Goal: Information Seeking & Learning: Learn about a topic

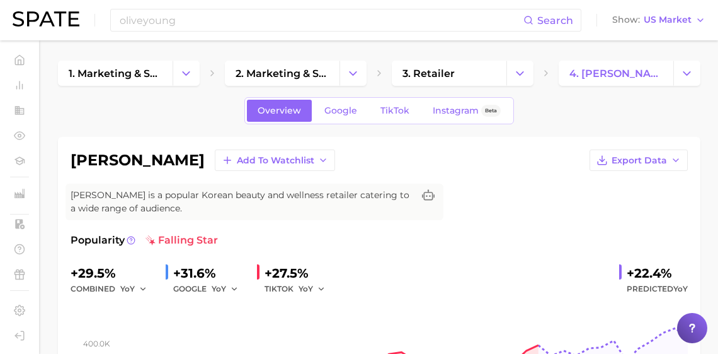
click at [383, 32] on div "oliveyoung Search Show US Market" at bounding box center [359, 20] width 693 height 40
click at [384, 27] on input "oliveyoung" at bounding box center [320, 19] width 405 height 21
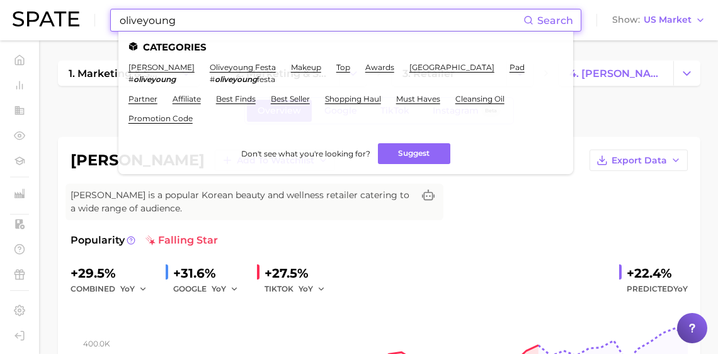
click at [384, 27] on input "oliveyoung" at bounding box center [320, 19] width 405 height 21
paste input "korean [MEDICAL_DATA] tea"
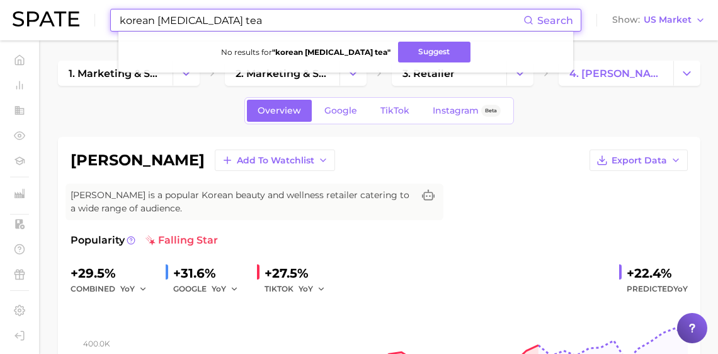
click at [400, 14] on input "korean [MEDICAL_DATA] tea" at bounding box center [320, 19] width 405 height 21
click at [399, 16] on input "korean [MEDICAL_DATA] tea" at bounding box center [320, 19] width 405 height 21
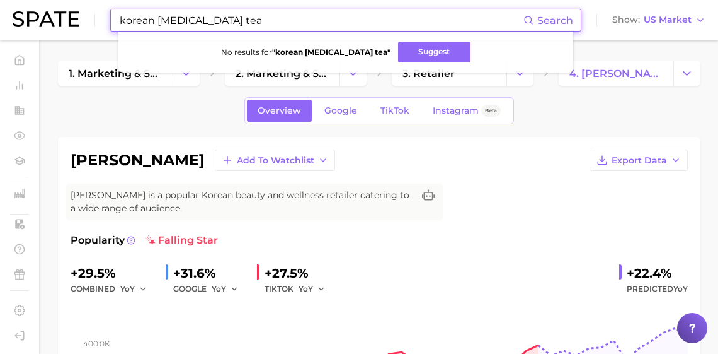
type input "ㄴ"
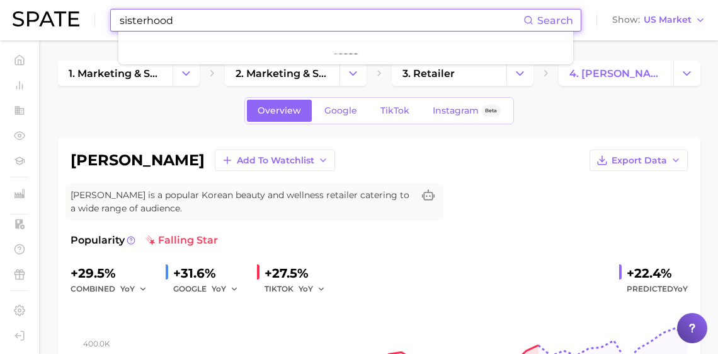
type input "sisterhood"
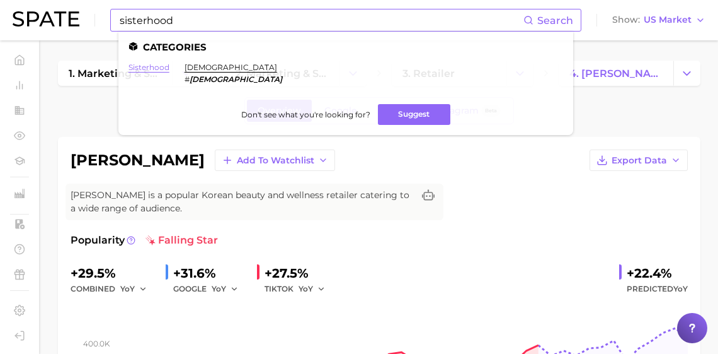
click at [164, 62] on link "sisterhood" at bounding box center [149, 66] width 41 height 9
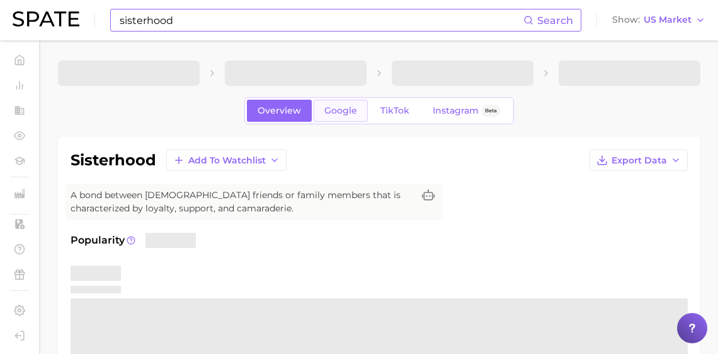
click at [332, 116] on span "Google" at bounding box center [341, 110] width 33 height 11
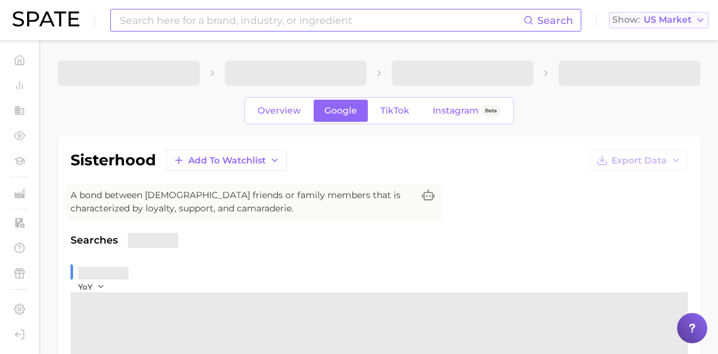
click at [652, 23] on span "US Market" at bounding box center [668, 19] width 48 height 7
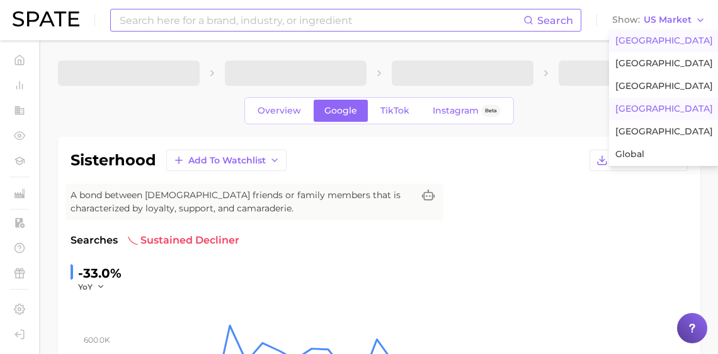
click at [667, 114] on span "[GEOGRAPHIC_DATA]" at bounding box center [665, 108] width 98 height 11
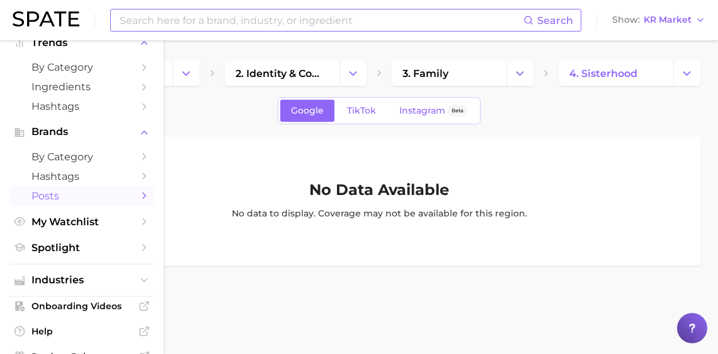
scroll to position [189, 0]
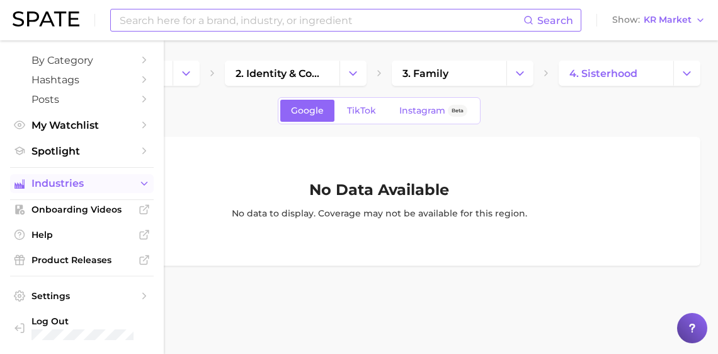
click at [76, 178] on span "Industries" at bounding box center [82, 183] width 101 height 11
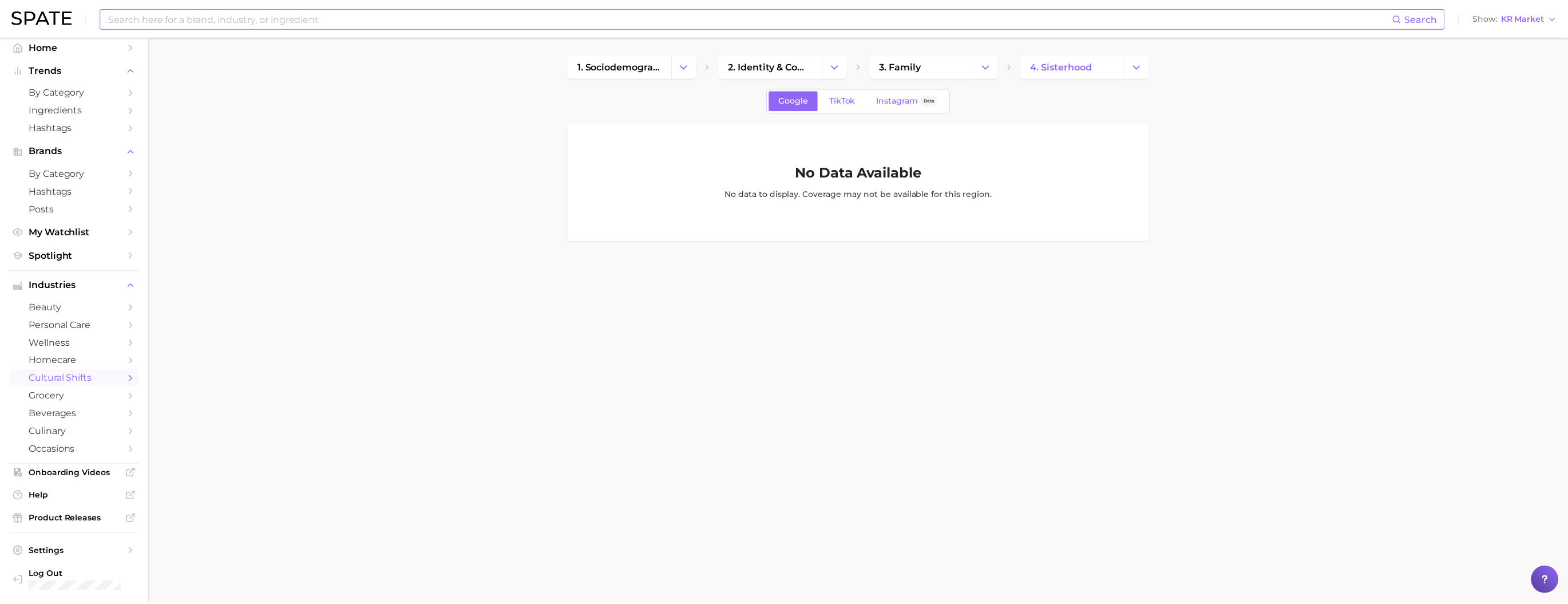
scroll to position [29, 0]
click at [652, 103] on span "TikTok" at bounding box center [845, 100] width 26 height 10
click at [652, 110] on link "Google" at bounding box center [796, 101] width 49 height 20
click at [652, 18] on span "KR Market" at bounding box center [1529, 17] width 44 height 6
click at [652, 39] on span "[GEOGRAPHIC_DATA]" at bounding box center [1526, 36] width 89 height 10
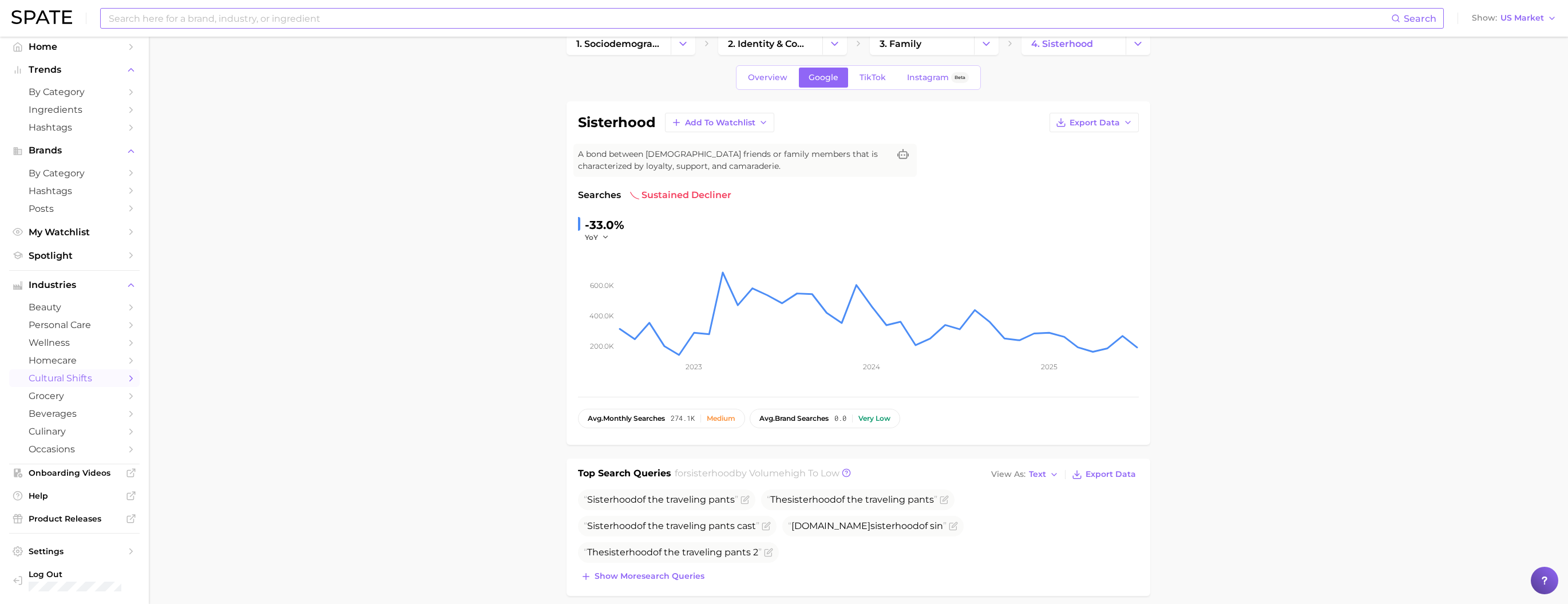
scroll to position [84, 0]
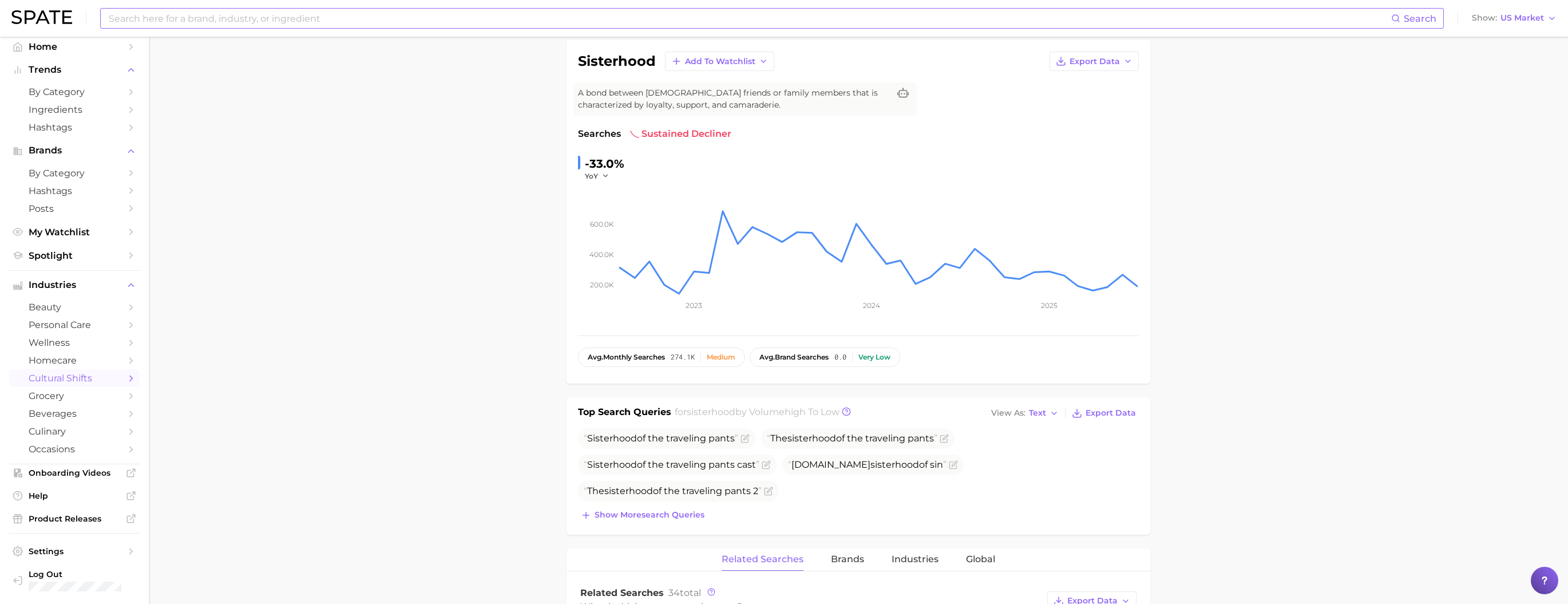
click at [652, 21] on span "US Market" at bounding box center [1523, 17] width 44 height 6
click at [652, 109] on button "[GEOGRAPHIC_DATA]" at bounding box center [1519, 99] width 100 height 21
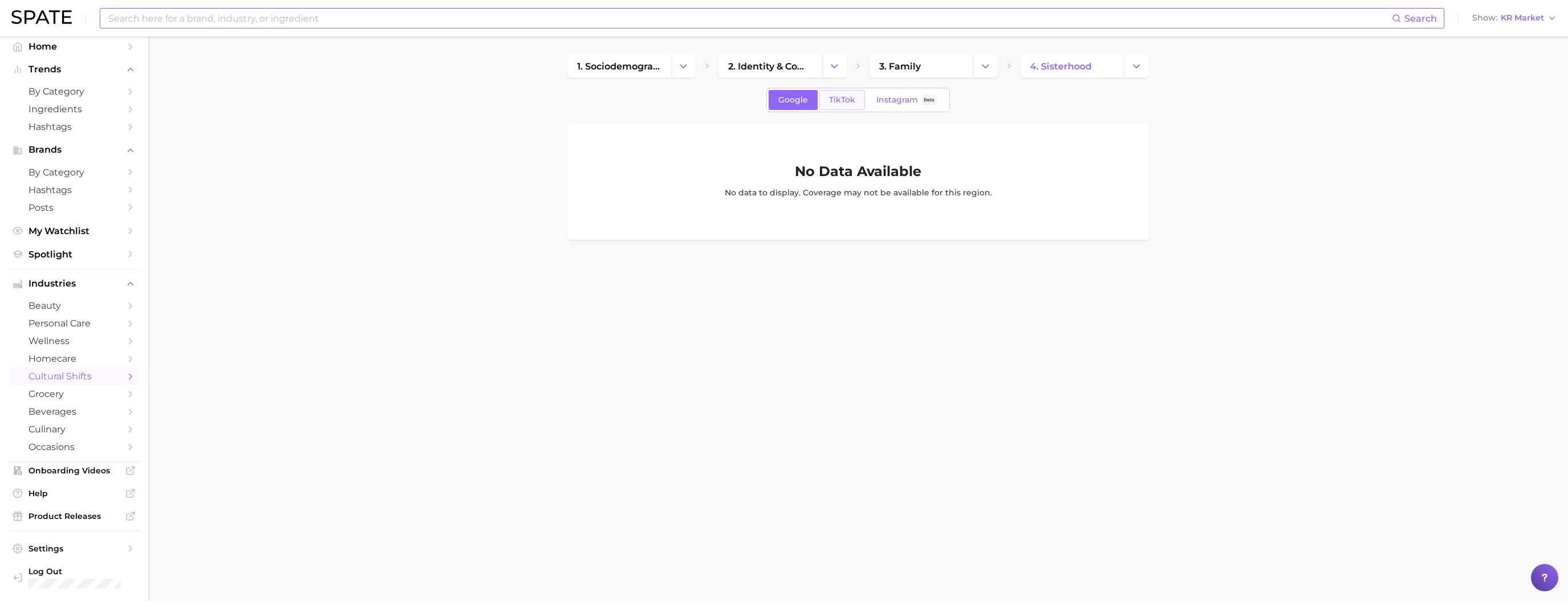
click at [649, 109] on link "TikTok" at bounding box center [842, 100] width 45 height 20
click at [649, 105] on link "Google" at bounding box center [793, 100] width 49 height 20
click at [62, 319] on span "grocery" at bounding box center [74, 394] width 91 height 11
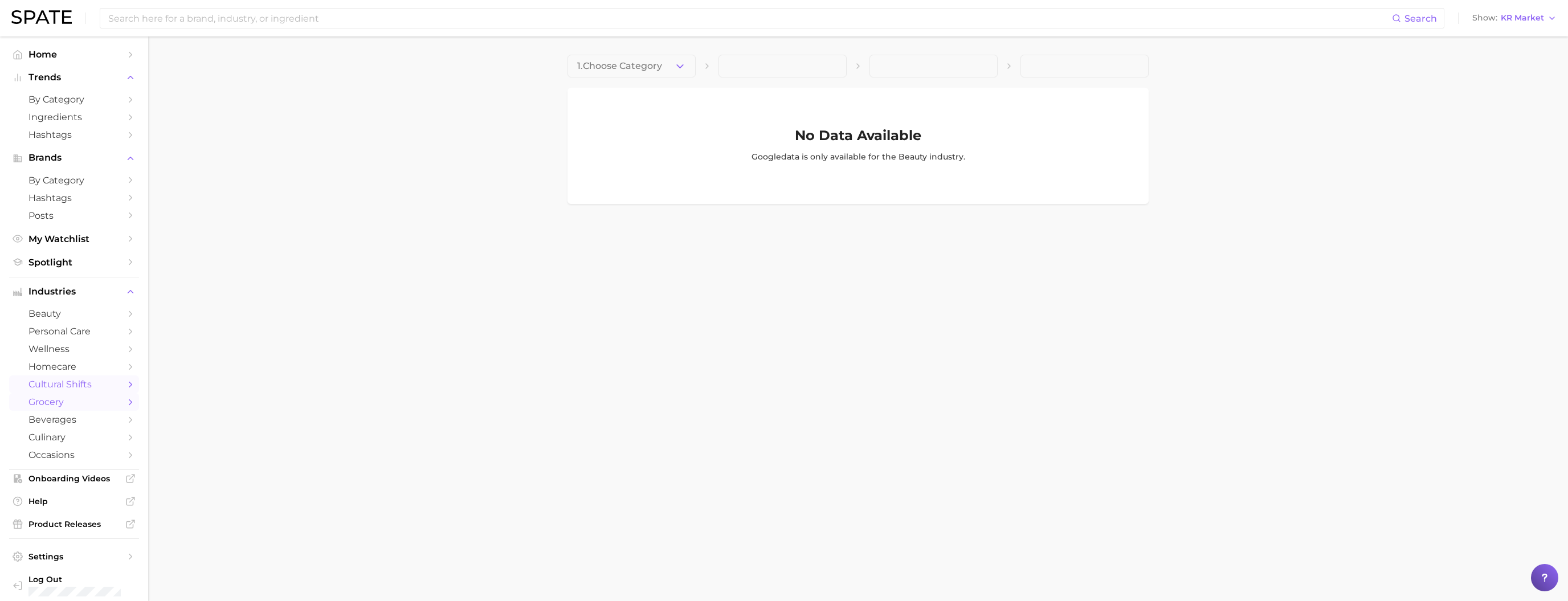
click at [71, 319] on span "cultural shifts" at bounding box center [74, 384] width 91 height 11
click at [71, 16] on img at bounding box center [42, 16] width 61 height 14
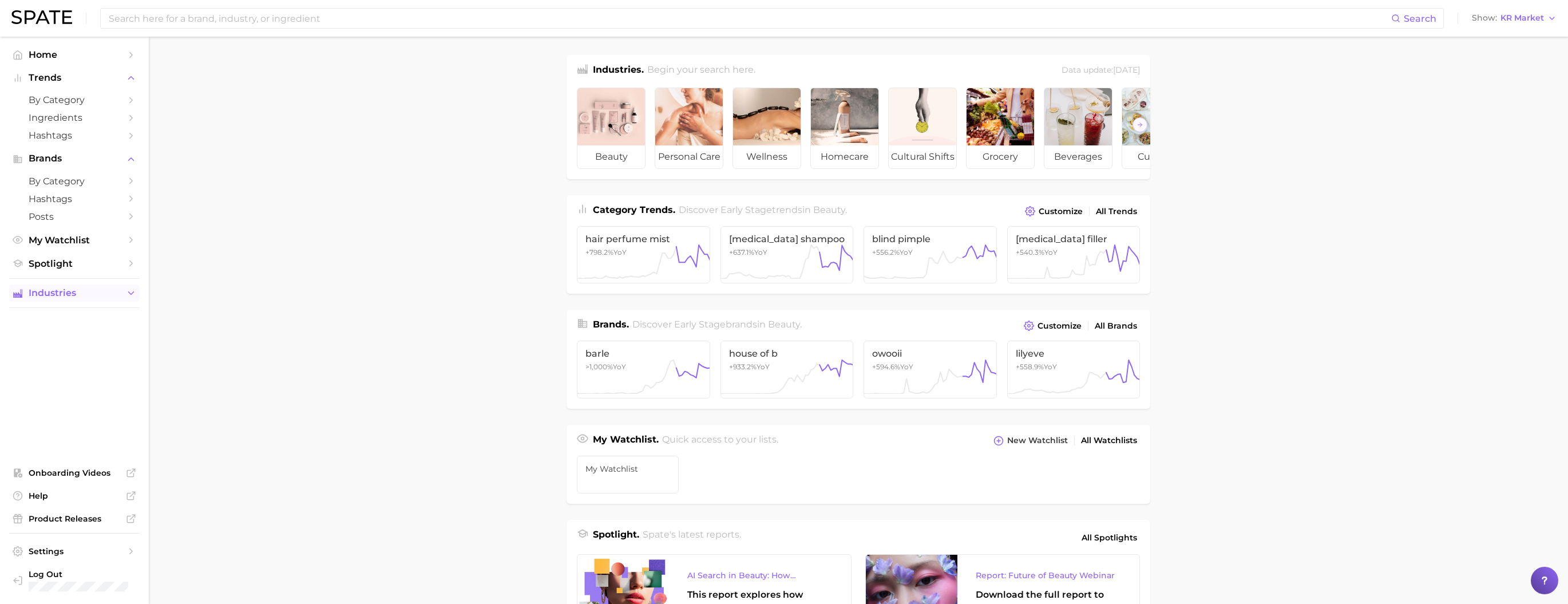
click at [55, 302] on button "Industries" at bounding box center [74, 292] width 131 height 17
click at [64, 321] on span "cultural shifts" at bounding box center [74, 386] width 92 height 11
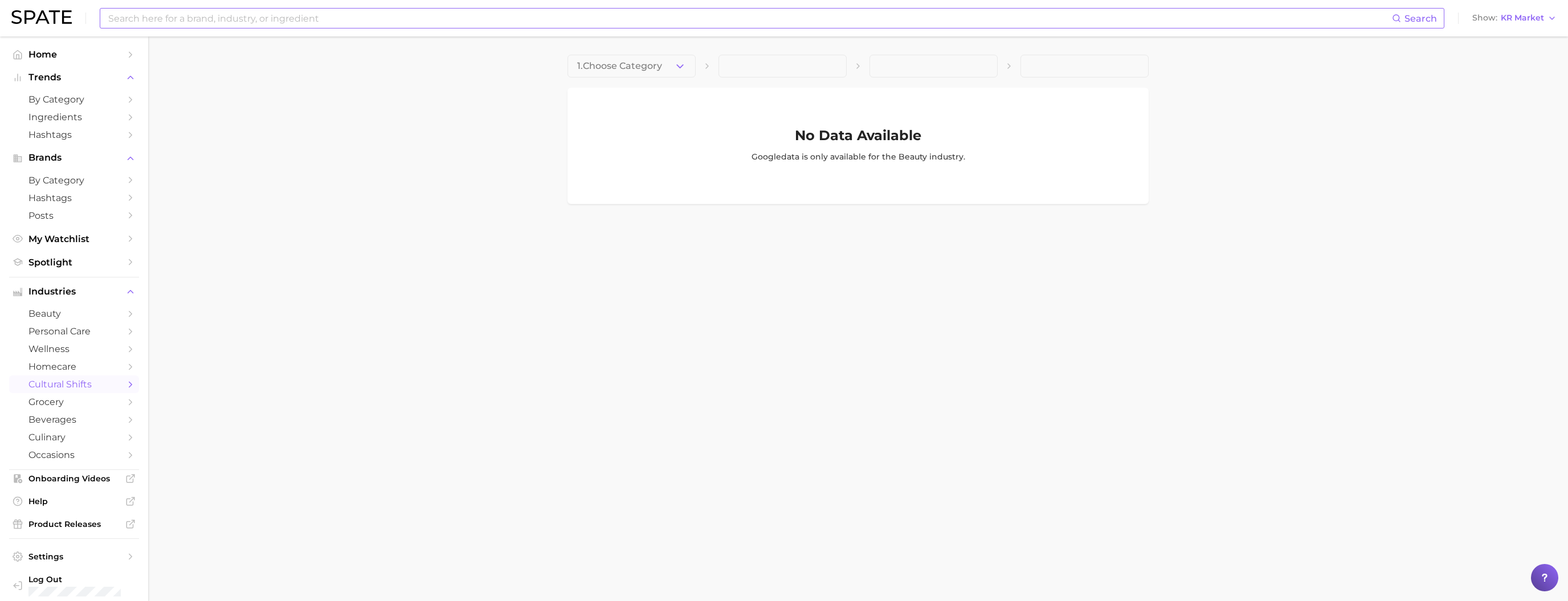
click at [649, 14] on input at bounding box center [749, 17] width 1285 height 19
type input "sisterhood"
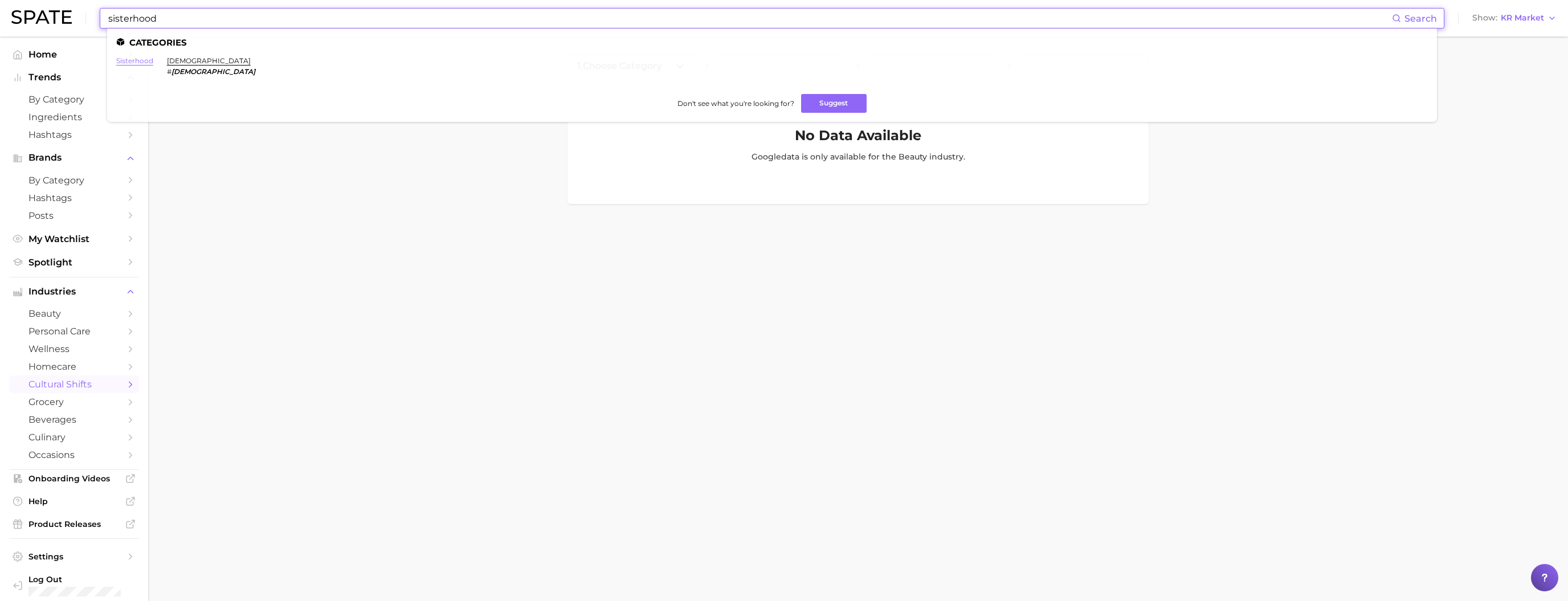
click at [144, 62] on link "sisterhood" at bounding box center [135, 60] width 37 height 8
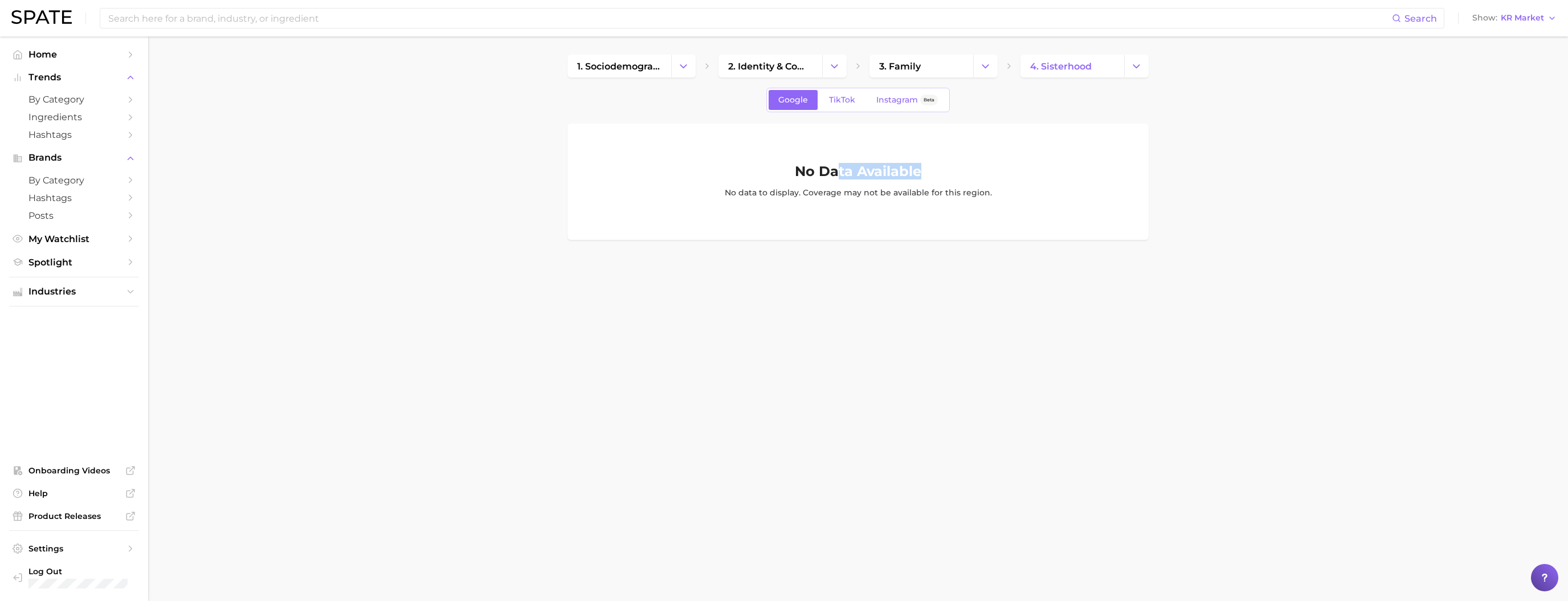
drag, startPoint x: 865, startPoint y: 191, endPoint x: 959, endPoint y: 190, distance: 94.0
click at [649, 191] on div "No Data Available No data to display. Coverage may not be available for this re…" at bounding box center [858, 182] width 559 height 34
click at [649, 190] on div "No Data Available No data to display. Coverage may not be available for this re…" at bounding box center [858, 182] width 559 height 34
click at [96, 296] on span "Industries" at bounding box center [74, 291] width 91 height 10
click at [87, 319] on span "beauty" at bounding box center [74, 314] width 91 height 11
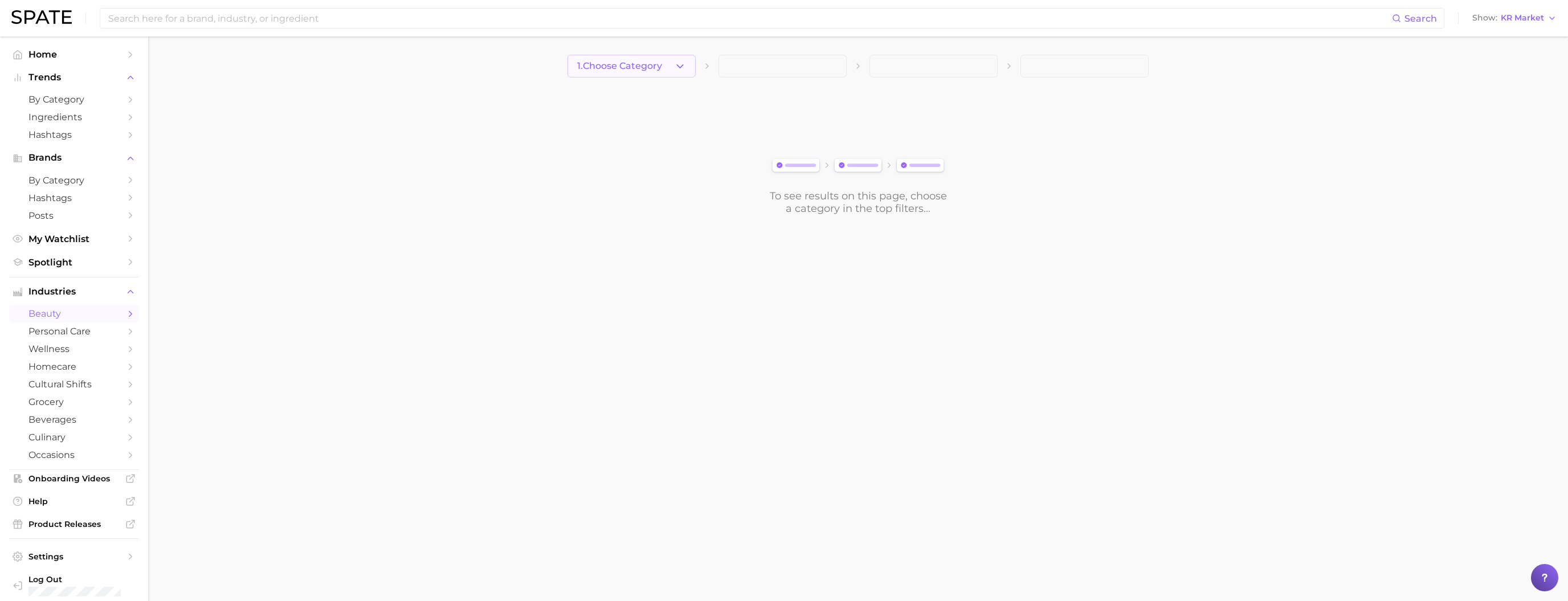
click at [649, 69] on button "1. Choose Category" at bounding box center [632, 66] width 128 height 23
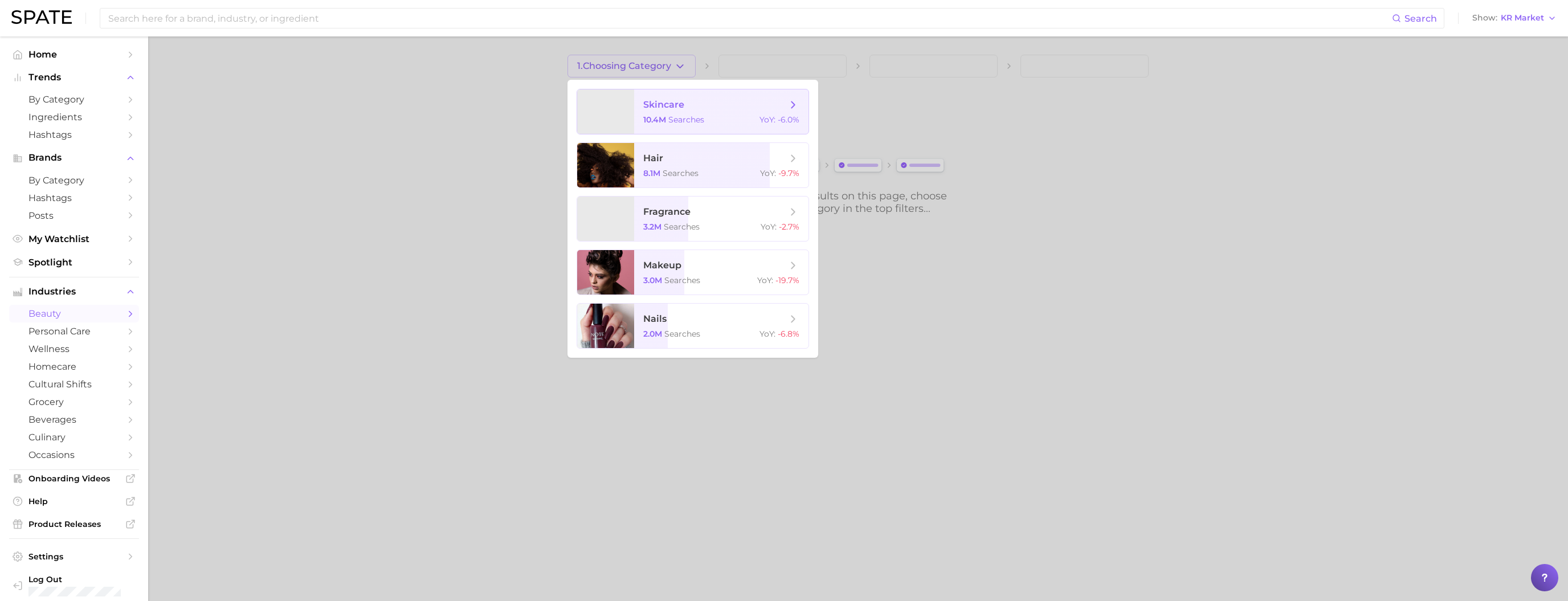
click at [649, 110] on span "skincare" at bounding box center [664, 105] width 41 height 11
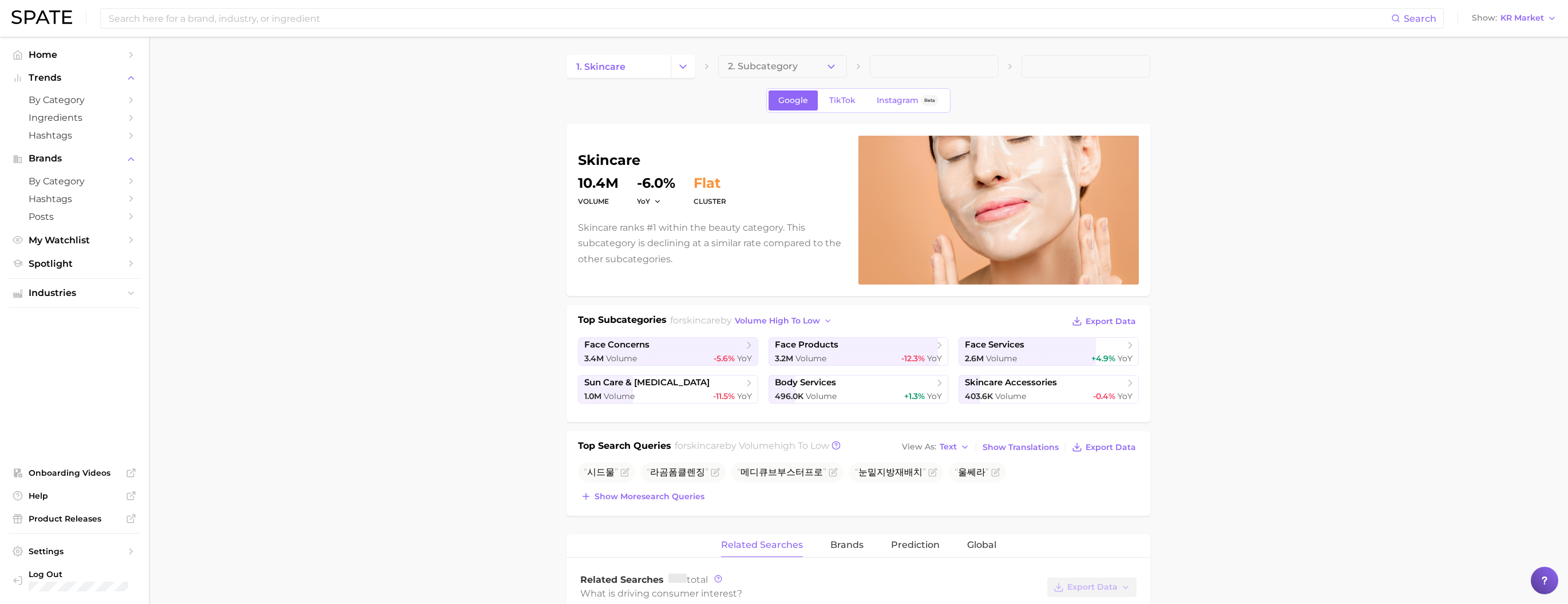
click at [652, 65] on span "2. Subcategory" at bounding box center [763, 65] width 70 height 10
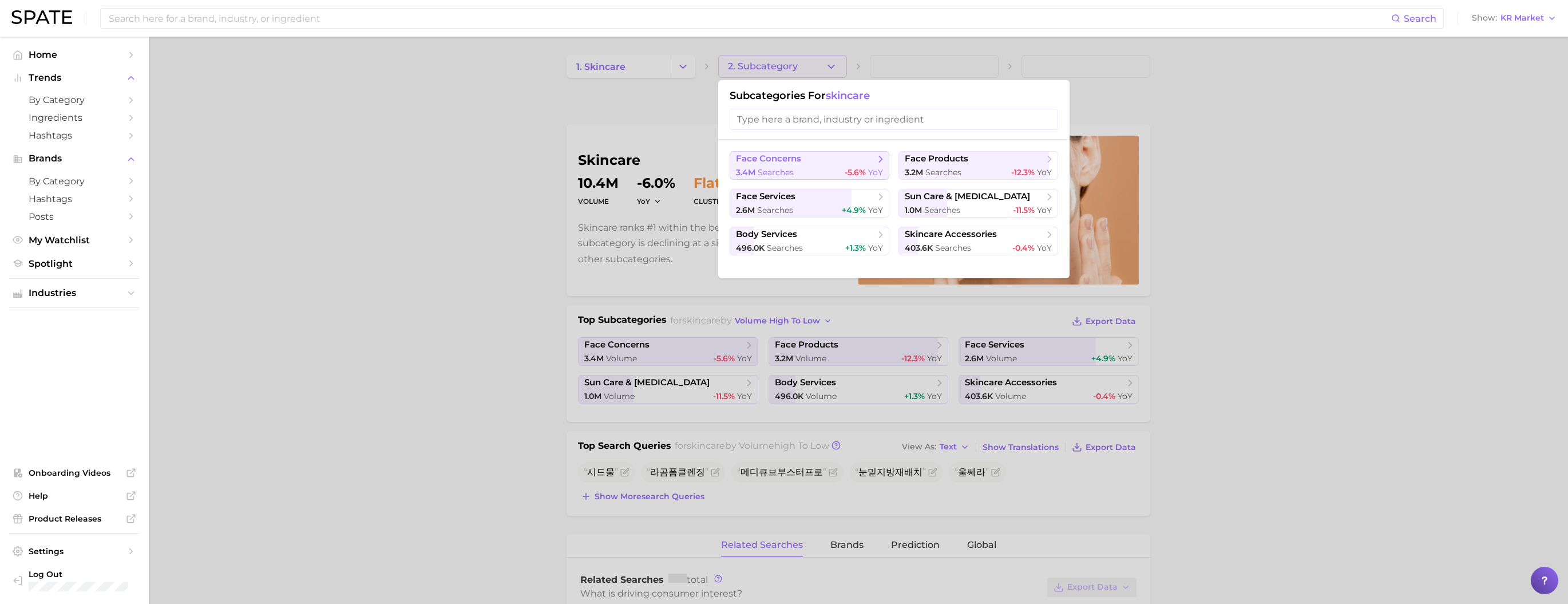
click at [652, 169] on span "searches" at bounding box center [775, 172] width 36 height 10
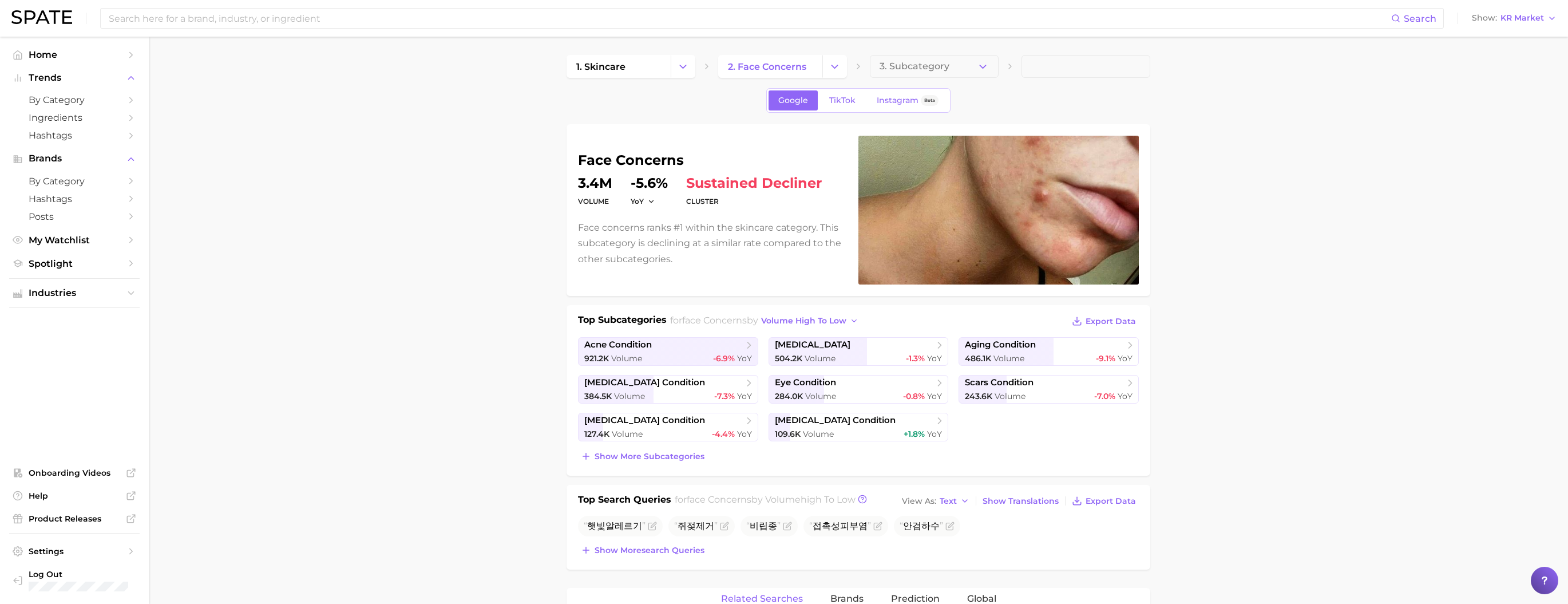
click at [652, 65] on span "3. Subcategory" at bounding box center [914, 65] width 70 height 10
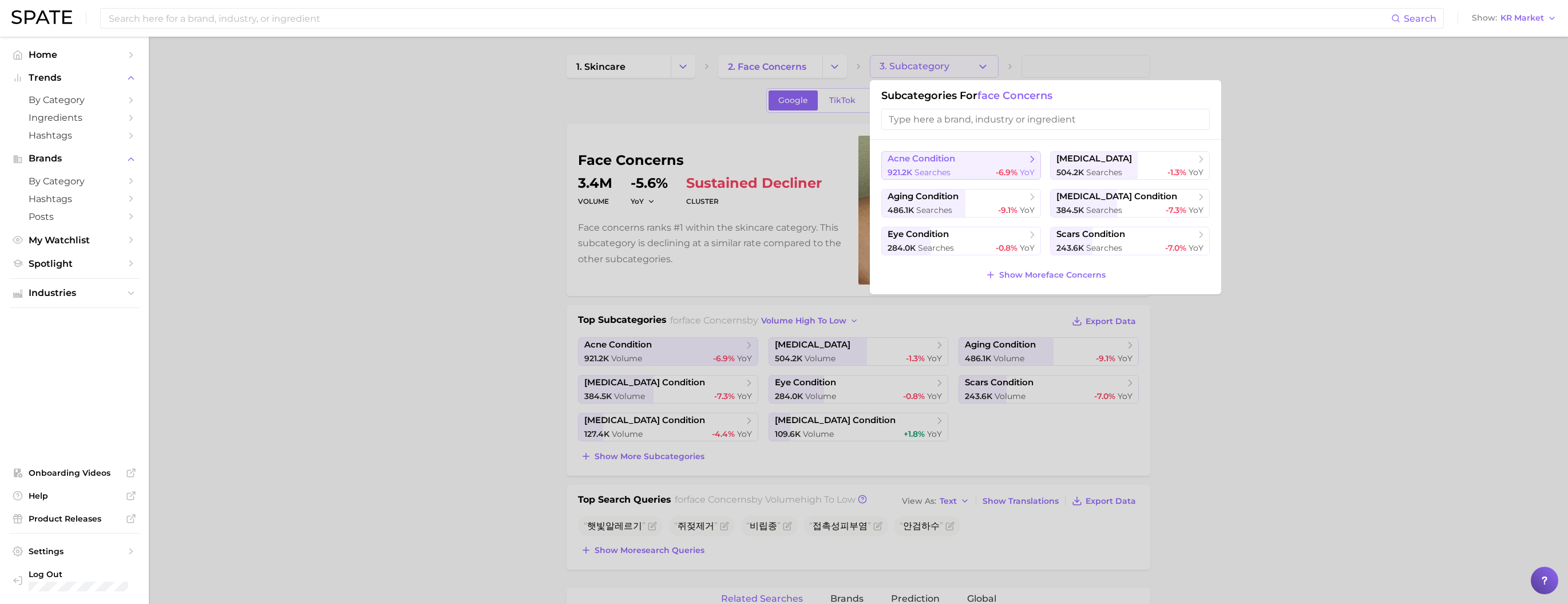
click at [652, 162] on span "acne condition" at bounding box center [957, 159] width 139 height 12
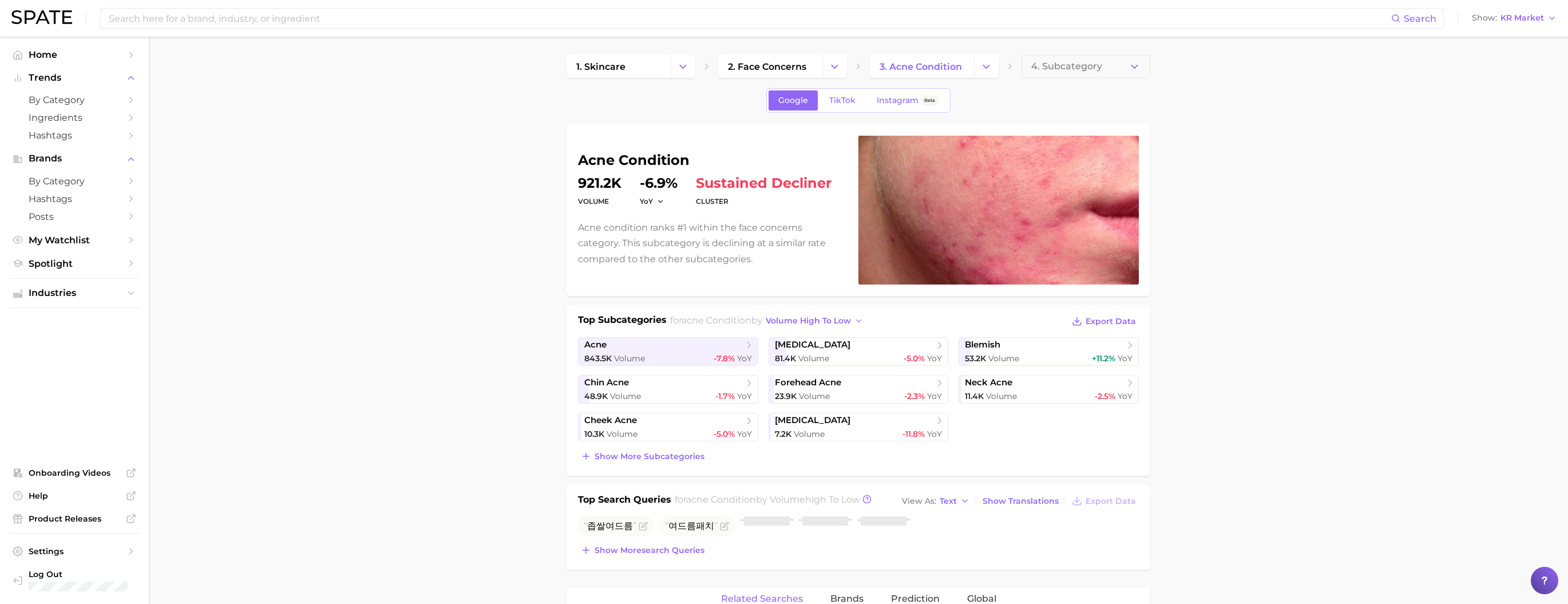
click at [652, 72] on button "4. Subcategory" at bounding box center [1086, 66] width 129 height 23
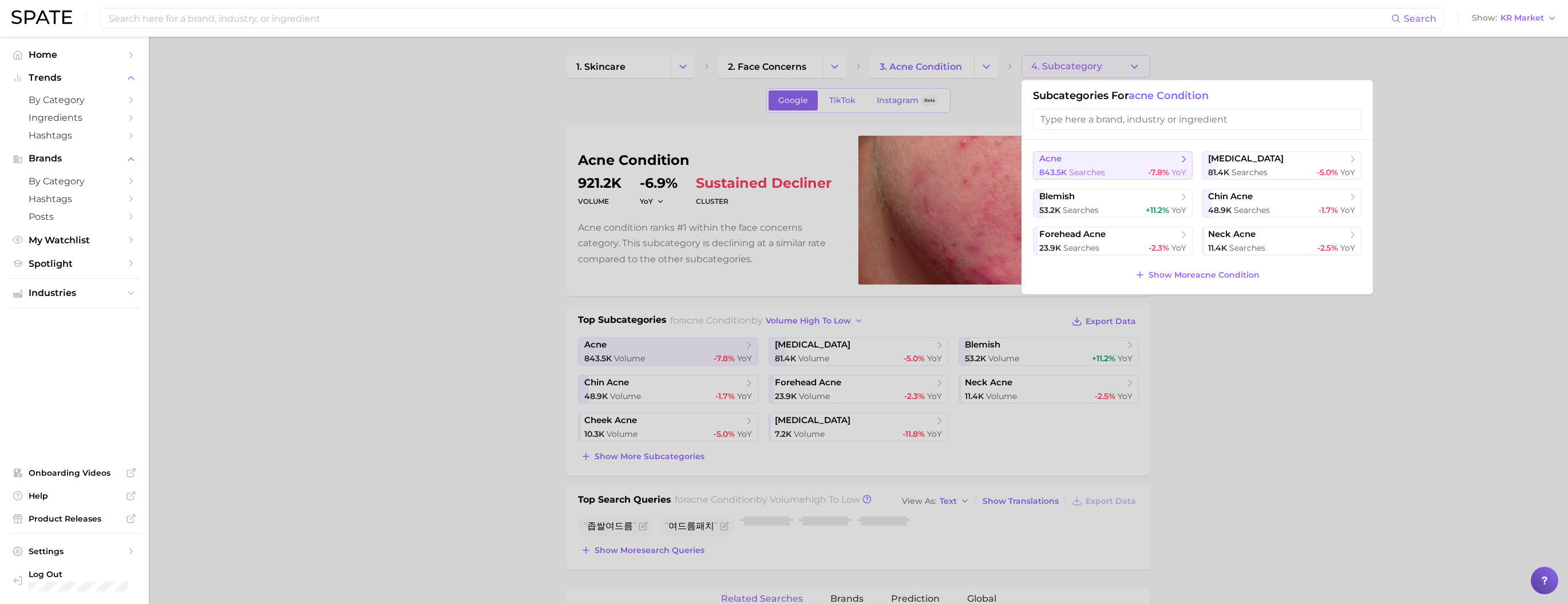
click at [652, 169] on button "acne 843.5k searches -7.8% YoY" at bounding box center [1113, 165] width 160 height 29
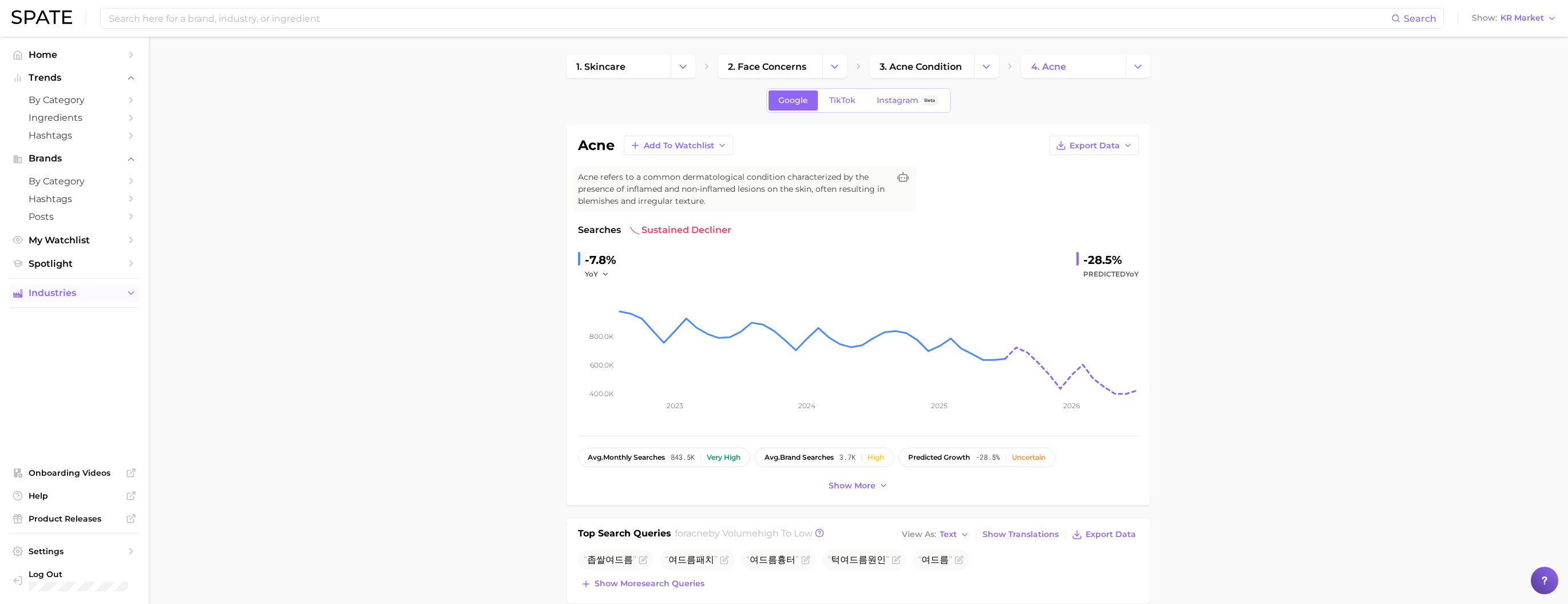
click at [81, 298] on span "Industries" at bounding box center [74, 292] width 92 height 10
click at [99, 321] on span "cultural shifts" at bounding box center [74, 386] width 92 height 11
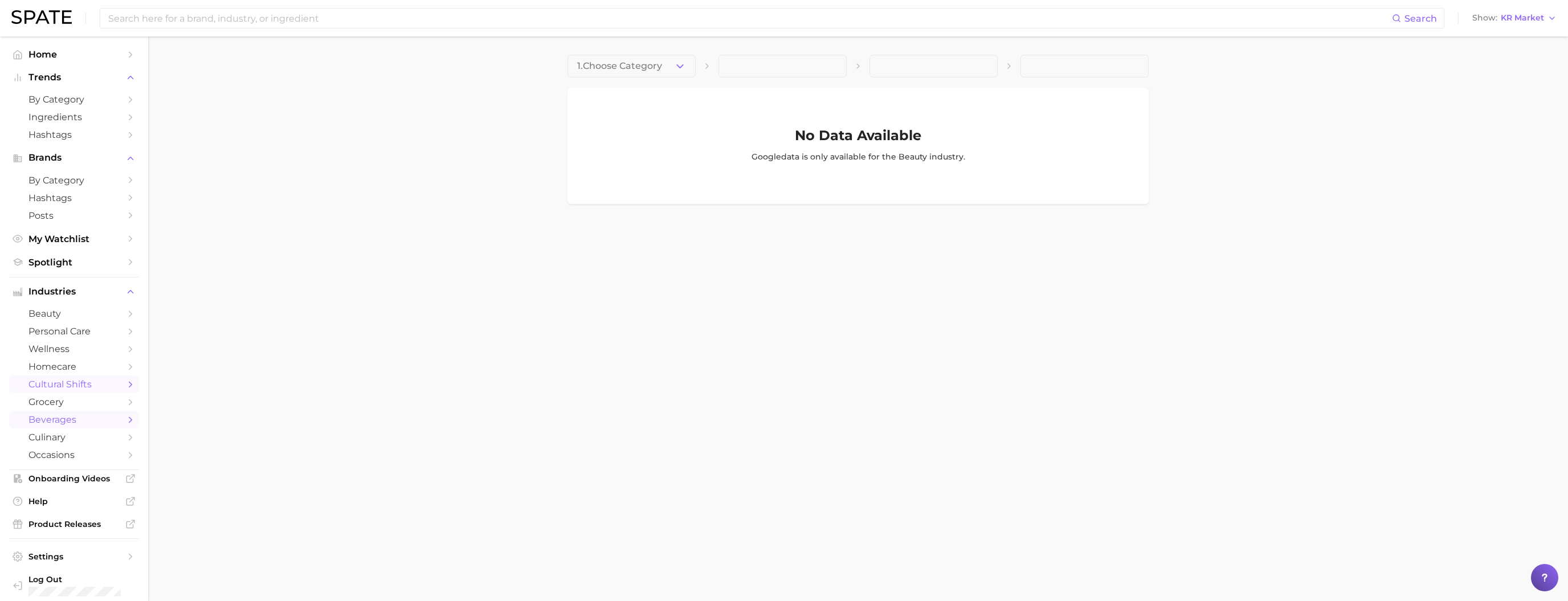
click at [72, 319] on span "beverages" at bounding box center [74, 419] width 91 height 11
click at [75, 319] on span "grocery" at bounding box center [74, 402] width 91 height 11
click at [73, 319] on link "culinary" at bounding box center [74, 437] width 130 height 18
click at [78, 319] on span "beverages" at bounding box center [74, 419] width 91 height 11
click at [64, 319] on span "occasions" at bounding box center [74, 455] width 91 height 11
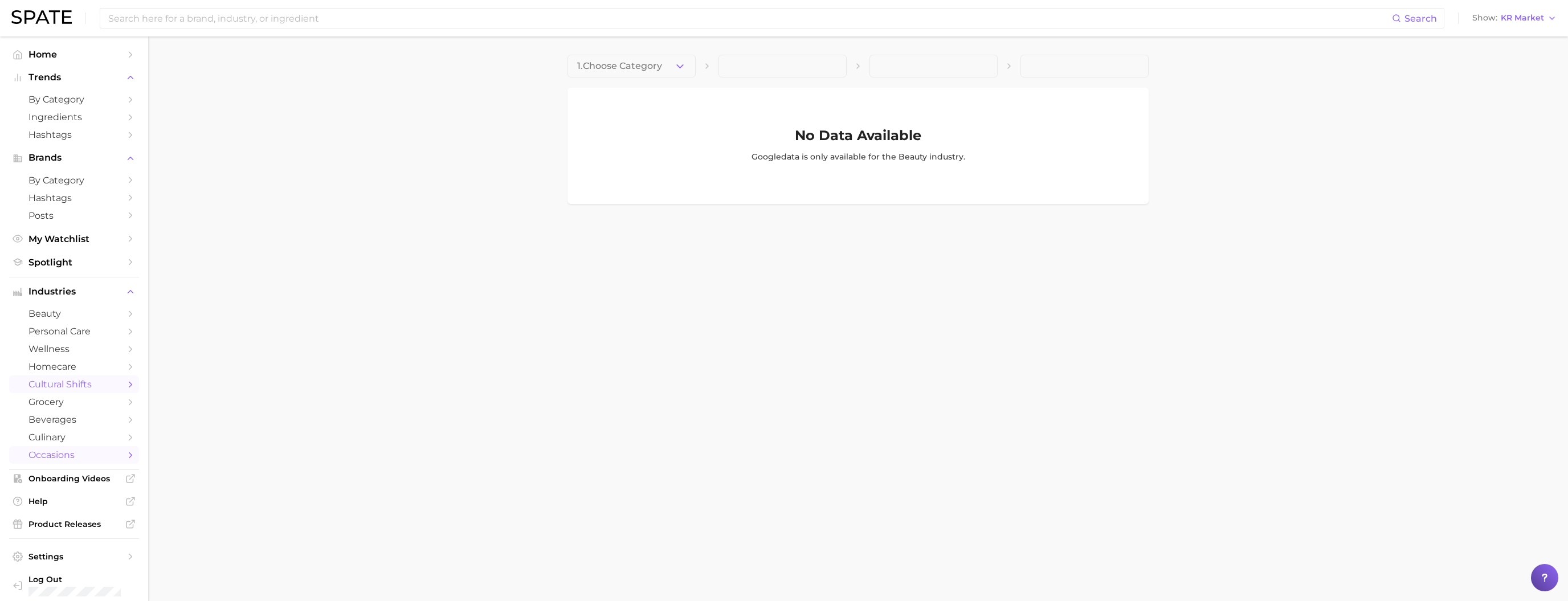
click at [80, 319] on span "cultural shifts" at bounding box center [74, 384] width 91 height 11
click at [84, 319] on span "homecare" at bounding box center [74, 367] width 91 height 11
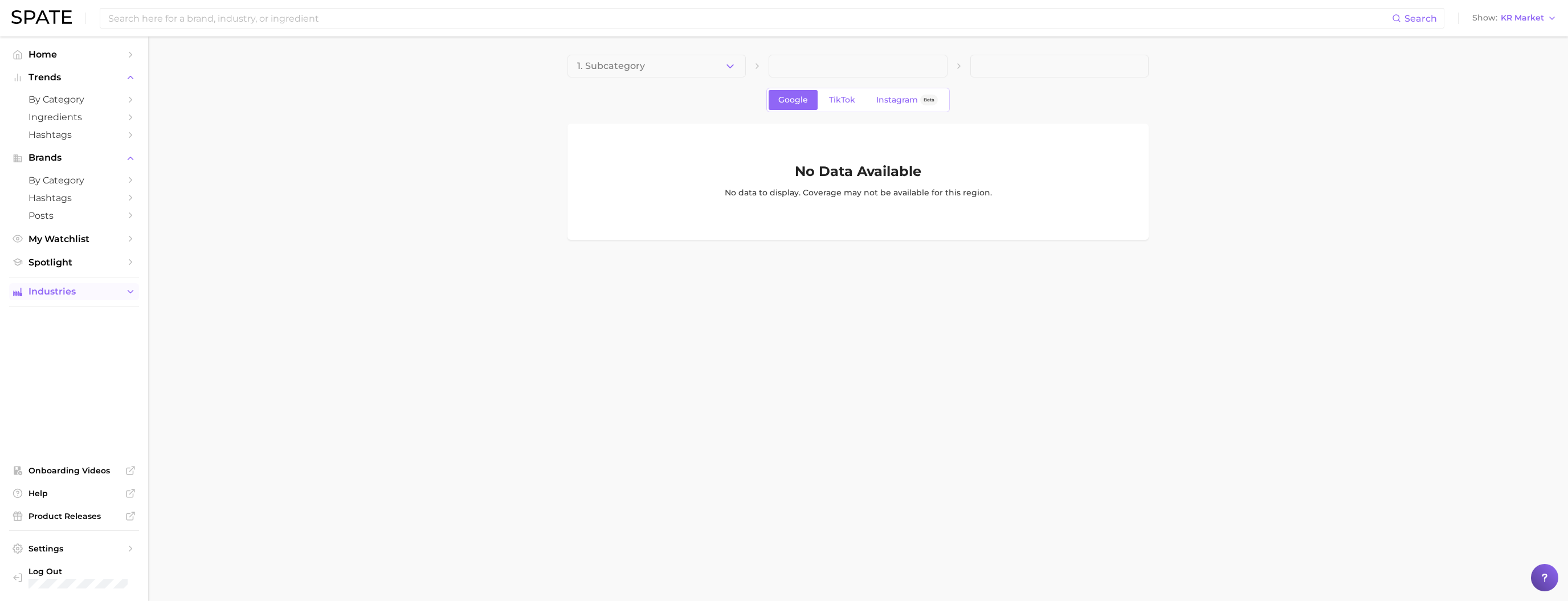
click at [87, 296] on span "Industries" at bounding box center [74, 291] width 91 height 10
click at [78, 319] on span "wellness" at bounding box center [74, 349] width 91 height 11
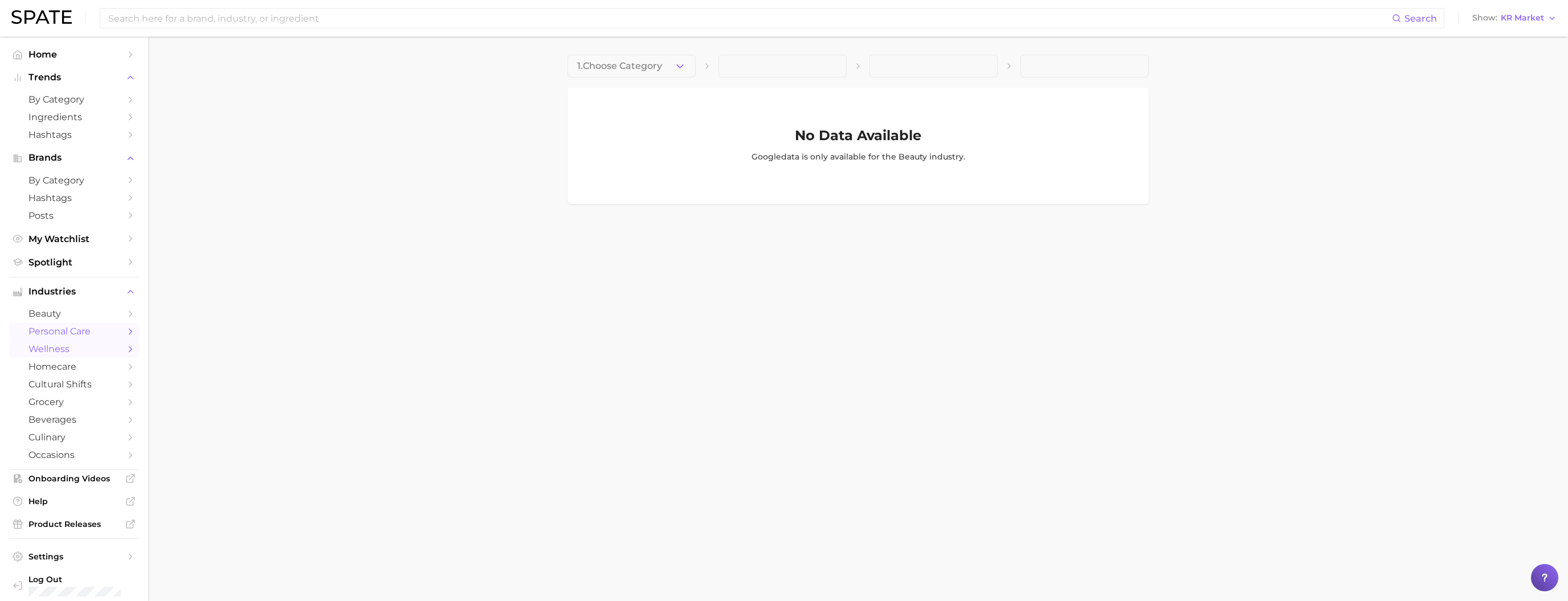
click at [82, 319] on span "personal care" at bounding box center [74, 332] width 91 height 11
click at [76, 319] on span "beauty" at bounding box center [74, 314] width 91 height 11
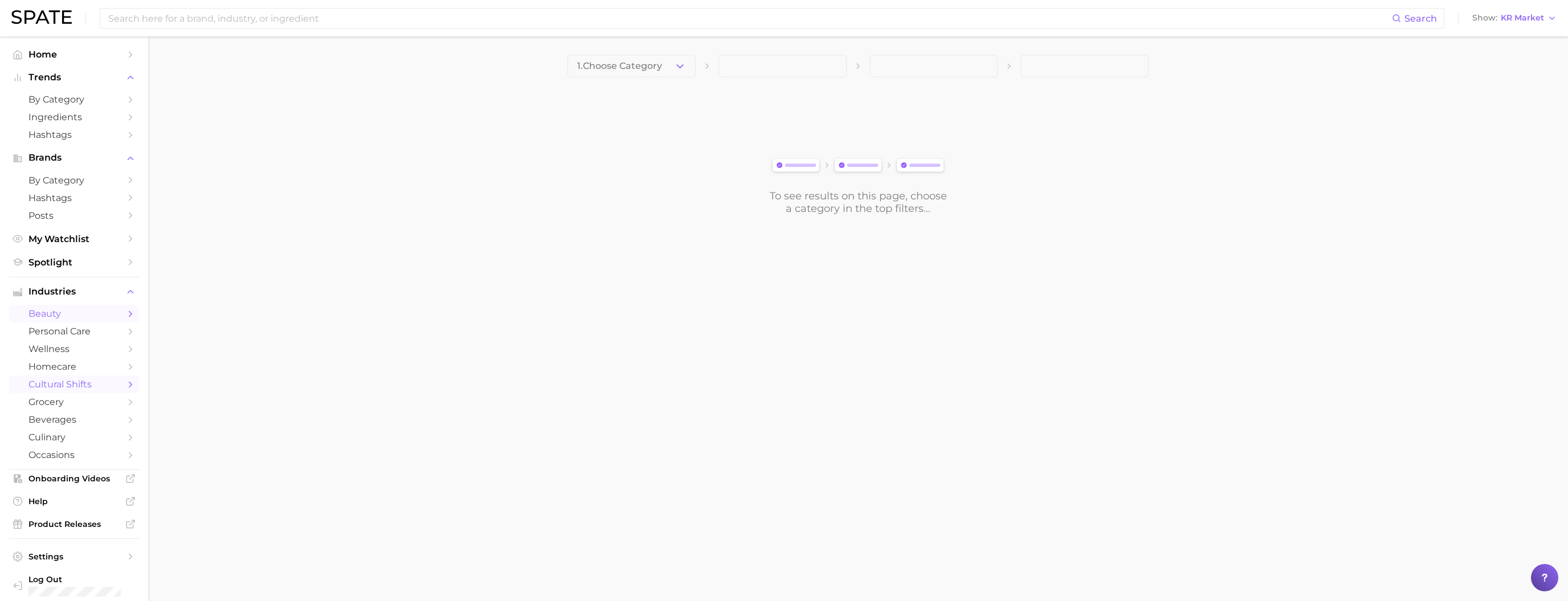
click at [61, 319] on span "cultural shifts" at bounding box center [74, 384] width 91 height 11
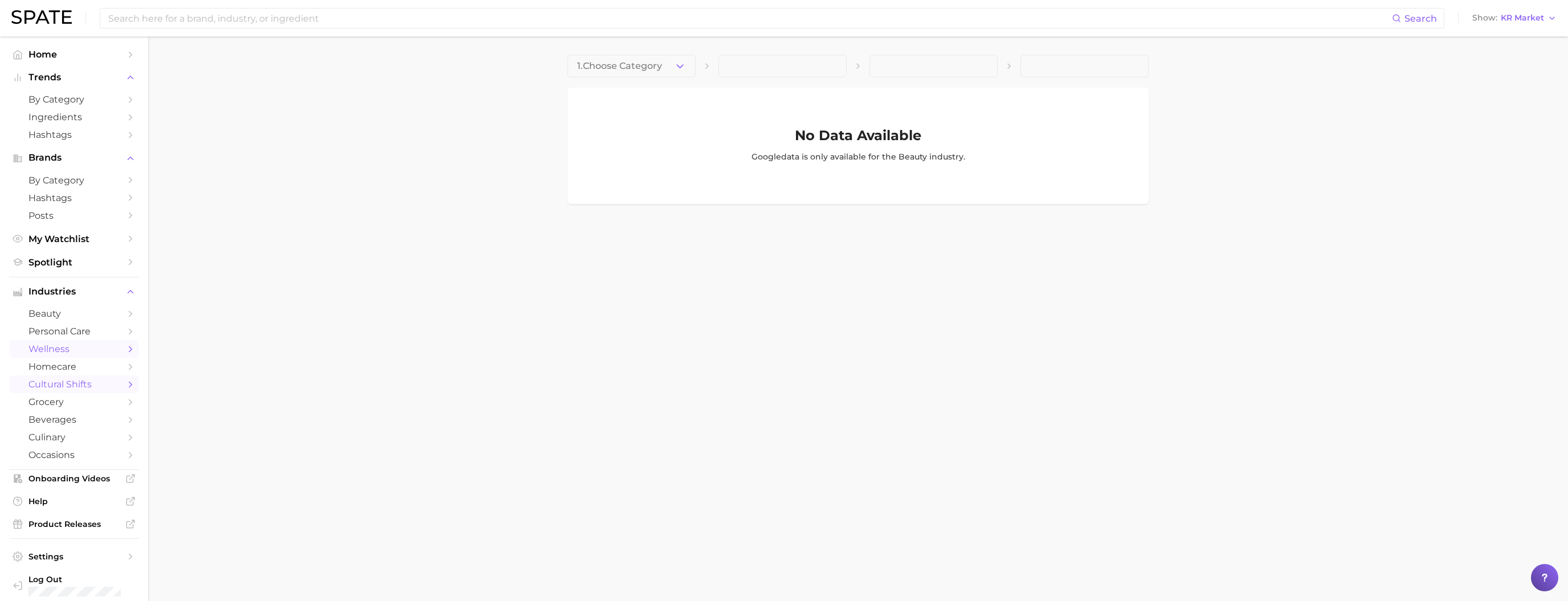
click at [75, 319] on span "wellness" at bounding box center [74, 349] width 91 height 11
click at [78, 319] on span "personal care" at bounding box center [74, 332] width 91 height 11
click at [76, 319] on span "beauty" at bounding box center [74, 314] width 91 height 11
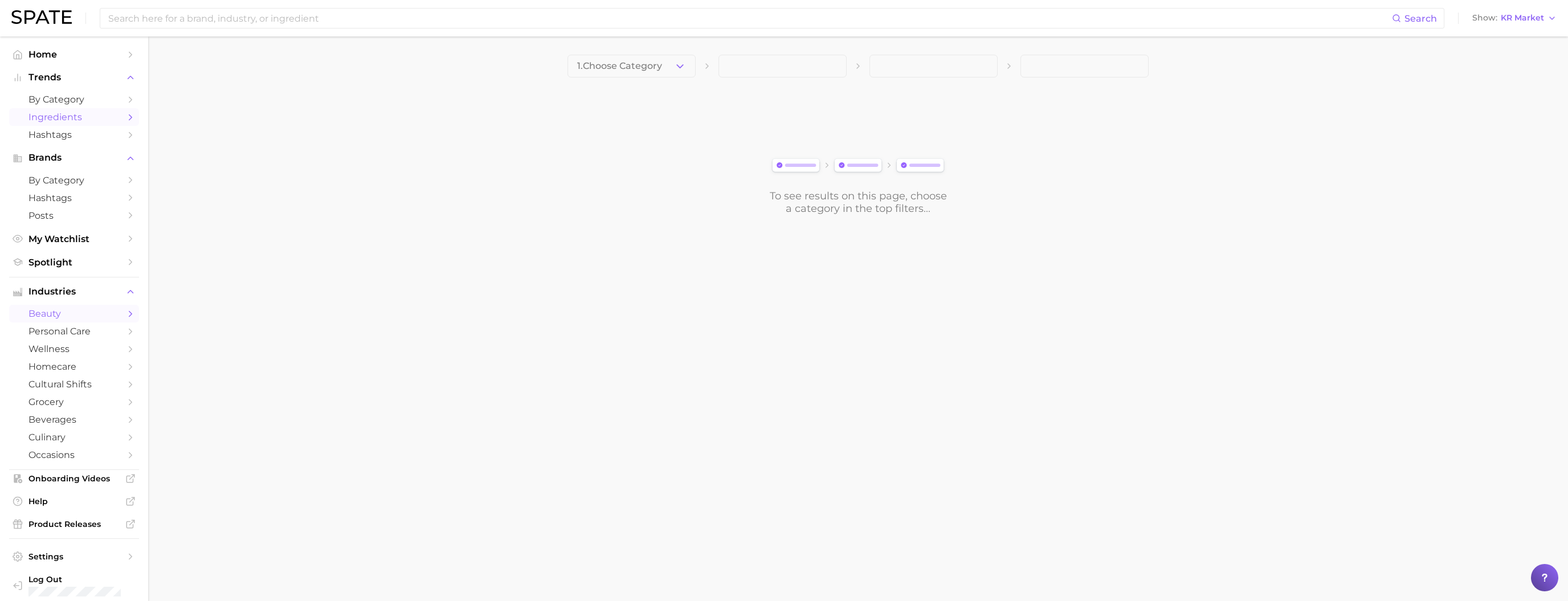
click at [71, 123] on span "Ingredients" at bounding box center [74, 117] width 91 height 11
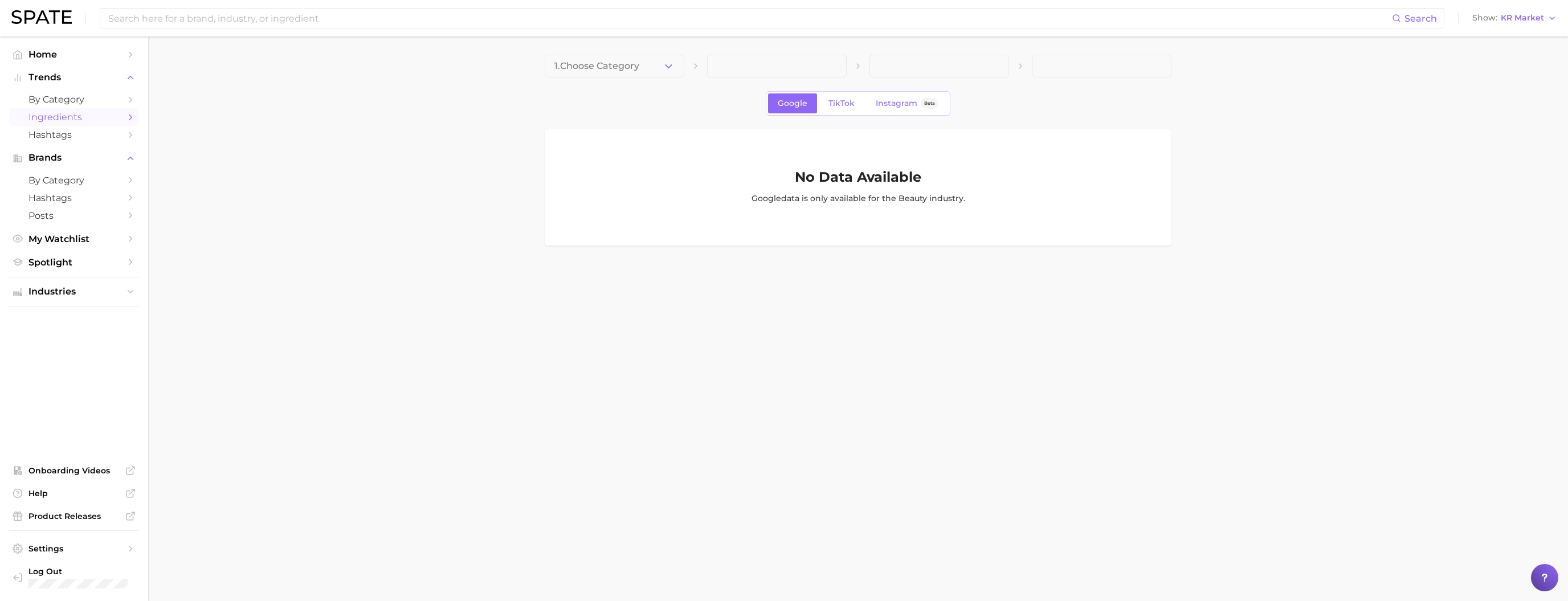
click at [649, 78] on div "1. Choose Category Google TikTok Instagram Beta No Data Available Google data i…" at bounding box center [858, 150] width 627 height 191
click at [639, 73] on button "1. Choose Category" at bounding box center [615, 66] width 139 height 23
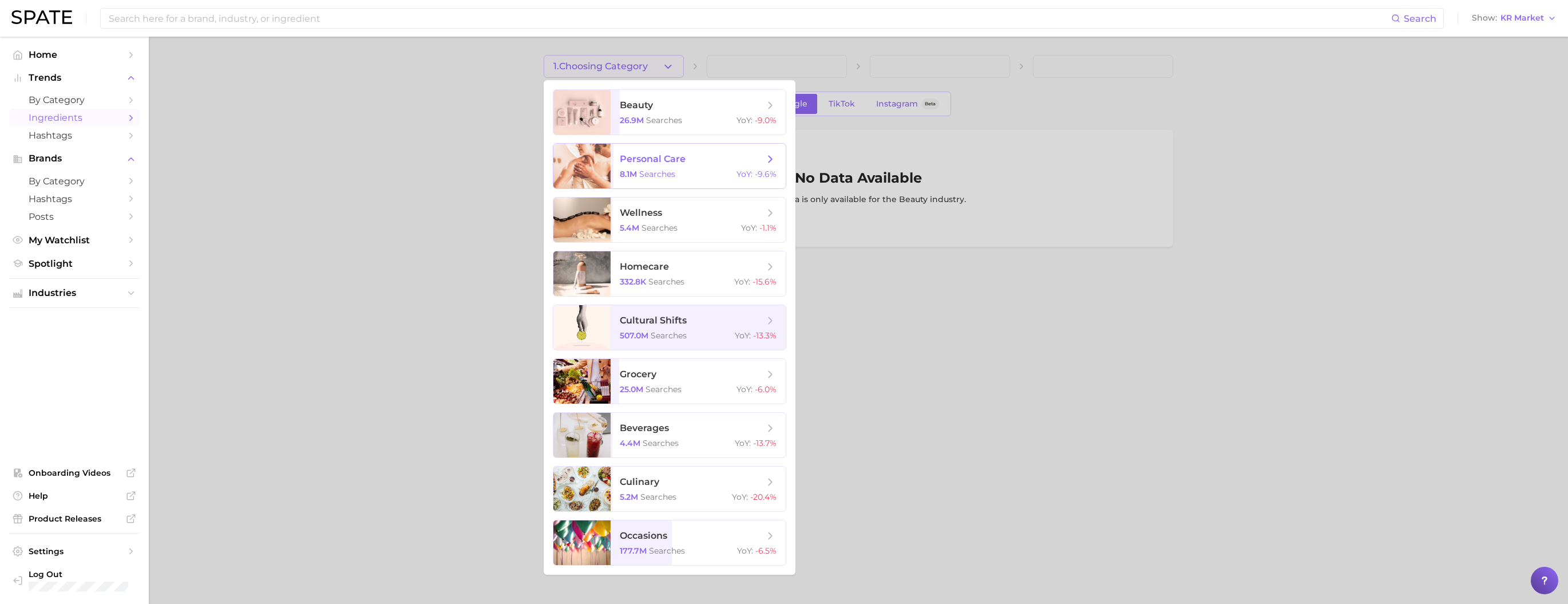
click at [652, 164] on span "personal care" at bounding box center [653, 159] width 65 height 11
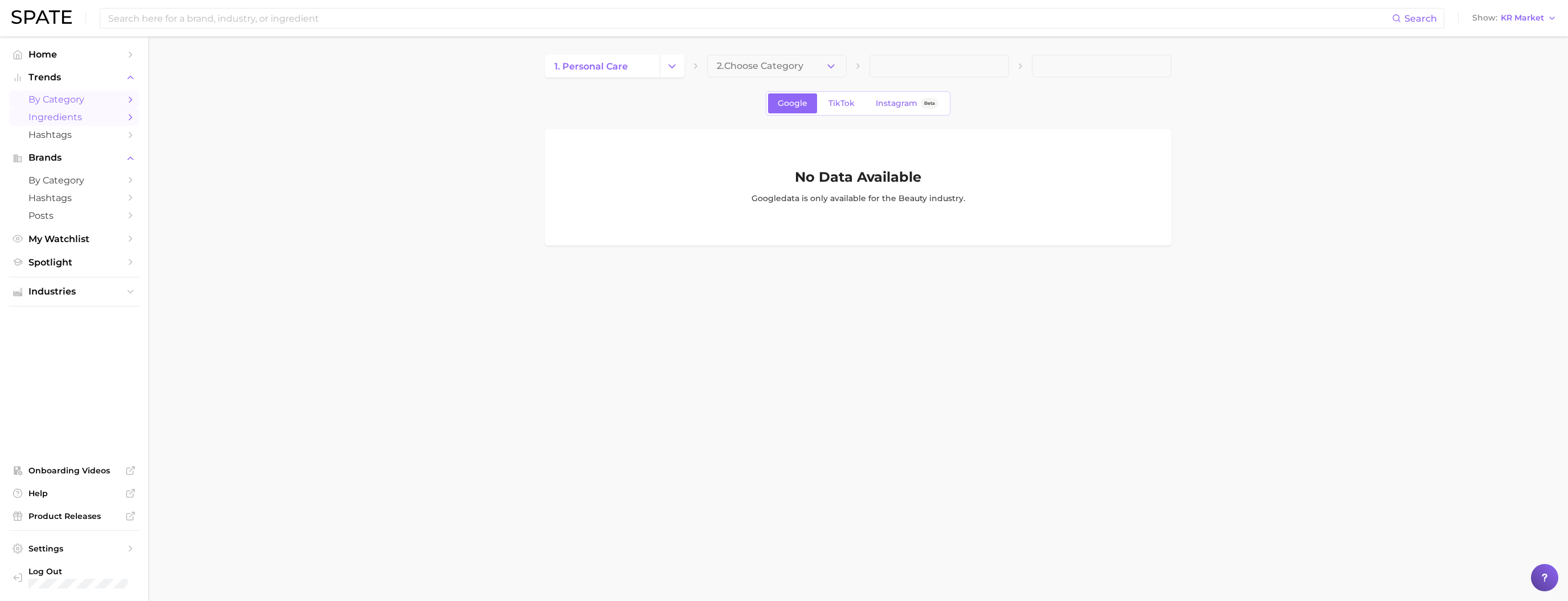
click at [61, 102] on span "by Category" at bounding box center [74, 99] width 91 height 11
click at [67, 185] on span "by Category" at bounding box center [74, 180] width 91 height 11
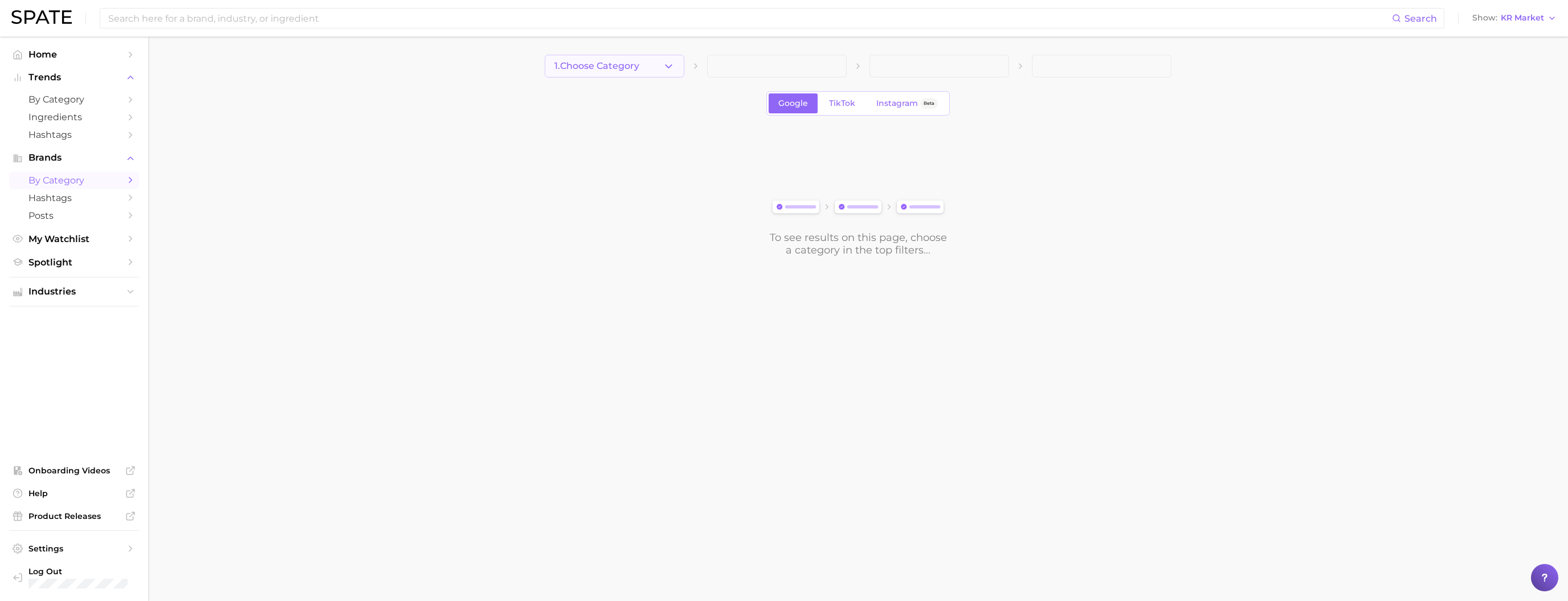
click at [628, 62] on span "1. Choose Category" at bounding box center [597, 65] width 85 height 10
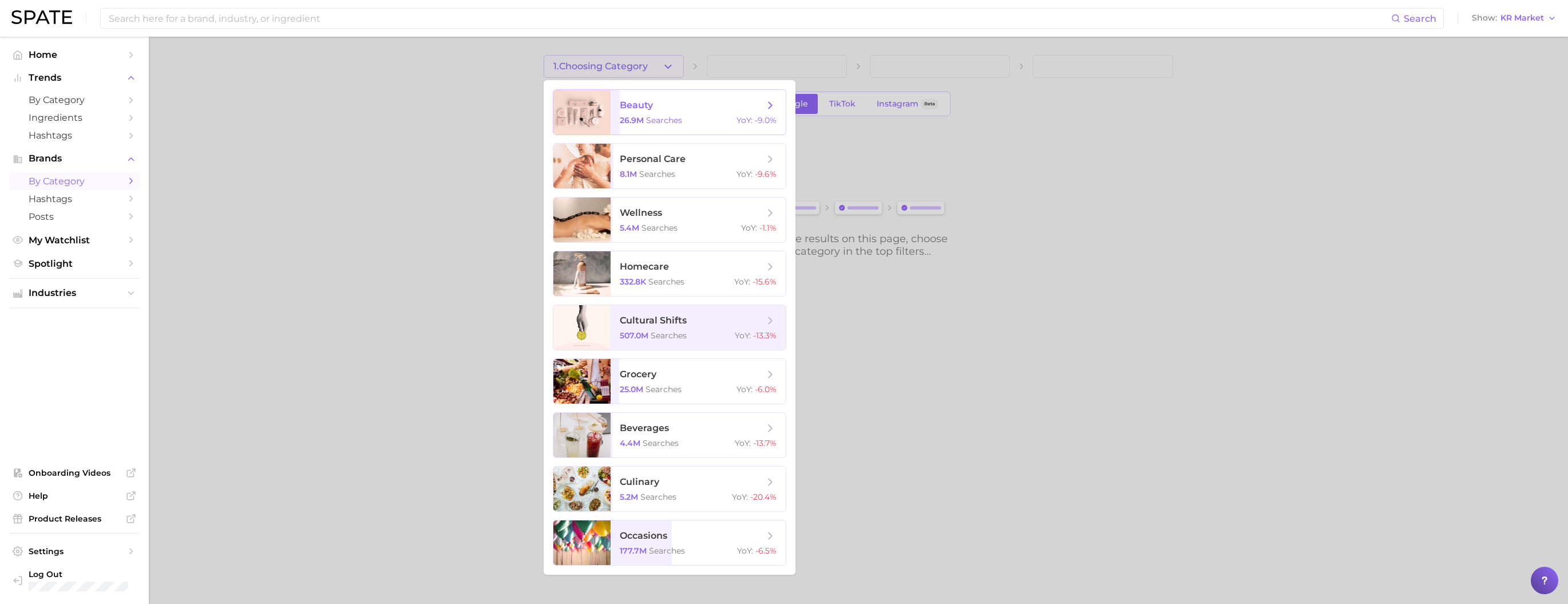
click at [610, 124] on div at bounding box center [581, 112] width 57 height 45
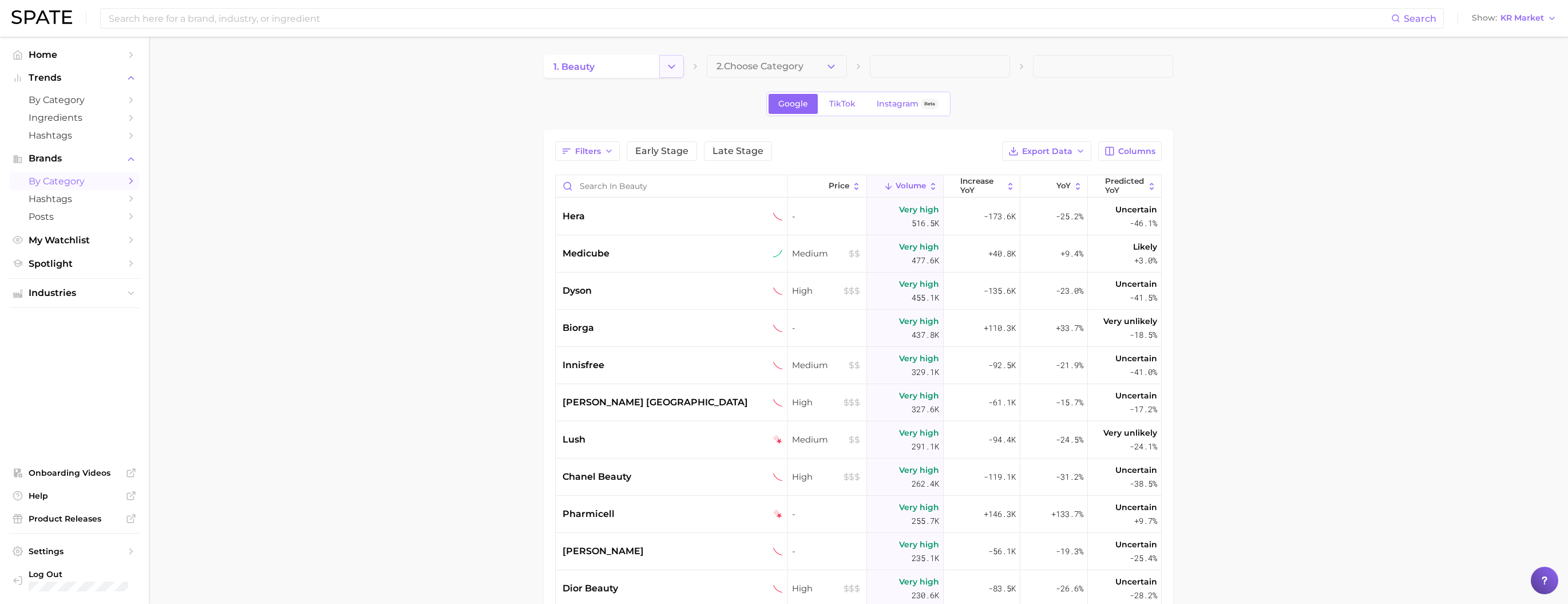
click at [652, 69] on button "Change Category" at bounding box center [671, 66] width 25 height 23
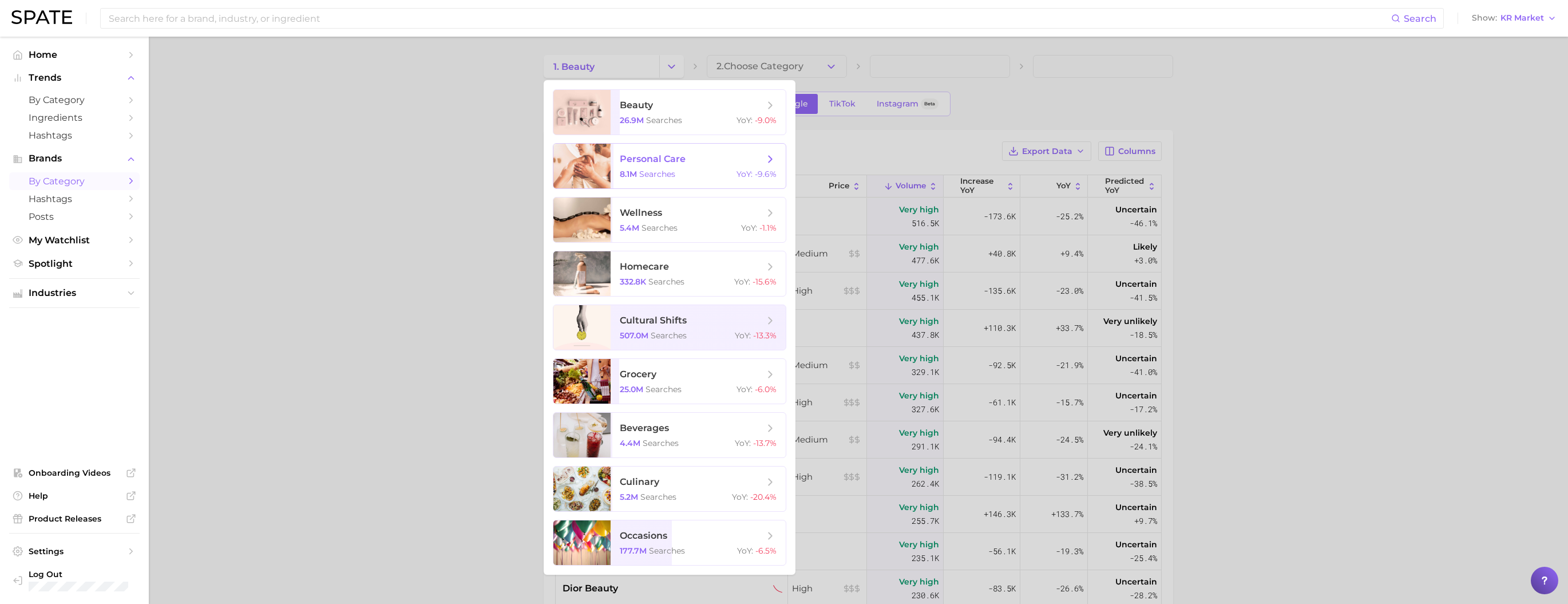
click at [642, 164] on span "personal care" at bounding box center [653, 159] width 65 height 11
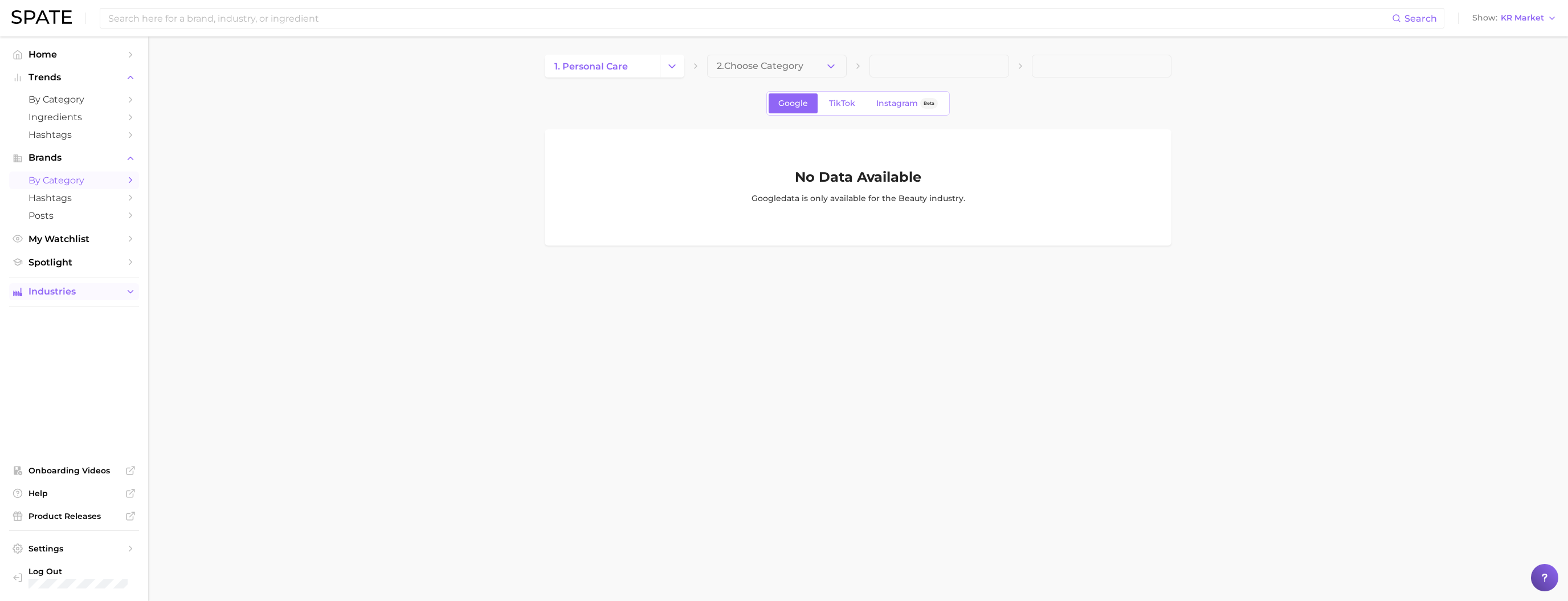
click at [91, 296] on span "Industries" at bounding box center [74, 291] width 91 height 10
click at [89, 319] on span "beauty" at bounding box center [74, 314] width 91 height 11
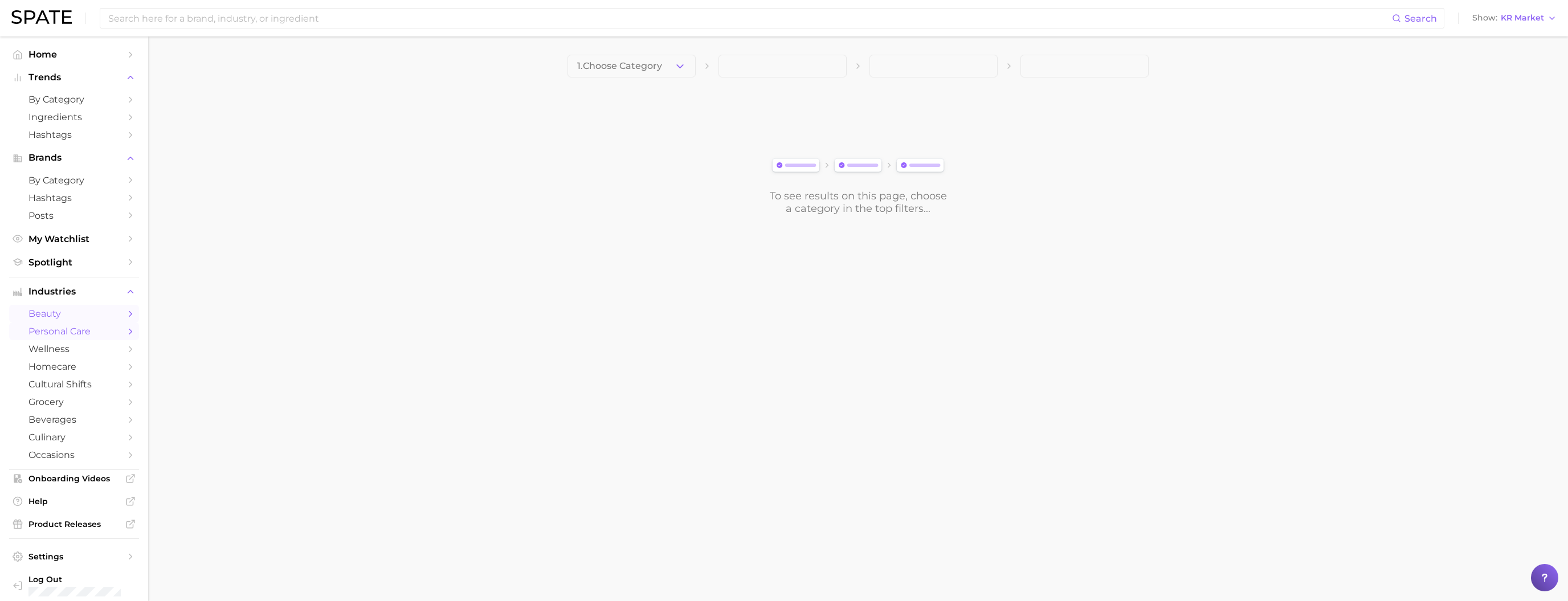
click at [86, 319] on span "personal care" at bounding box center [74, 332] width 91 height 11
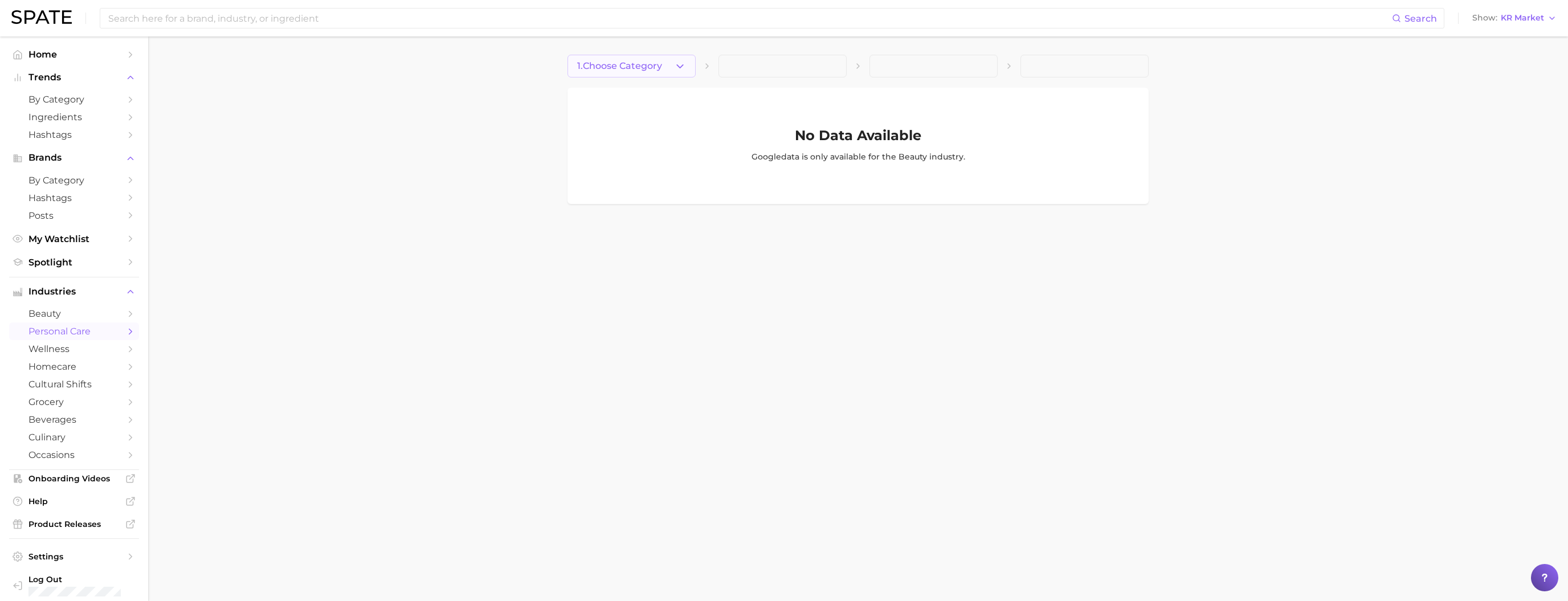
click at [642, 71] on button "1. Choose Category" at bounding box center [632, 66] width 128 height 23
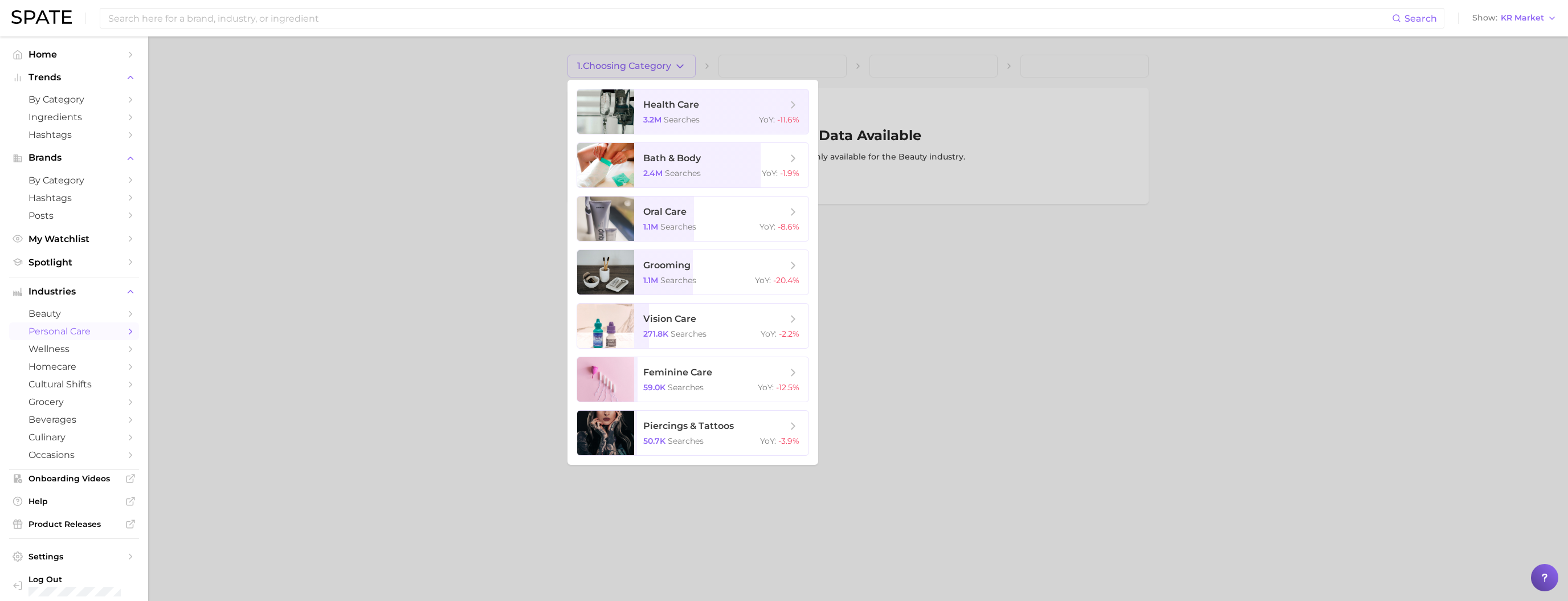
click at [649, 252] on div at bounding box center [784, 300] width 1568 height 601
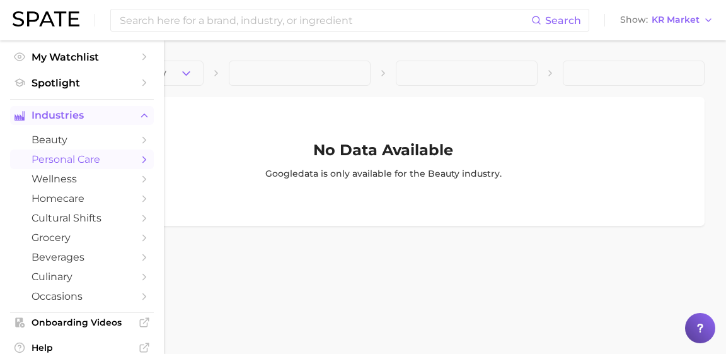
scroll to position [223, 0]
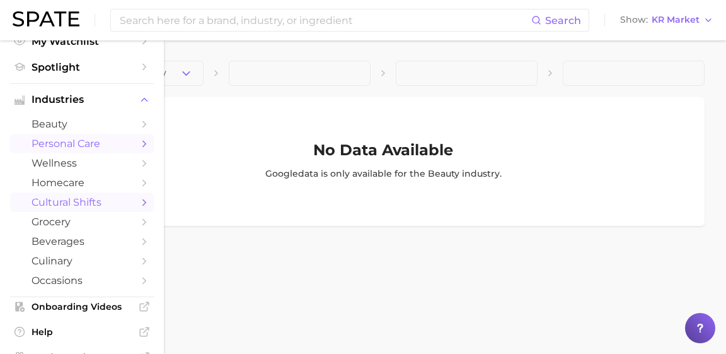
click at [66, 208] on span "cultural shifts" at bounding box center [82, 202] width 101 height 12
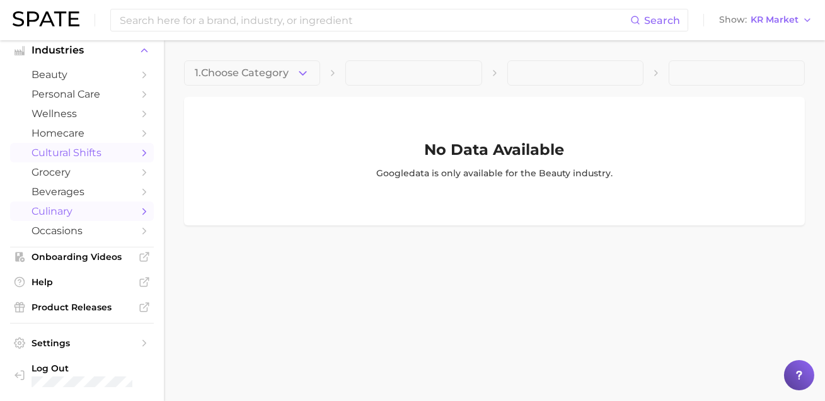
scroll to position [326, 0]
click at [76, 112] on span "wellness" at bounding box center [82, 114] width 101 height 12
click at [79, 69] on span "beauty" at bounding box center [82, 75] width 101 height 12
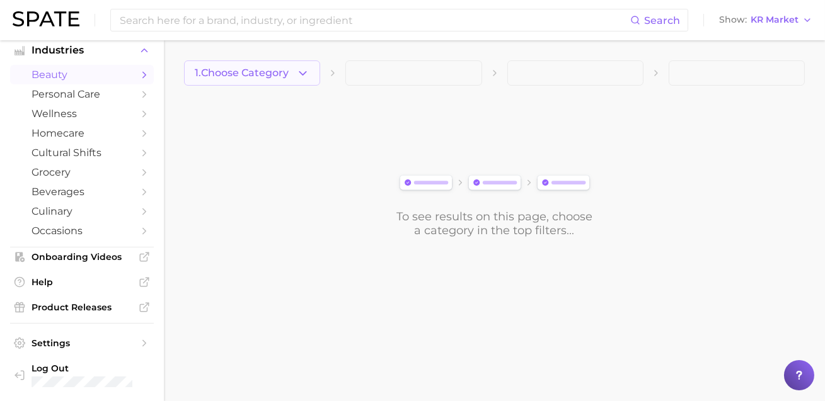
click at [227, 67] on span "1. Choose Category" at bounding box center [242, 72] width 94 height 11
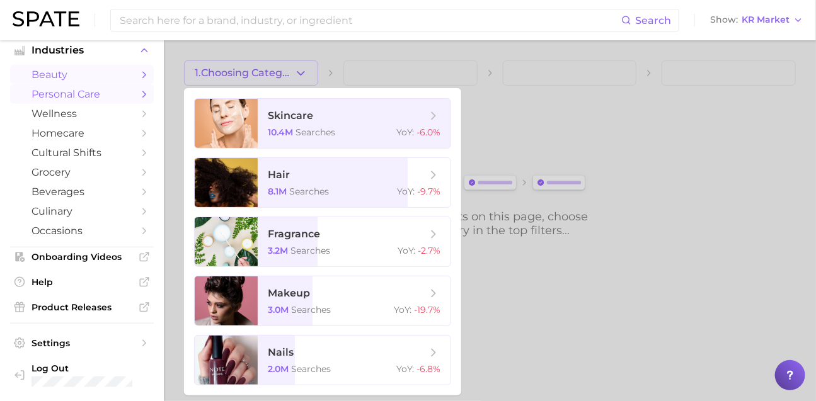
click at [111, 88] on span "personal care" at bounding box center [82, 94] width 101 height 12
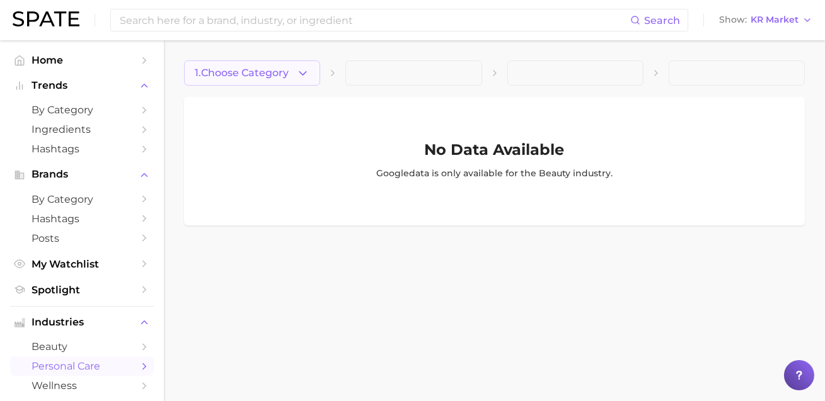
click at [298, 78] on icon "button" at bounding box center [302, 73] width 13 height 13
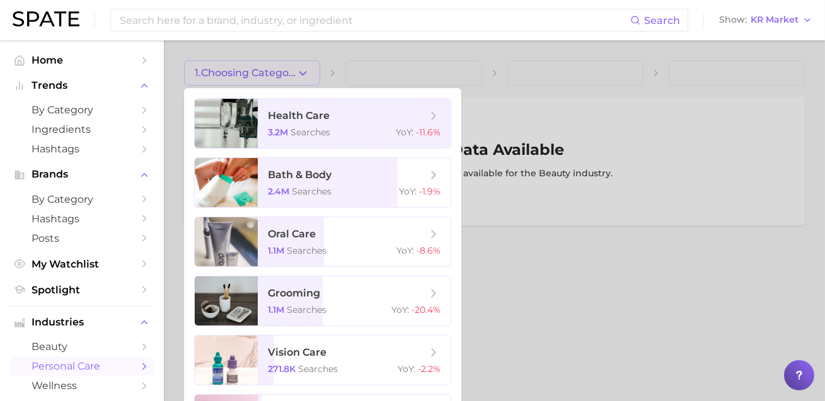
click at [298, 78] on div at bounding box center [412, 200] width 825 height 401
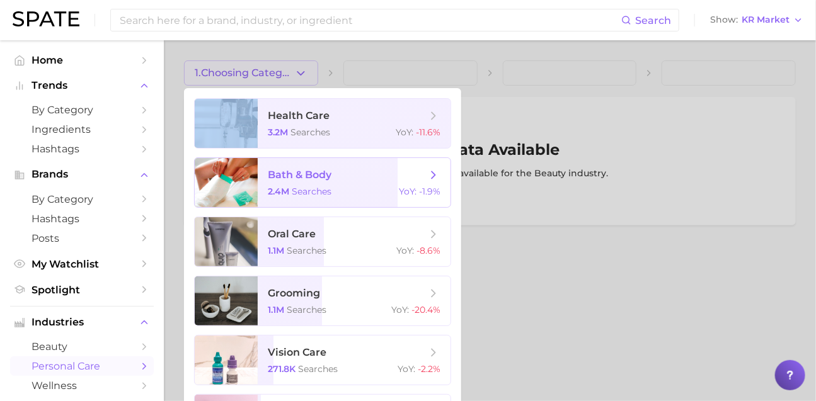
click at [498, 246] on div at bounding box center [408, 200] width 816 height 401
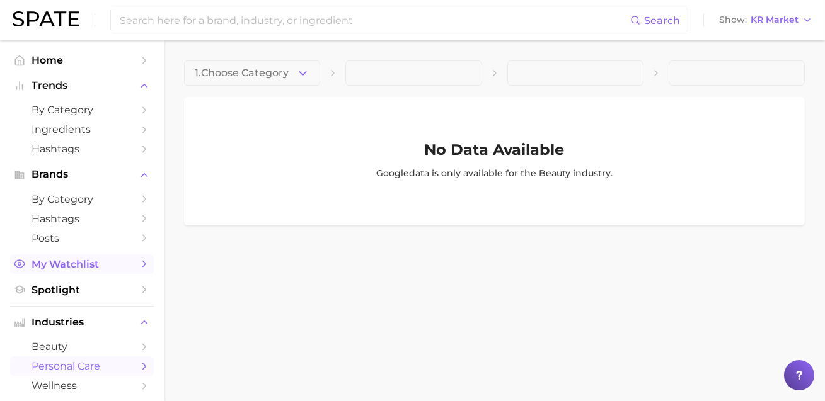
scroll to position [84, 0]
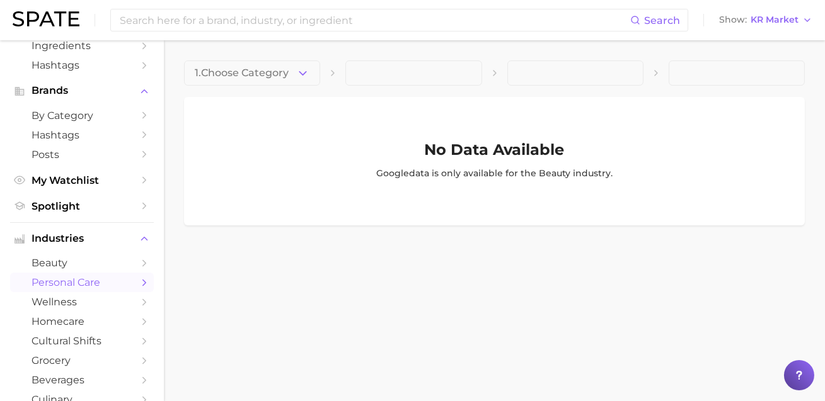
click at [83, 289] on span "personal care" at bounding box center [82, 283] width 101 height 12
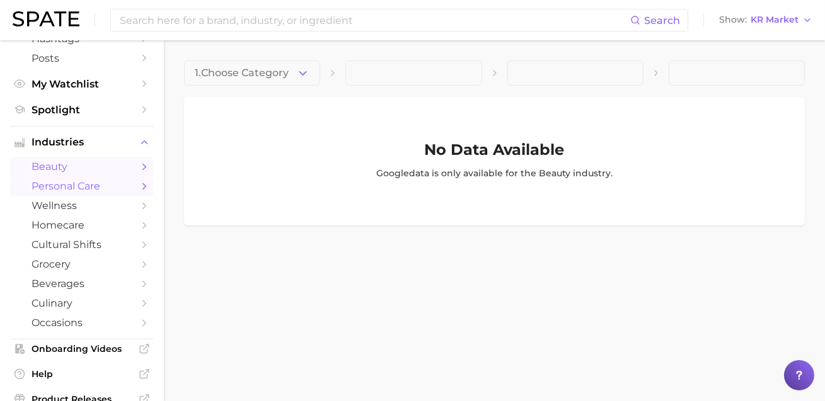
scroll to position [181, 0]
click at [83, 211] on span "wellness" at bounding box center [82, 205] width 101 height 12
click at [85, 192] on span "personal care" at bounding box center [82, 186] width 101 height 12
click at [217, 289] on main "1. Choose Category No Data Available Google data is only available for the beau…" at bounding box center [494, 164] width 661 height 248
click at [718, 23] on span "KR Market" at bounding box center [775, 19] width 48 height 7
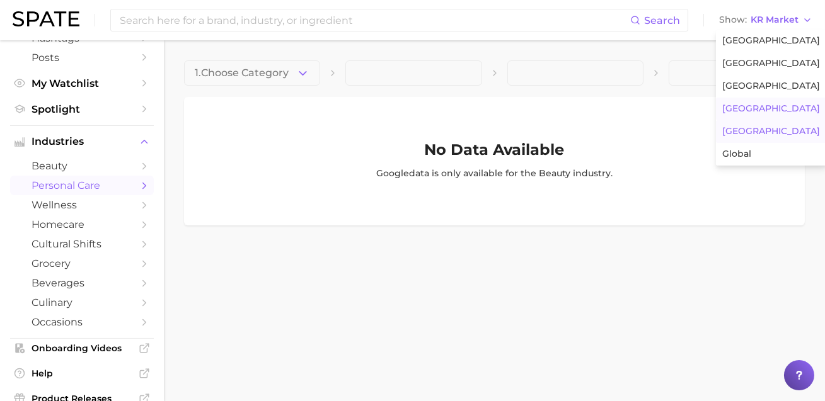
click at [718, 143] on button "[GEOGRAPHIC_DATA]" at bounding box center [771, 131] width 110 height 23
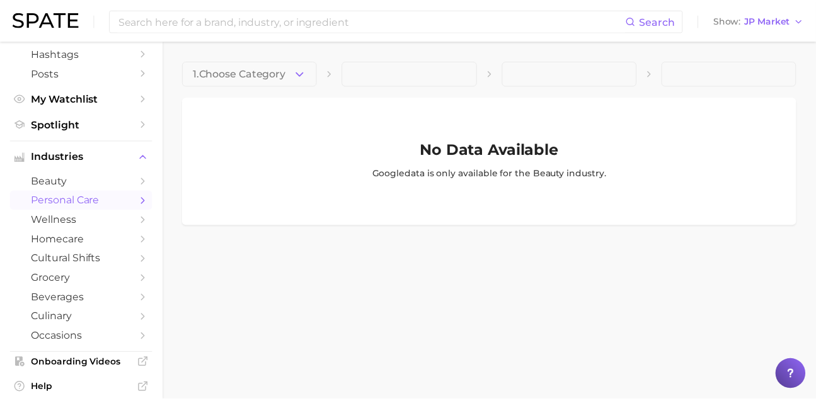
scroll to position [181, 0]
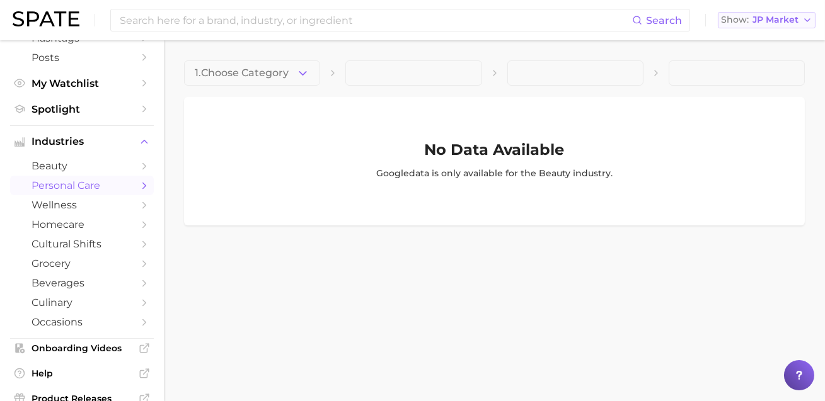
click at [718, 21] on span "JP Market" at bounding box center [776, 19] width 46 height 7
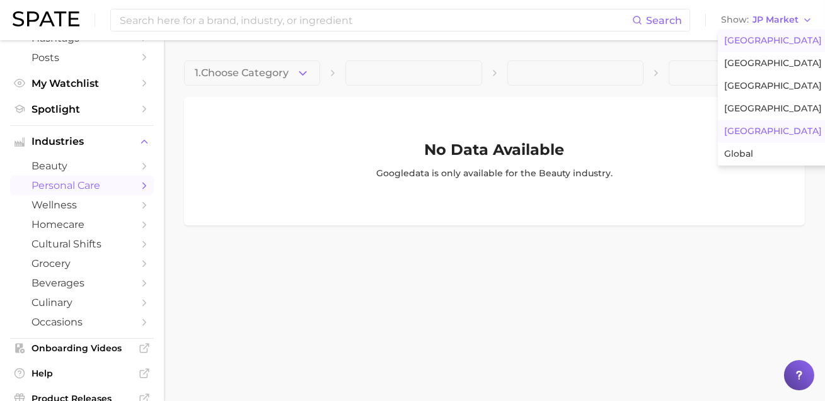
click at [718, 46] on span "[GEOGRAPHIC_DATA]" at bounding box center [773, 40] width 98 height 11
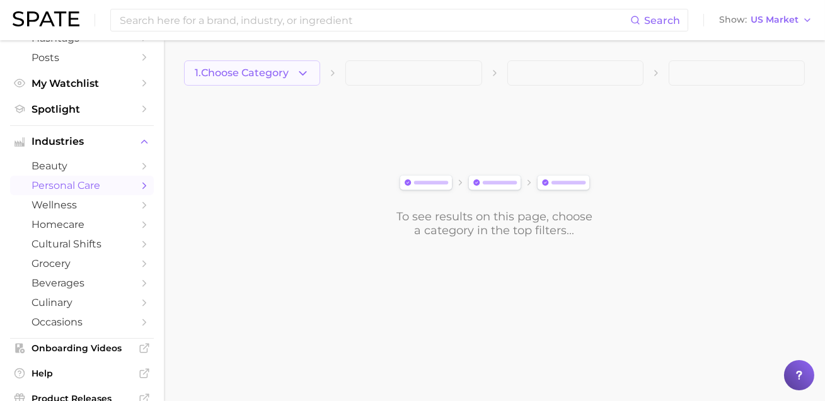
click at [286, 68] on span "1. Choose Category" at bounding box center [242, 72] width 94 height 11
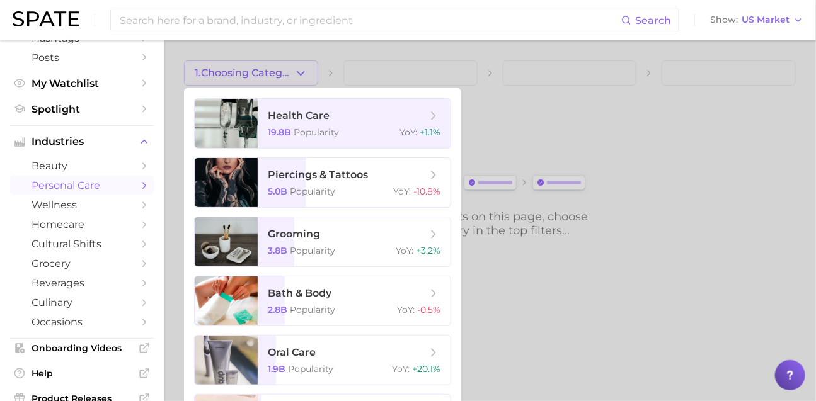
click at [333, 161] on ul "health care 19.8b Popularity YoY : +1.1% piercings & tattoos 5.0b Popularity Yo…" at bounding box center [322, 330] width 277 height 485
click at [339, 138] on span "Popularity" at bounding box center [316, 132] width 45 height 11
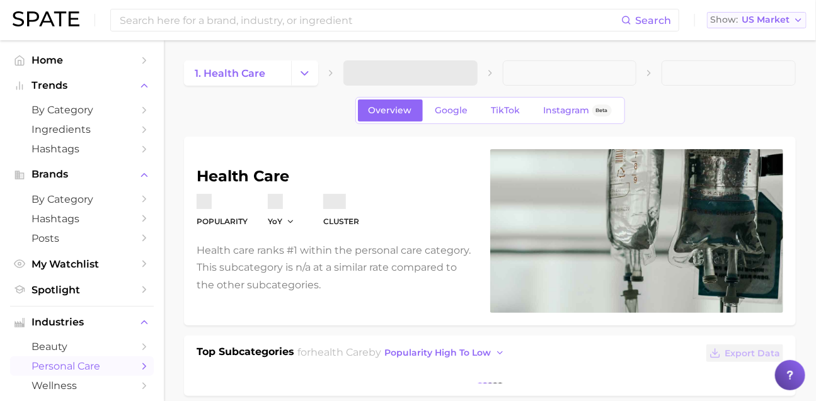
click at [718, 17] on span "US Market" at bounding box center [766, 19] width 48 height 7
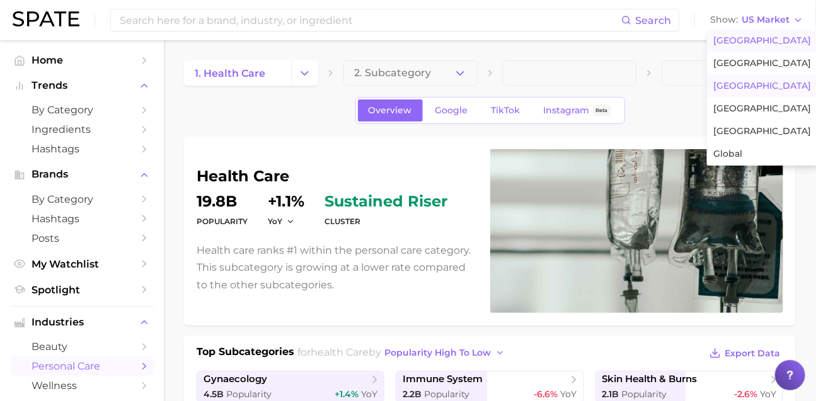
click at [718, 98] on button "[GEOGRAPHIC_DATA]" at bounding box center [762, 86] width 110 height 23
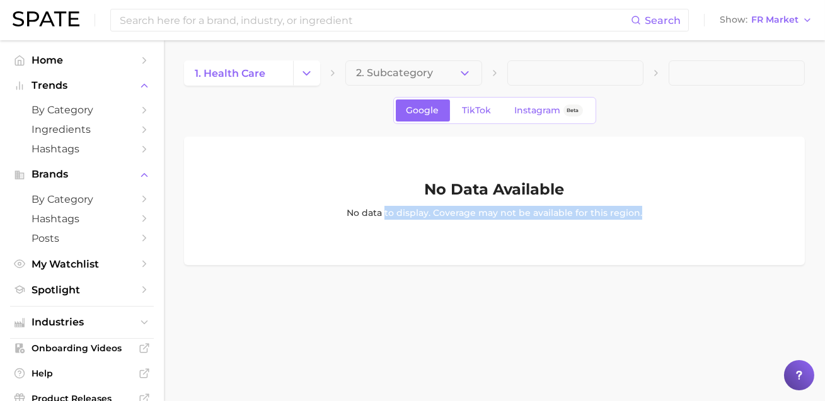
drag, startPoint x: 361, startPoint y: 240, endPoint x: 707, endPoint y: 236, distance: 346.0
click at [707, 220] on div "No Data Available No data to display. Coverage may not be available for this re…" at bounding box center [495, 201] width 596 height 38
click at [718, 30] on div "Search Show FR Market" at bounding box center [413, 20] width 800 height 40
click at [718, 23] on span "FR Market" at bounding box center [774, 19] width 47 height 7
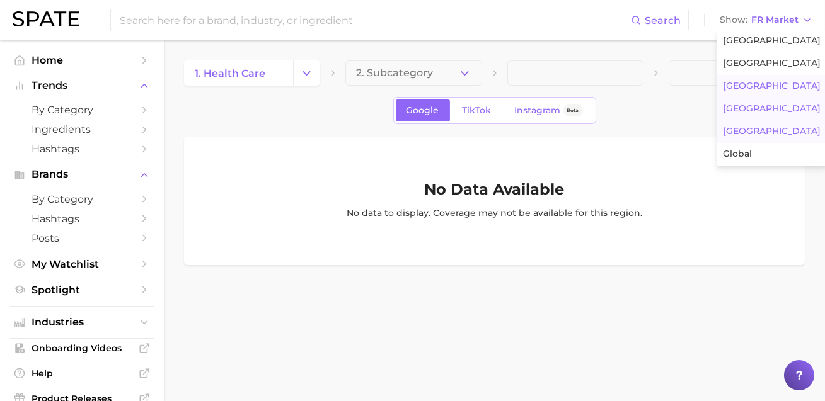
click at [718, 143] on button "[GEOGRAPHIC_DATA]" at bounding box center [772, 131] width 110 height 23
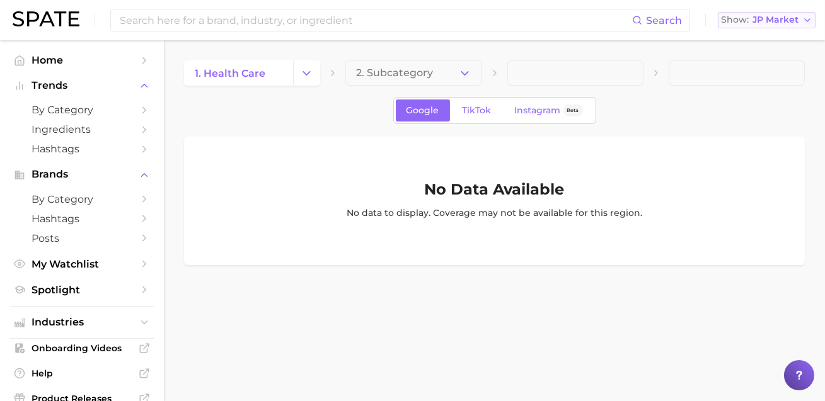
click at [718, 20] on span "JP Market" at bounding box center [776, 19] width 46 height 7
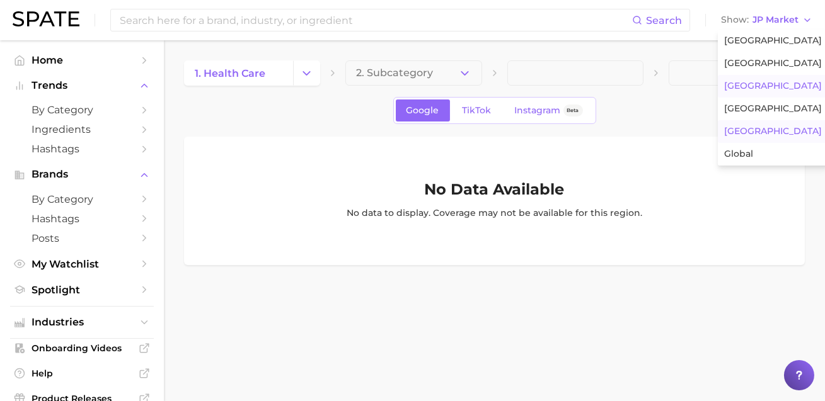
click at [718, 98] on button "[GEOGRAPHIC_DATA]" at bounding box center [773, 86] width 110 height 23
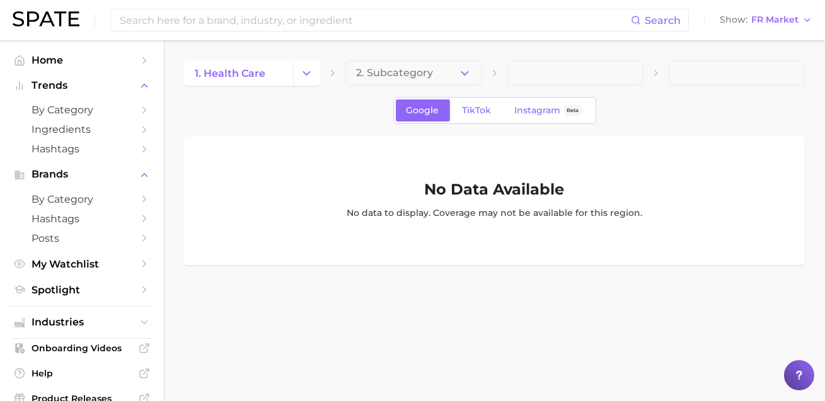
click at [718, 33] on div "Search Show FR Market" at bounding box center [413, 20] width 800 height 40
click at [718, 27] on button "Show FR Market" at bounding box center [766, 20] width 99 height 16
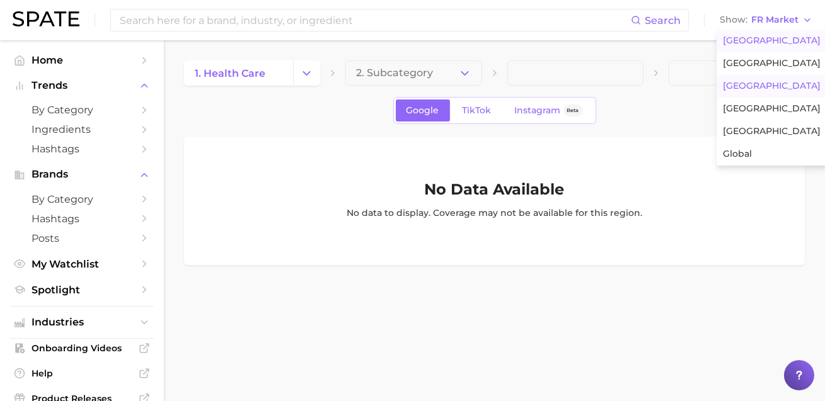
click at [718, 46] on span "[GEOGRAPHIC_DATA]" at bounding box center [772, 40] width 98 height 11
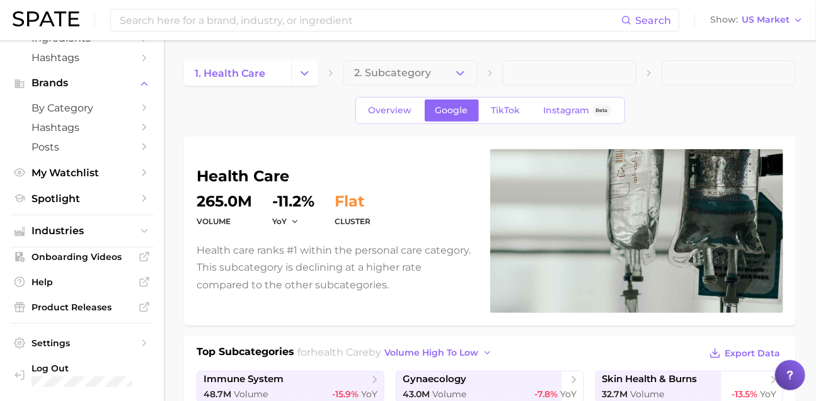
scroll to position [142, 0]
click at [101, 222] on button "Industries" at bounding box center [82, 231] width 144 height 19
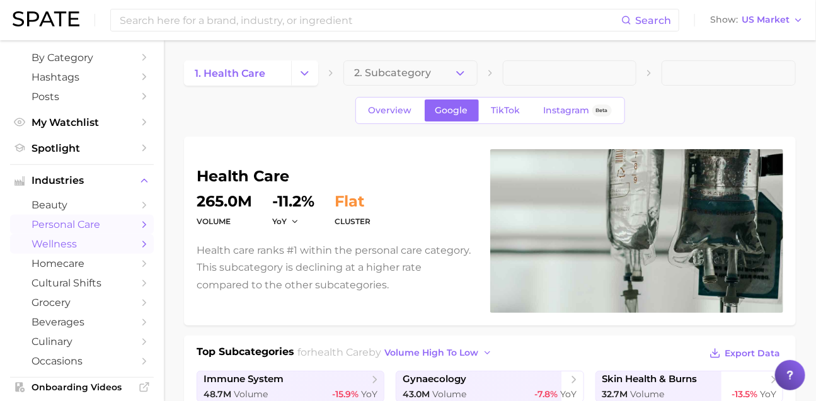
click at [85, 254] on link "wellness" at bounding box center [82, 244] width 144 height 20
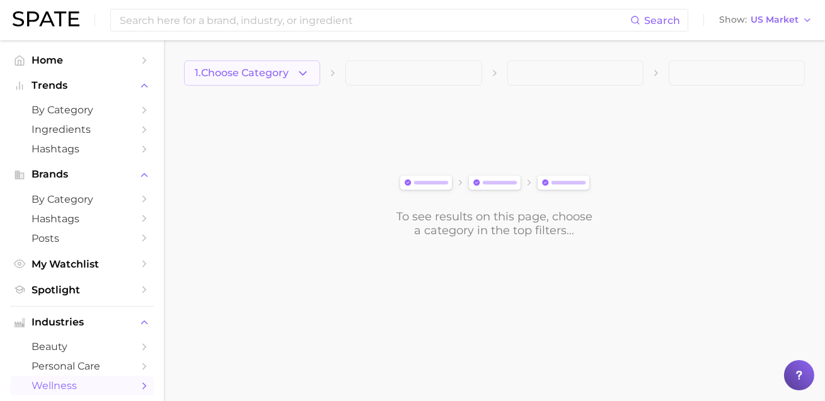
click at [264, 81] on button "1. Choose Category" at bounding box center [252, 73] width 136 height 25
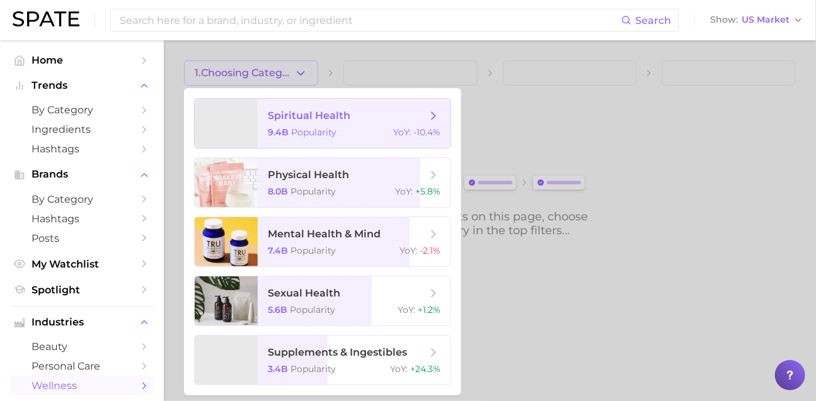
click at [309, 127] on span "spiritual health 9.4b Popularity YoY : -10.4%" at bounding box center [354, 123] width 193 height 49
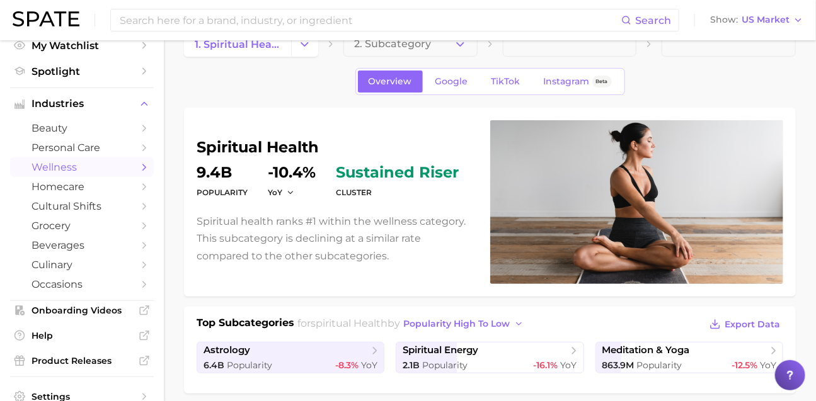
scroll to position [91, 0]
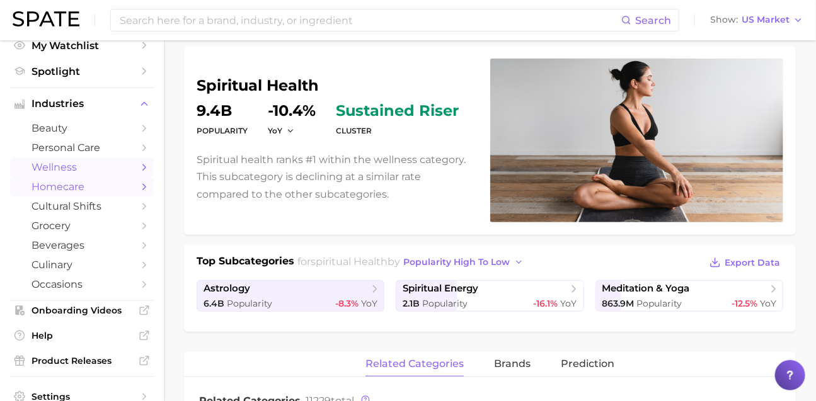
click at [110, 197] on link "homecare" at bounding box center [82, 187] width 144 height 20
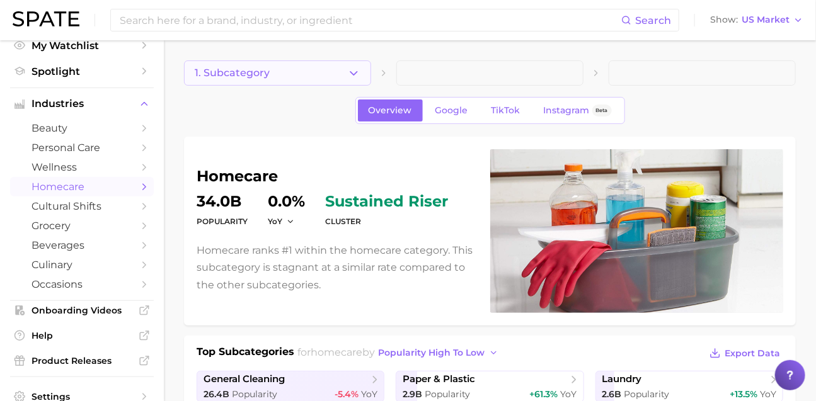
click at [299, 63] on button "1. Subcategory" at bounding box center [277, 73] width 187 height 25
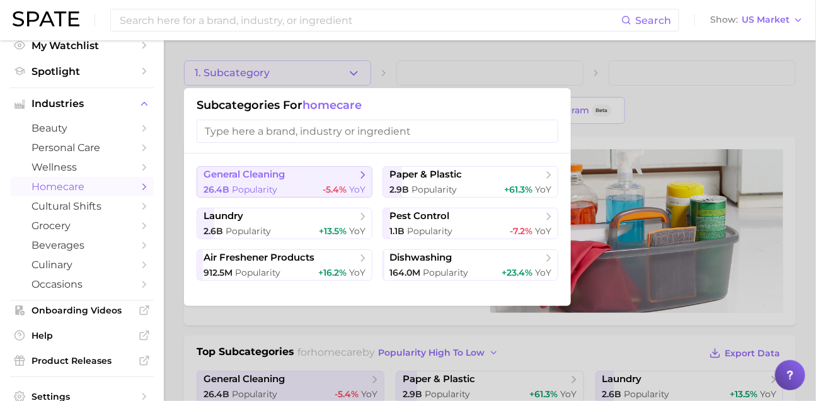
click at [300, 198] on button "general cleaning 26.4b Popularity -5.4% YoY" at bounding box center [285, 182] width 176 height 32
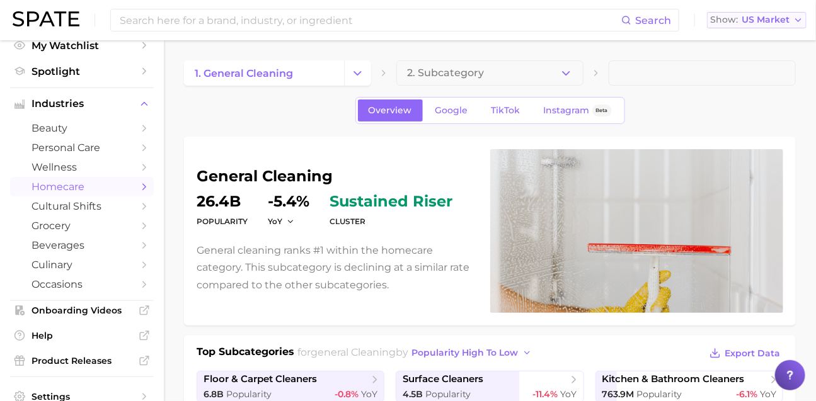
click at [718, 23] on span "US Market" at bounding box center [766, 19] width 48 height 7
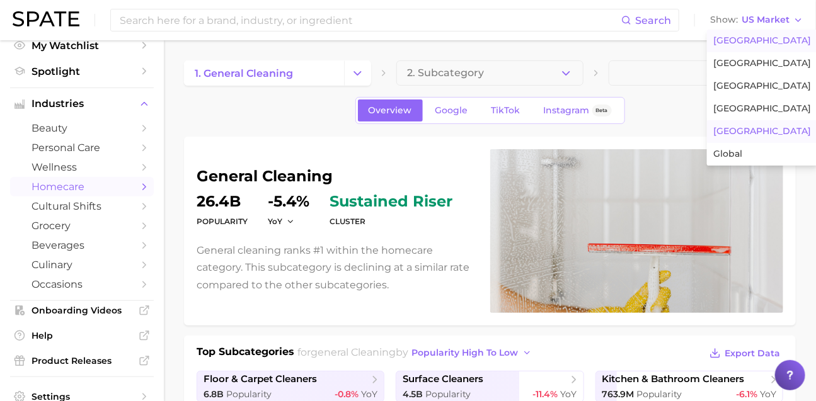
click at [718, 143] on button "[GEOGRAPHIC_DATA]" at bounding box center [762, 131] width 110 height 23
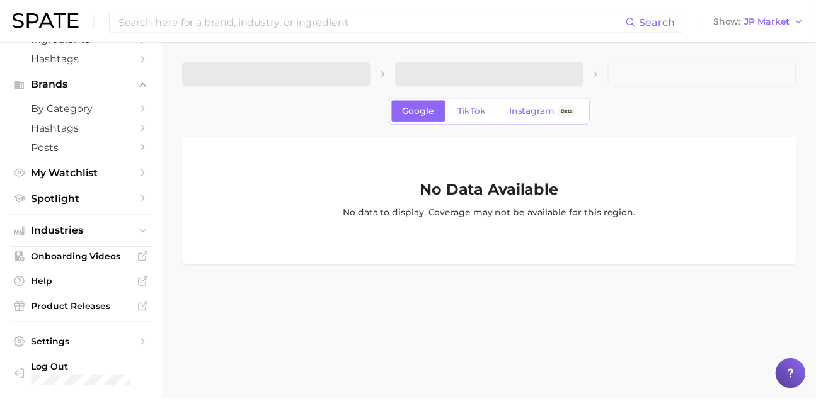
scroll to position [142, 0]
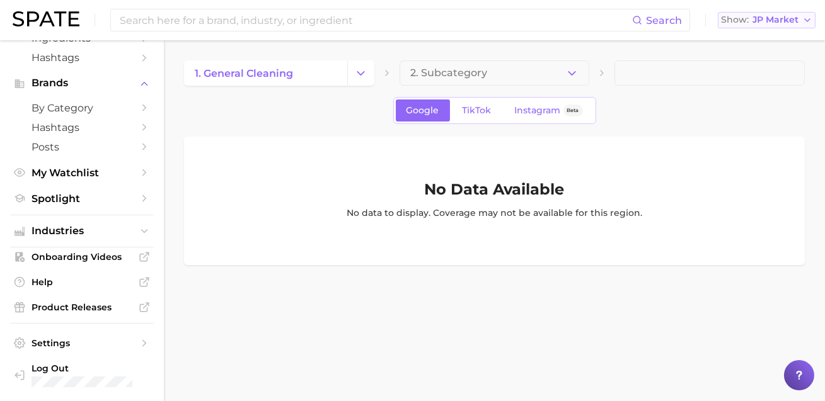
click at [718, 21] on span "JP Market" at bounding box center [776, 19] width 46 height 7
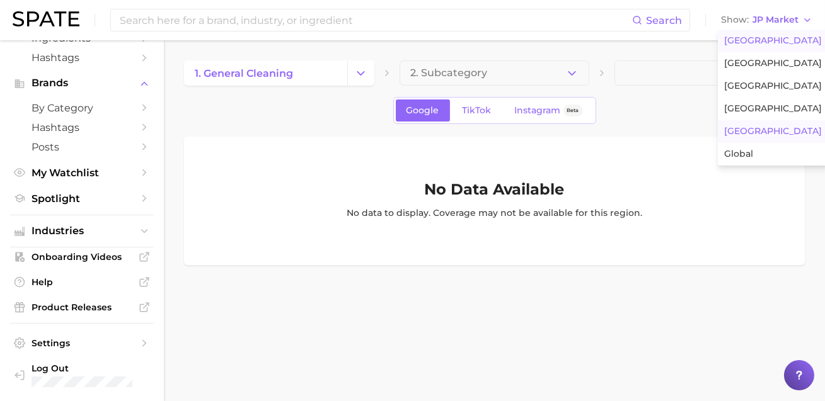
click at [718, 46] on span "[GEOGRAPHIC_DATA]" at bounding box center [773, 40] width 98 height 11
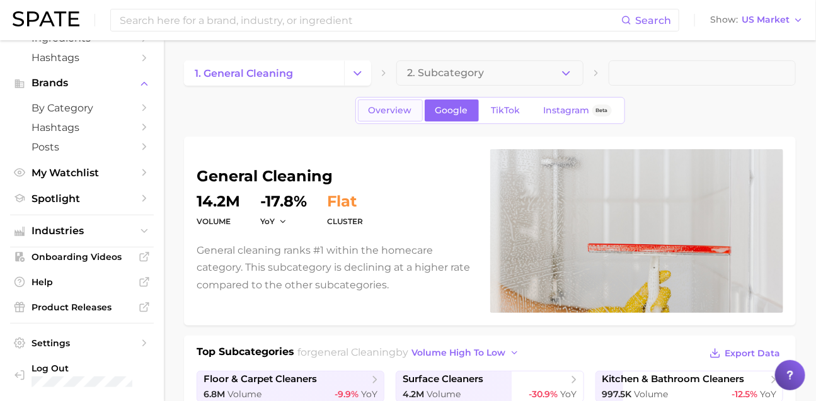
click at [389, 122] on link "Overview" at bounding box center [390, 111] width 65 height 22
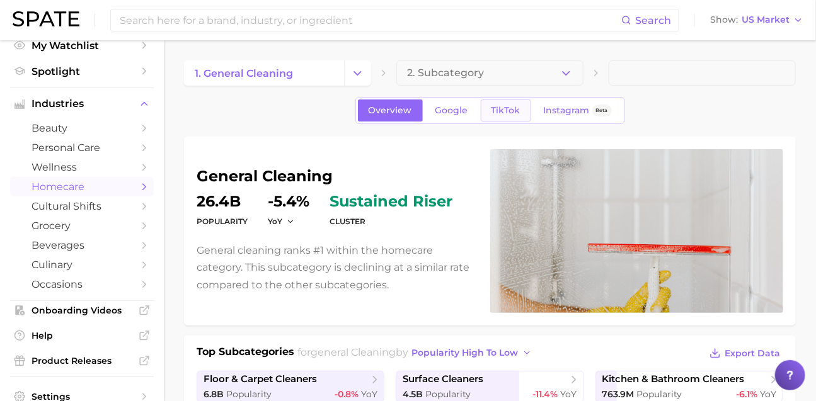
click at [508, 115] on span "TikTok" at bounding box center [506, 110] width 29 height 11
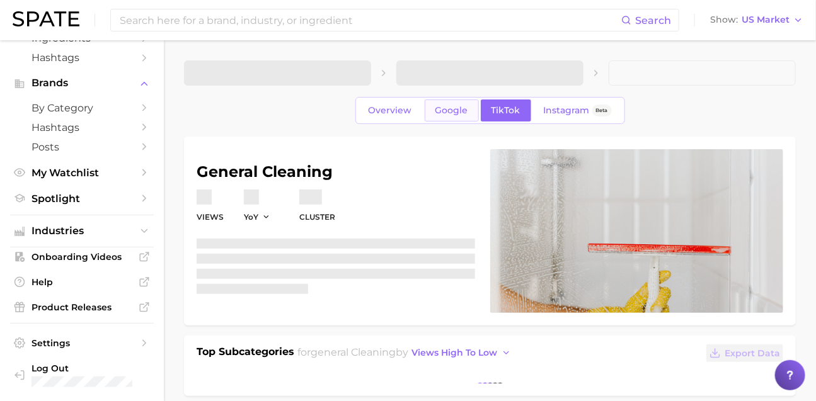
scroll to position [142, 0]
click at [453, 116] on span "Google" at bounding box center [452, 110] width 33 height 11
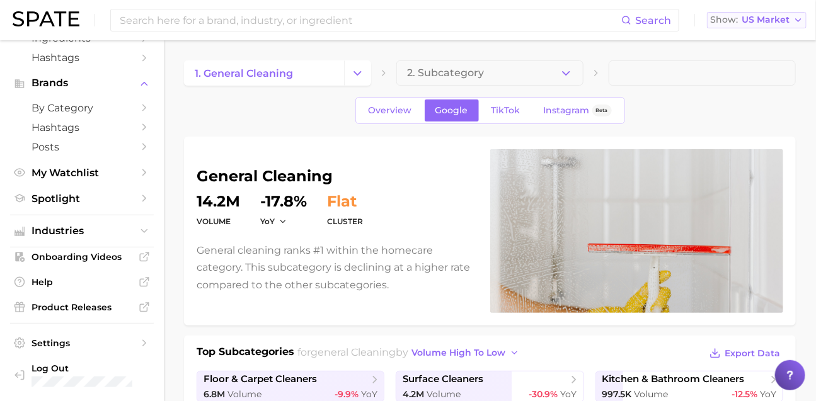
click at [718, 23] on span "US Market" at bounding box center [766, 19] width 48 height 7
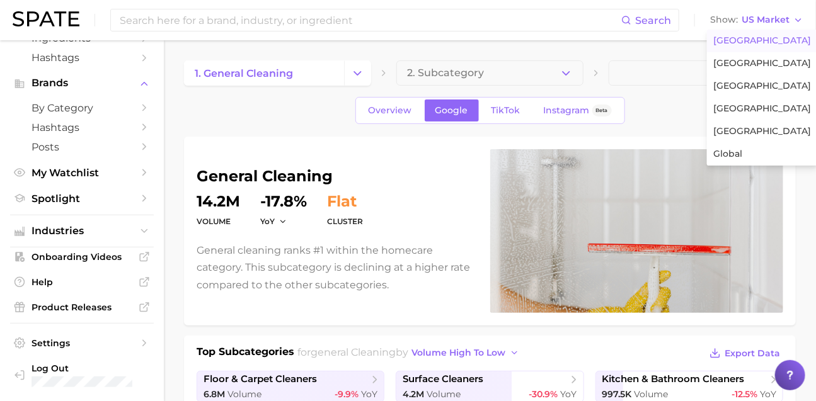
click at [718, 46] on span "[GEOGRAPHIC_DATA]" at bounding box center [762, 40] width 98 height 11
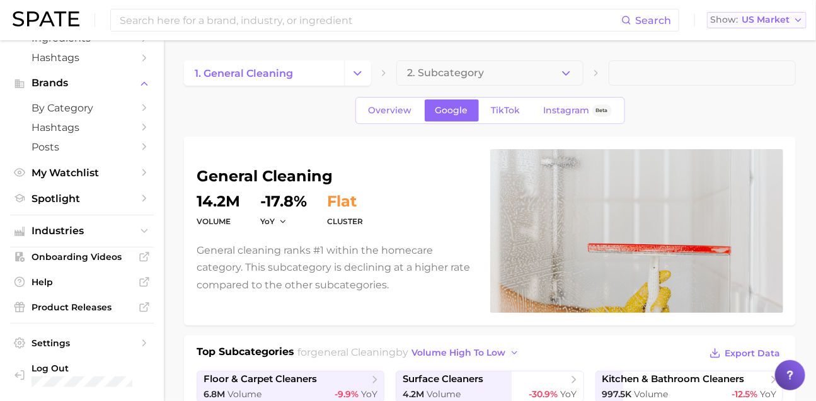
click at [718, 23] on div "Show US Market" at bounding box center [749, 19] width 79 height 7
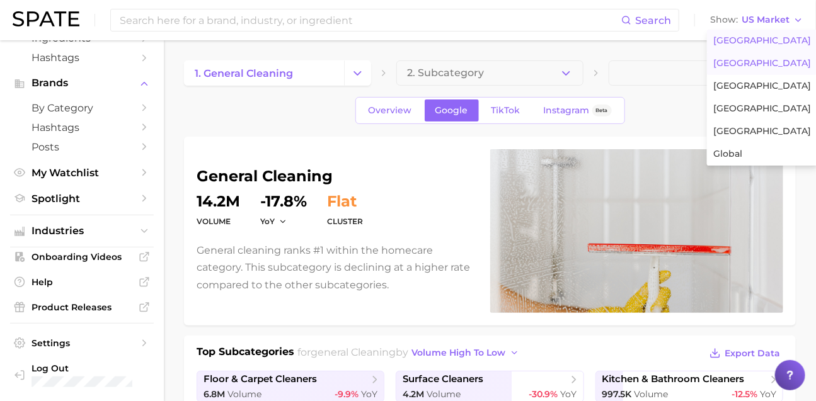
click at [718, 66] on button "[GEOGRAPHIC_DATA]" at bounding box center [762, 63] width 110 height 23
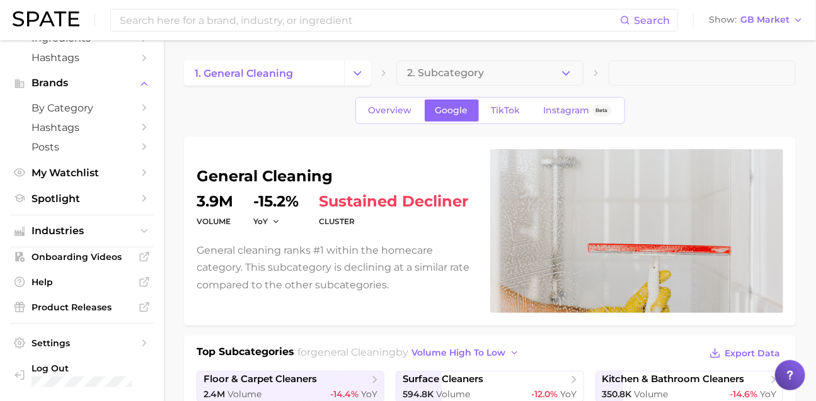
click at [718, 30] on div "Search Show GB Market" at bounding box center [408, 20] width 791 height 40
click at [718, 27] on button "Show GB Market" at bounding box center [756, 20] width 101 height 16
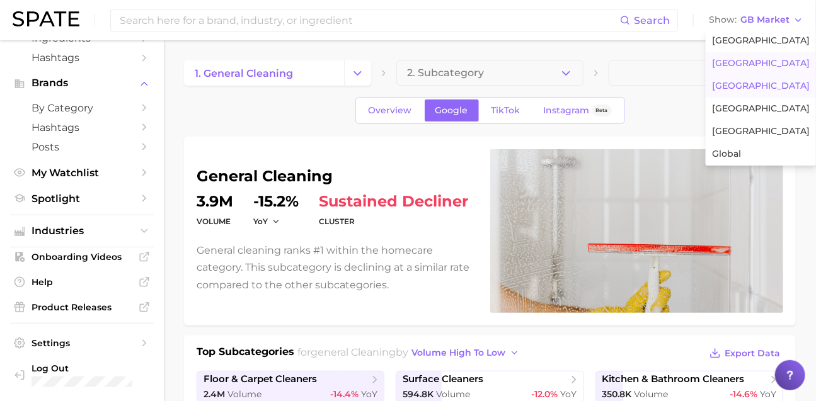
click at [718, 114] on span "[GEOGRAPHIC_DATA]" at bounding box center [761, 108] width 98 height 11
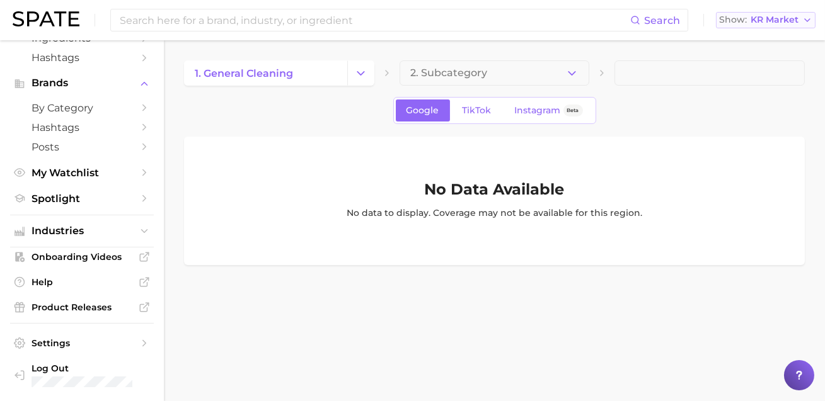
click at [718, 21] on span "KR Market" at bounding box center [775, 19] width 48 height 7
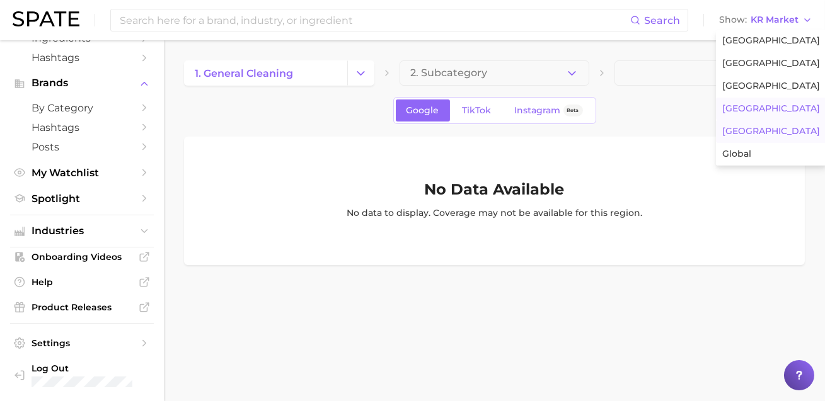
click at [718, 143] on button "[GEOGRAPHIC_DATA]" at bounding box center [771, 131] width 110 height 23
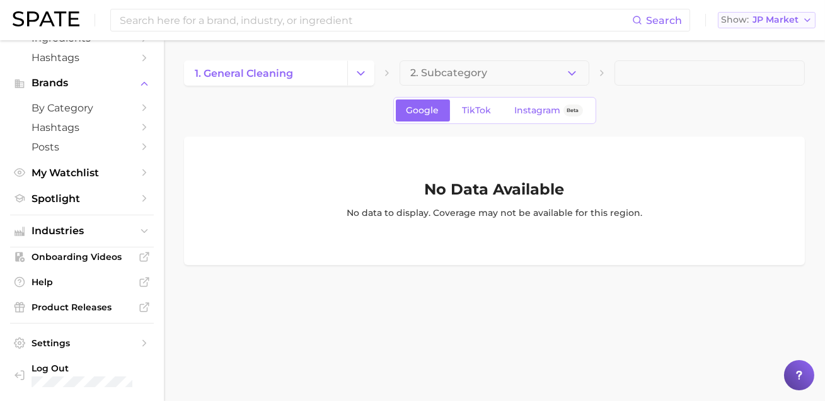
click at [718, 19] on span "JP Market" at bounding box center [776, 19] width 46 height 7
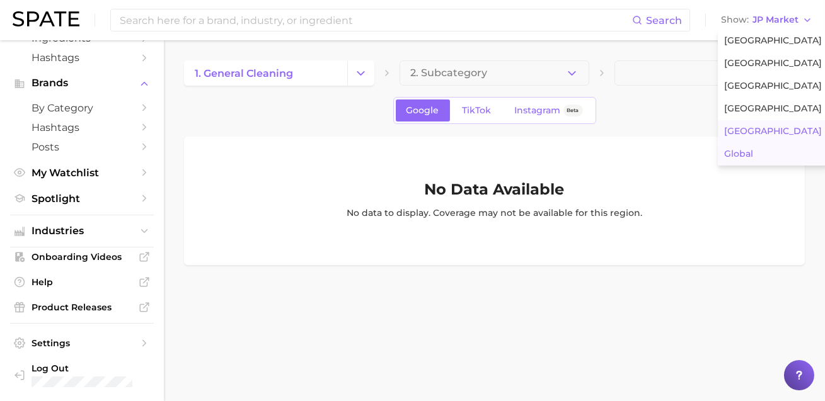
drag, startPoint x: 746, startPoint y: 183, endPoint x: 747, endPoint y: 176, distance: 6.4
click at [718, 159] on span "Global" at bounding box center [738, 154] width 29 height 11
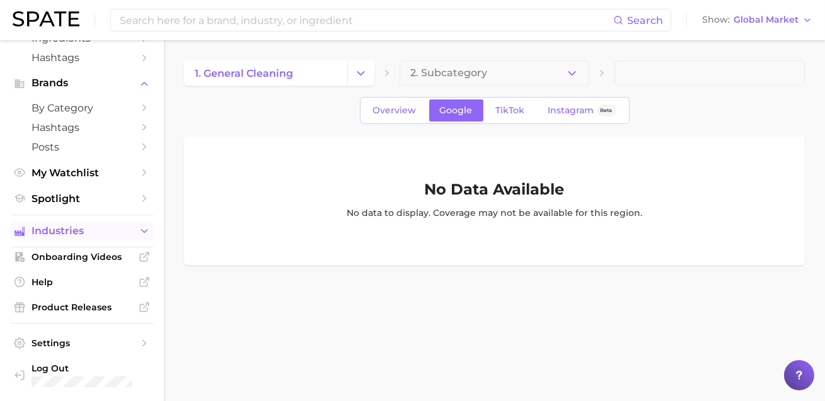
click at [86, 226] on span "Industries" at bounding box center [82, 231] width 101 height 11
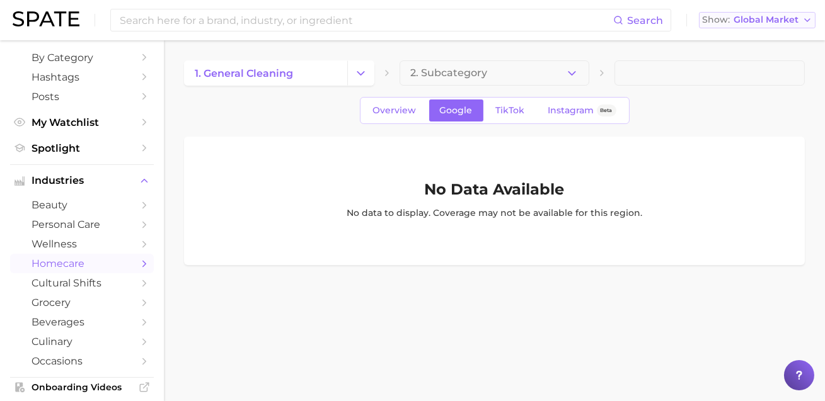
click at [718, 21] on span "Global Market" at bounding box center [766, 19] width 65 height 7
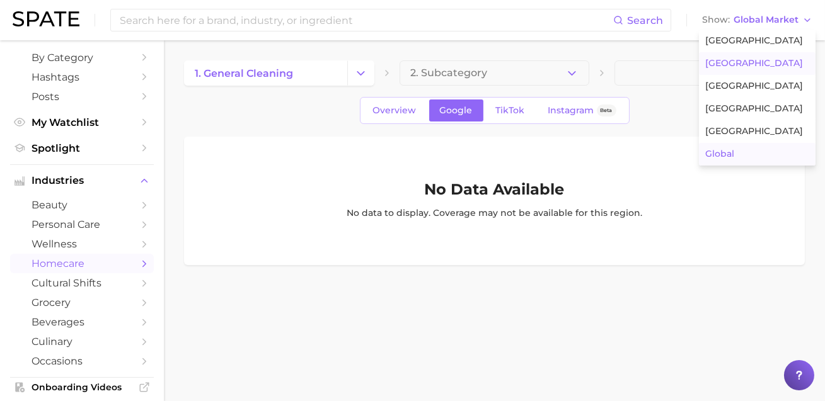
click at [718, 69] on span "[GEOGRAPHIC_DATA]" at bounding box center [754, 63] width 98 height 11
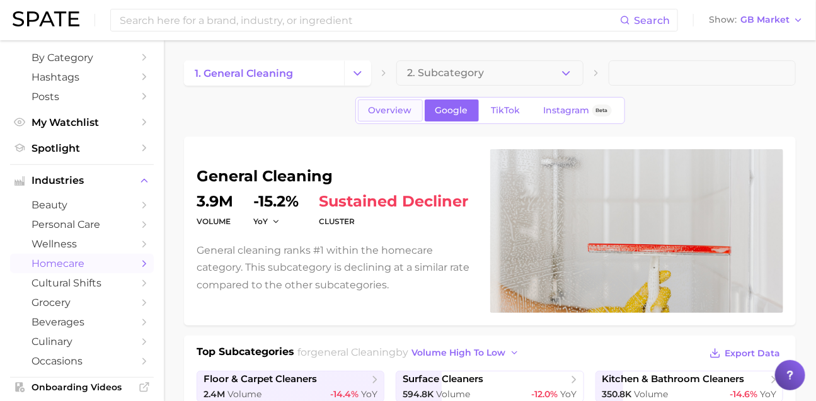
click at [371, 116] on span "Overview" at bounding box center [390, 110] width 43 height 11
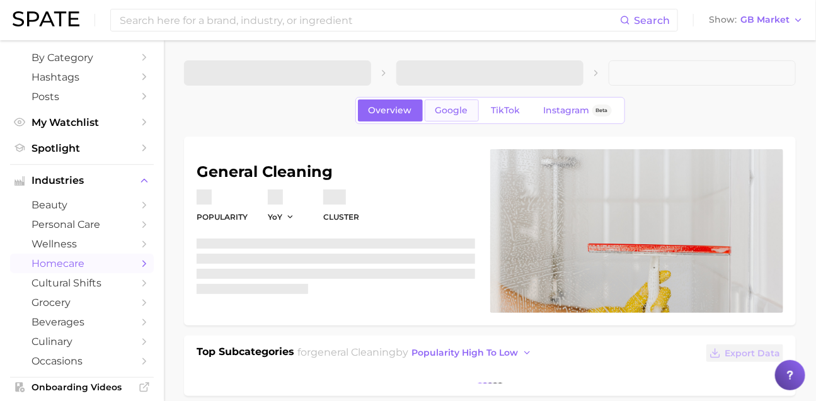
click at [450, 110] on span "Google" at bounding box center [452, 110] width 33 height 11
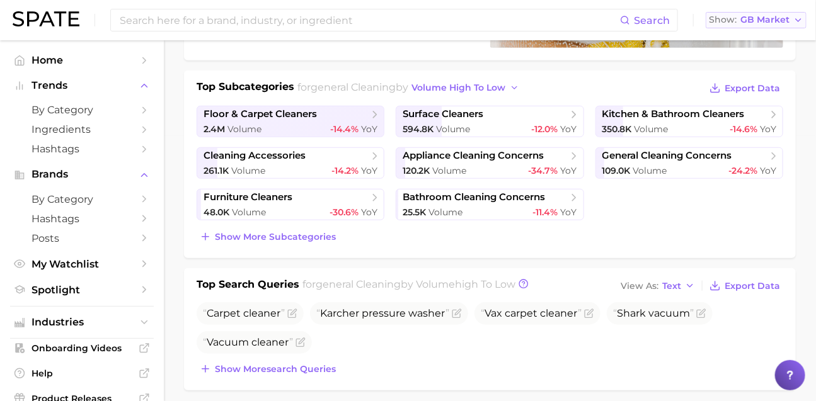
click at [718, 21] on span "GB Market" at bounding box center [765, 19] width 49 height 7
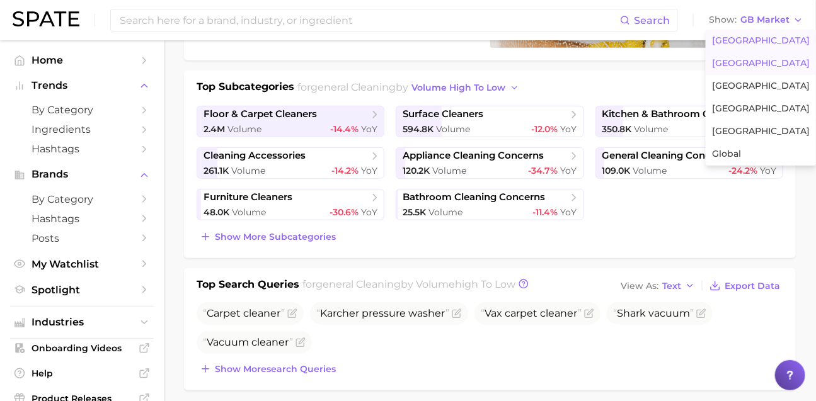
click at [718, 46] on span "[GEOGRAPHIC_DATA]" at bounding box center [761, 40] width 98 height 11
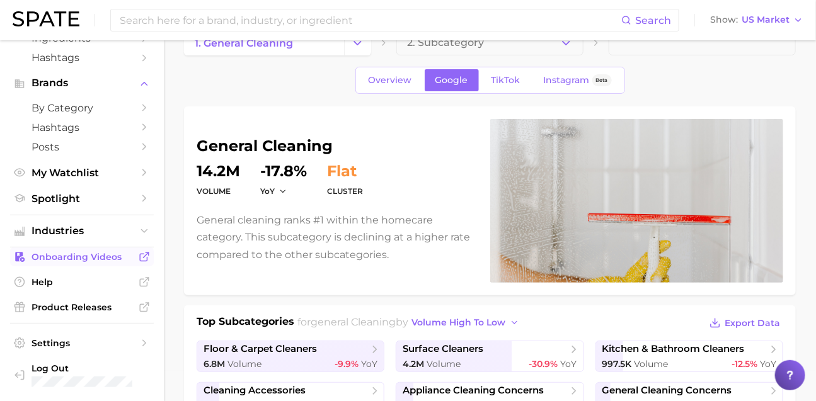
scroll to position [89, 0]
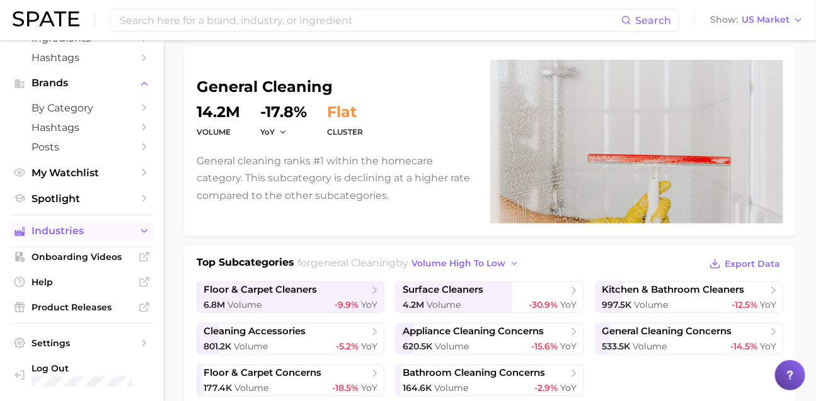
click at [99, 226] on span "Industries" at bounding box center [82, 231] width 101 height 11
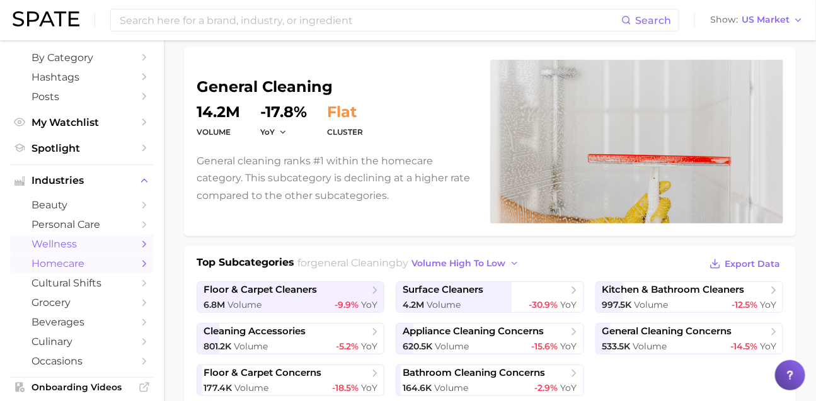
click at [107, 250] on span "wellness" at bounding box center [82, 244] width 101 height 12
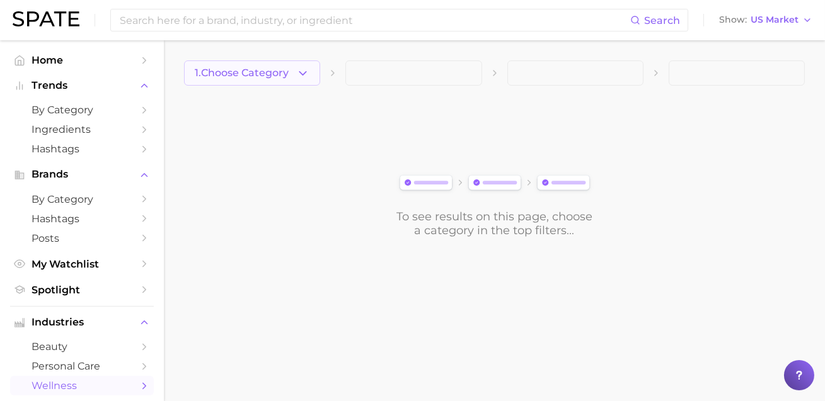
click at [290, 79] on button "1. Choose Category" at bounding box center [252, 73] width 136 height 25
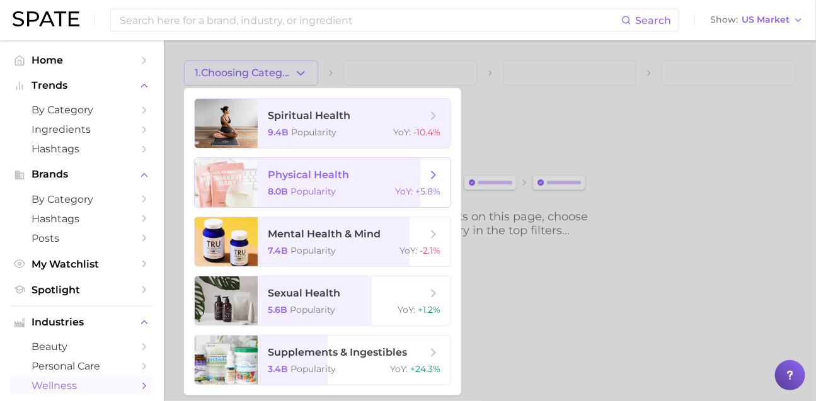
click at [334, 181] on span "physical health" at bounding box center [308, 175] width 81 height 12
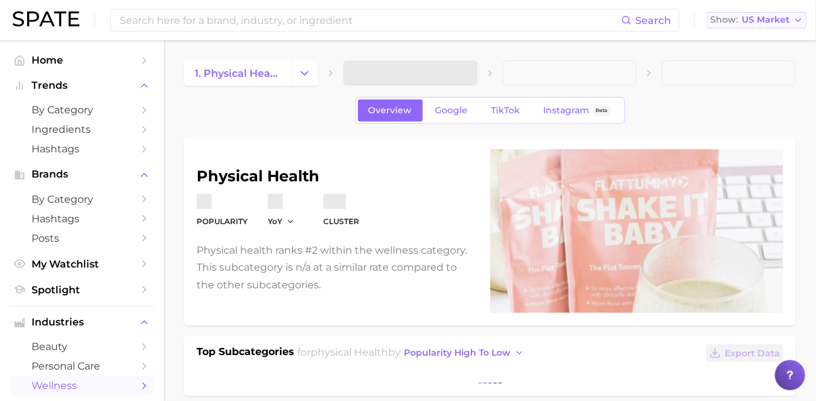
click at [718, 22] on span "US Market" at bounding box center [766, 19] width 48 height 7
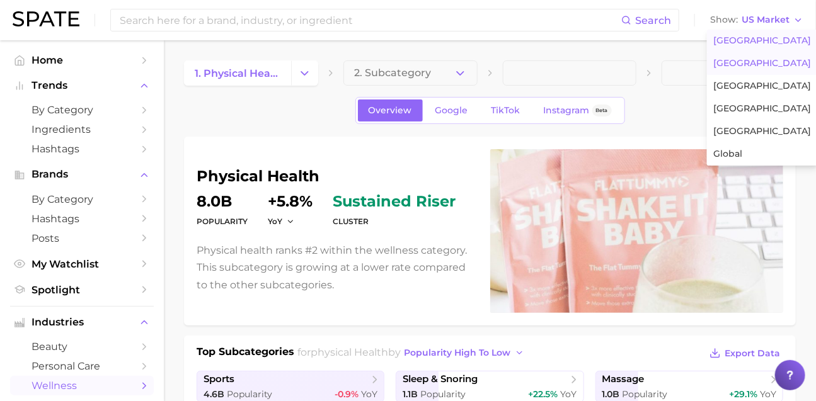
click at [718, 75] on button "[GEOGRAPHIC_DATA]" at bounding box center [762, 63] width 110 height 23
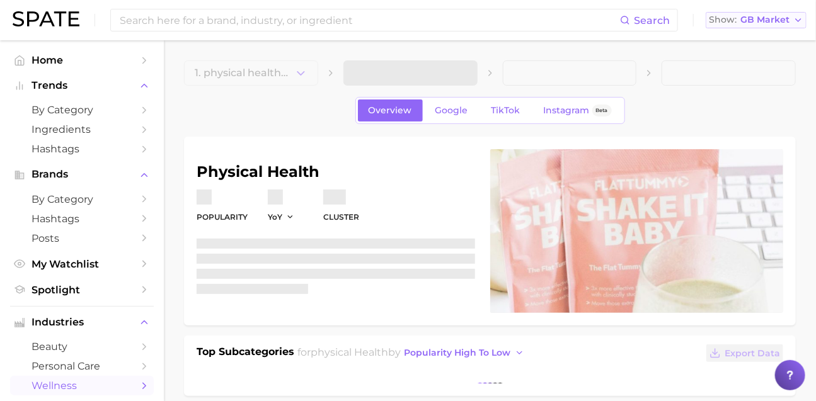
click at [718, 23] on span "GB Market" at bounding box center [765, 19] width 49 height 7
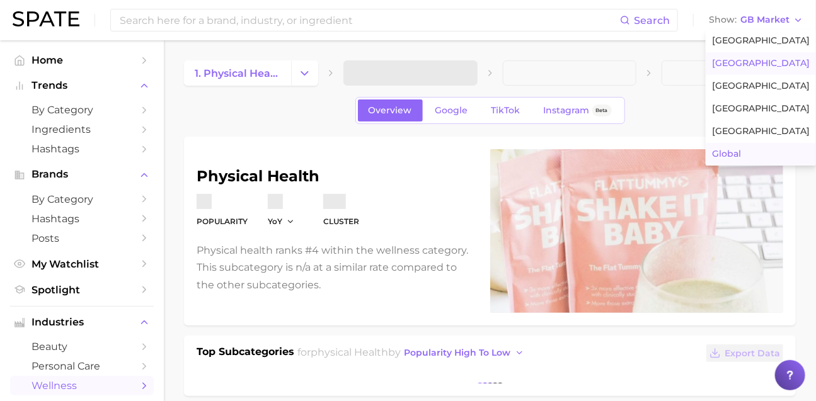
click at [718, 166] on button "Global" at bounding box center [761, 154] width 110 height 23
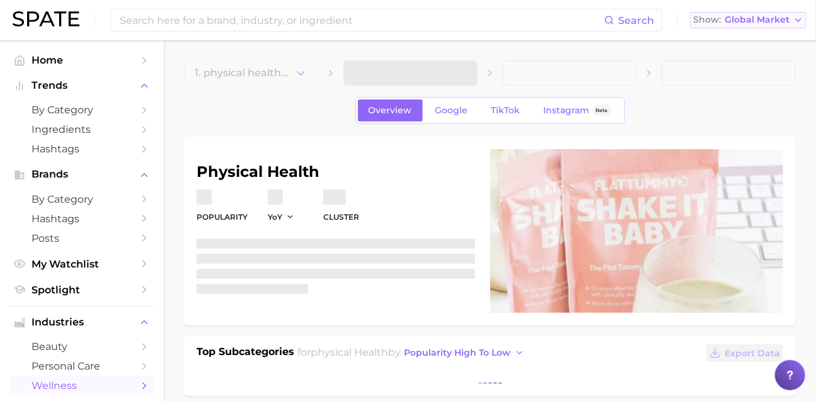
click at [718, 20] on span "Global Market" at bounding box center [757, 19] width 65 height 7
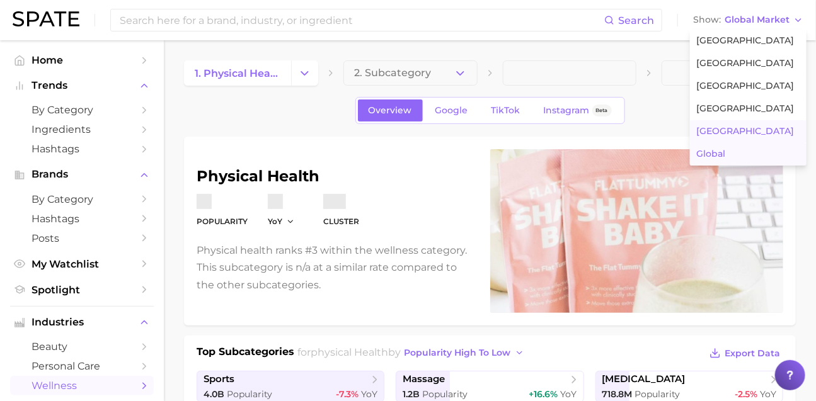
click at [718, 143] on button "[GEOGRAPHIC_DATA]" at bounding box center [748, 131] width 117 height 23
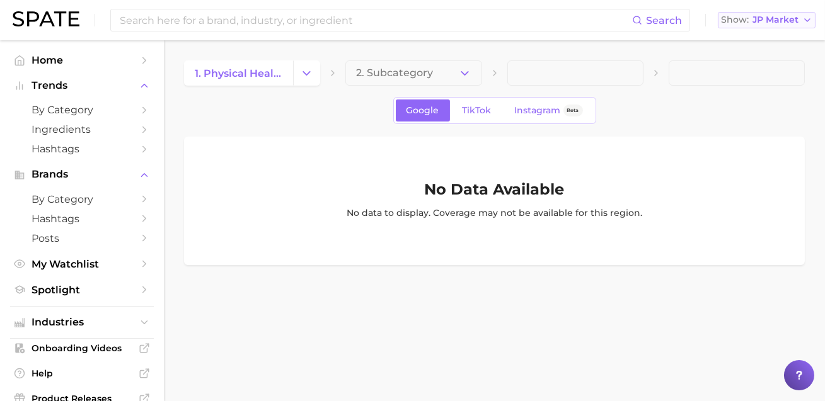
click at [718, 18] on span "Show" at bounding box center [735, 19] width 28 height 7
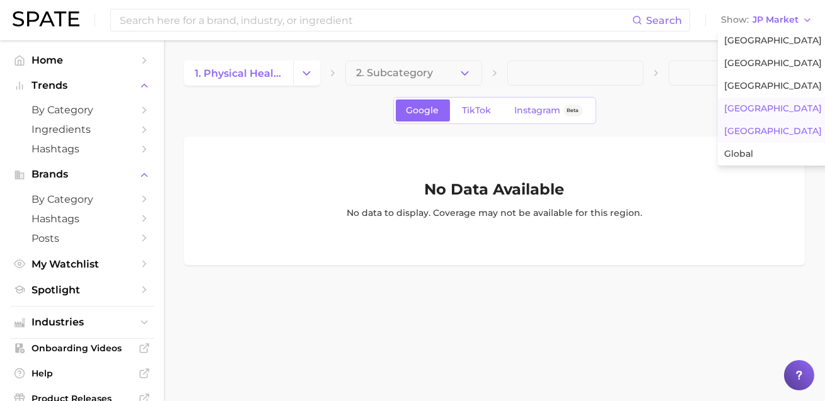
click at [718, 120] on button "[GEOGRAPHIC_DATA]" at bounding box center [773, 109] width 110 height 23
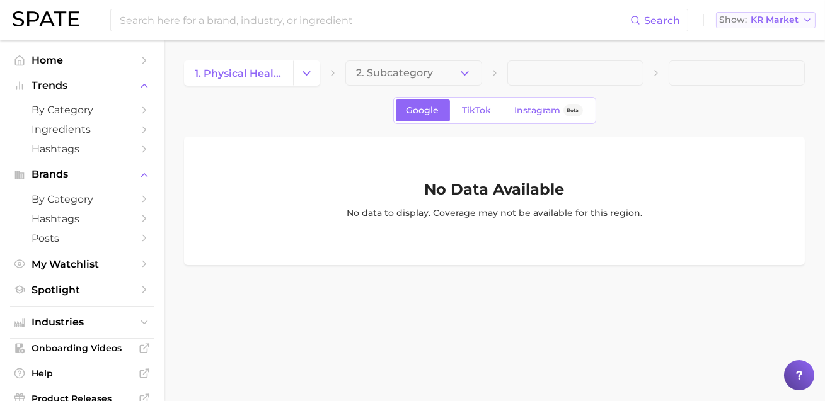
click at [718, 16] on span "Show" at bounding box center [733, 19] width 28 height 7
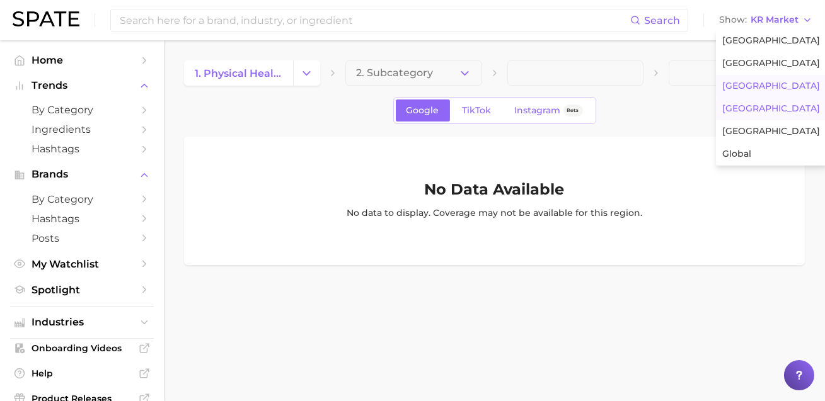
click at [718, 98] on button "[GEOGRAPHIC_DATA]" at bounding box center [771, 86] width 110 height 23
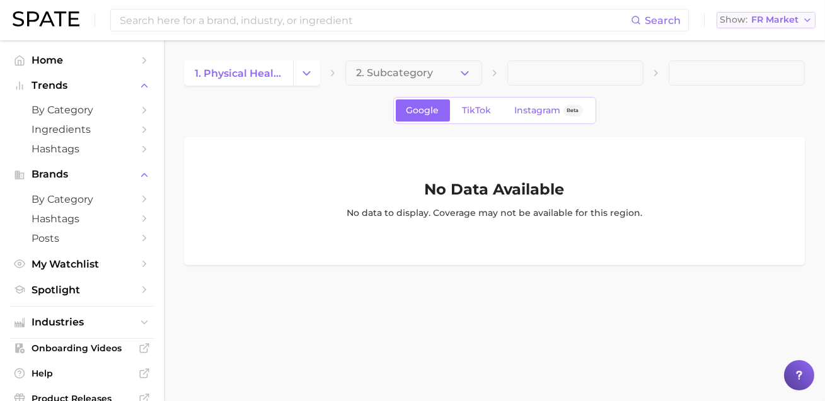
click at [718, 14] on button "Show FR Market" at bounding box center [766, 20] width 99 height 16
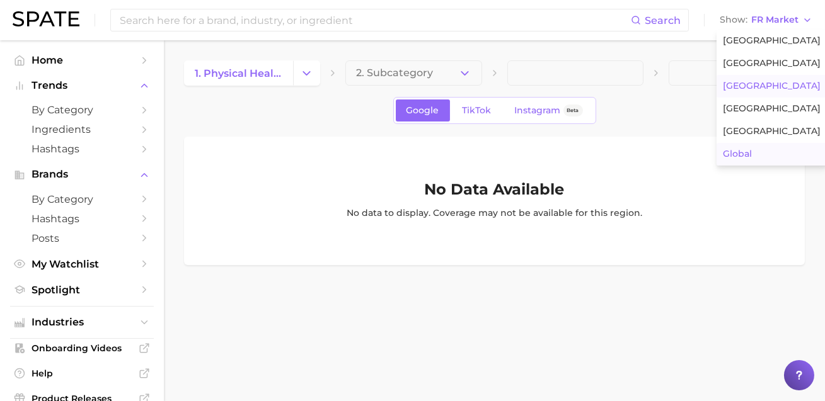
click at [718, 159] on span "Global" at bounding box center [737, 154] width 29 height 11
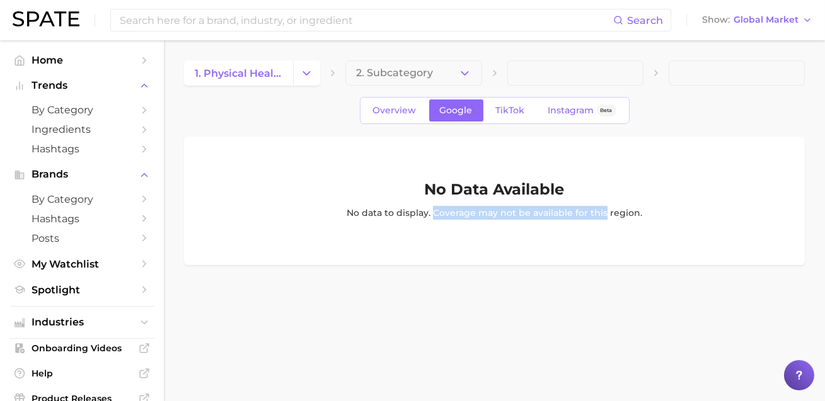
drag, startPoint x: 433, startPoint y: 238, endPoint x: 634, endPoint y: 238, distance: 201.1
click at [634, 220] on p "No data to display. Coverage may not be available for this region." at bounding box center [495, 213] width 296 height 14
click at [718, 29] on div "Search Show Global Market" at bounding box center [413, 20] width 800 height 40
click at [718, 22] on span "Global Market" at bounding box center [766, 19] width 65 height 7
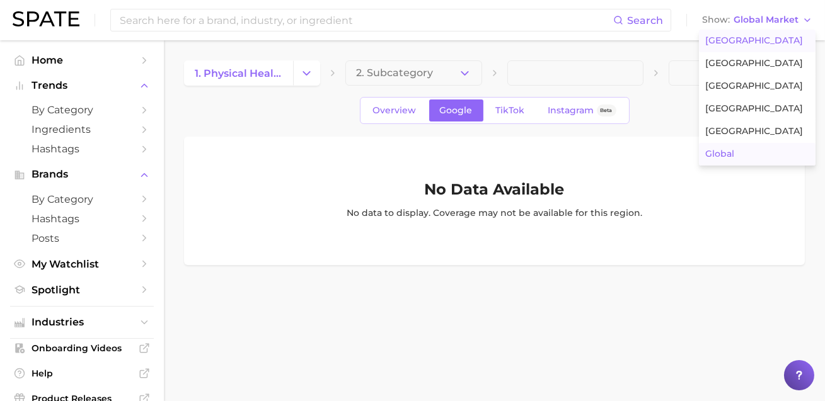
click at [718, 44] on span "[GEOGRAPHIC_DATA]" at bounding box center [754, 40] width 98 height 11
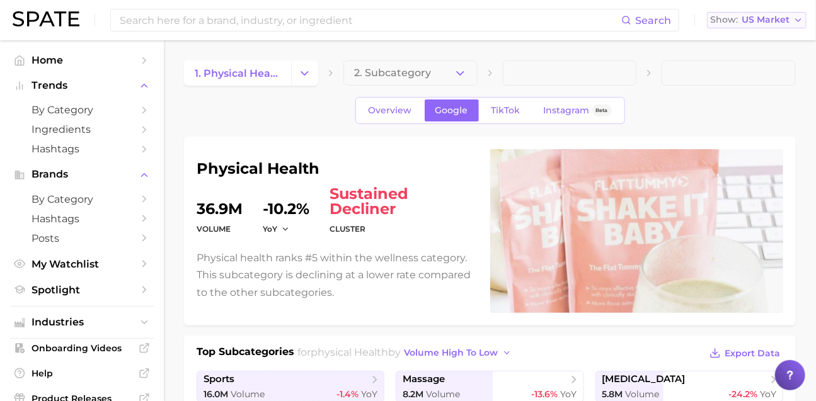
click at [718, 21] on span "US Market" at bounding box center [766, 19] width 48 height 7
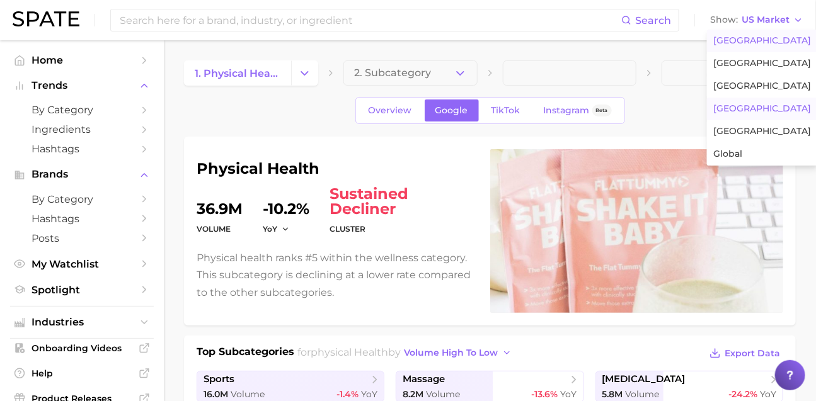
click at [718, 120] on button "[GEOGRAPHIC_DATA]" at bounding box center [762, 109] width 110 height 23
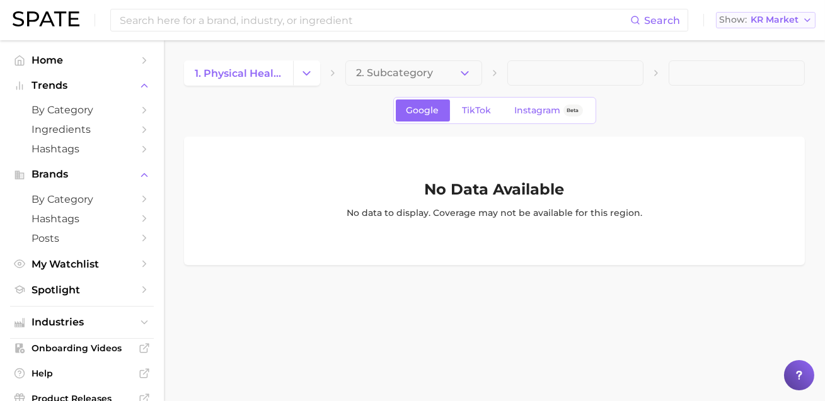
click at [718, 23] on span "KR Market" at bounding box center [775, 19] width 48 height 7
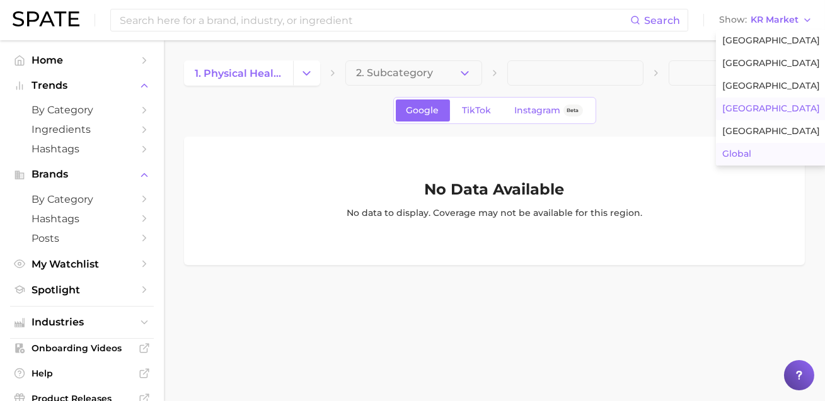
click at [718, 159] on span "Global" at bounding box center [736, 154] width 29 height 11
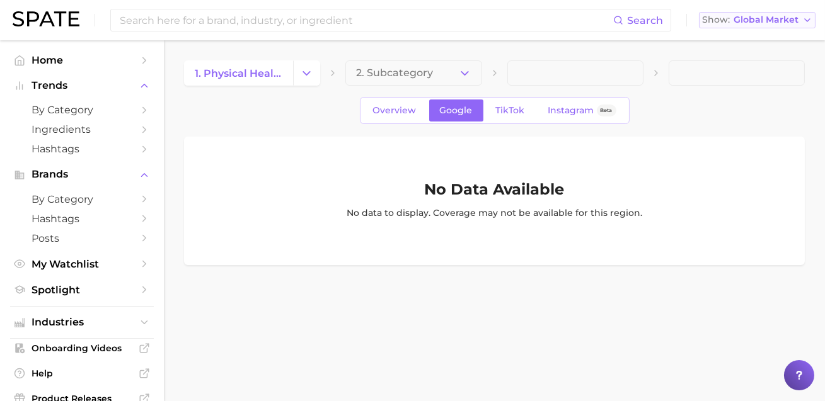
click at [718, 19] on span "Global Market" at bounding box center [766, 19] width 65 height 7
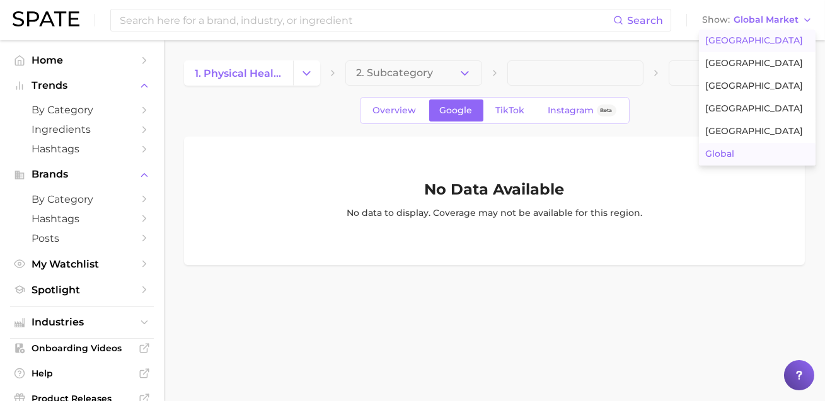
click at [718, 45] on span "[GEOGRAPHIC_DATA]" at bounding box center [754, 40] width 98 height 11
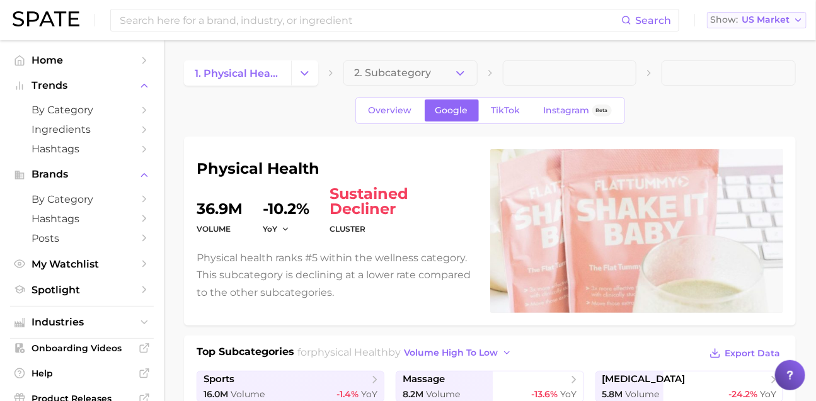
click at [718, 17] on span "US Market" at bounding box center [766, 19] width 48 height 7
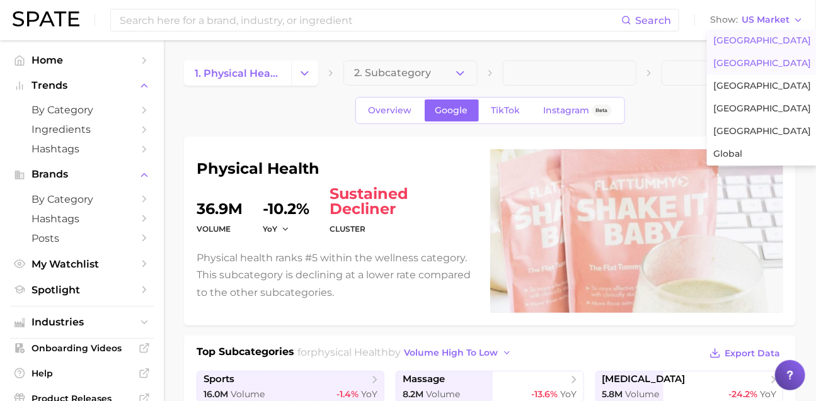
click at [718, 69] on span "[GEOGRAPHIC_DATA]" at bounding box center [762, 63] width 98 height 11
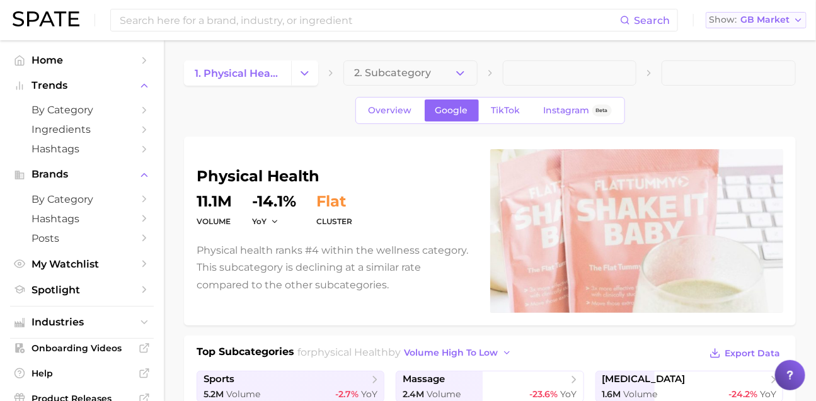
click at [718, 23] on span "GB Market" at bounding box center [765, 19] width 49 height 7
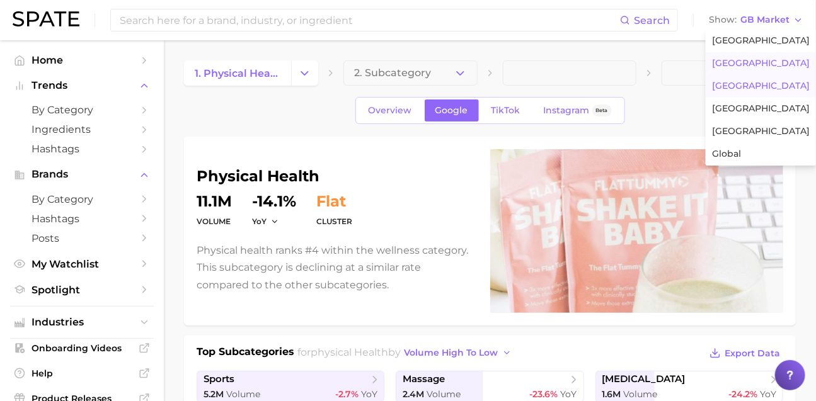
click at [718, 98] on button "[GEOGRAPHIC_DATA]" at bounding box center [761, 86] width 110 height 23
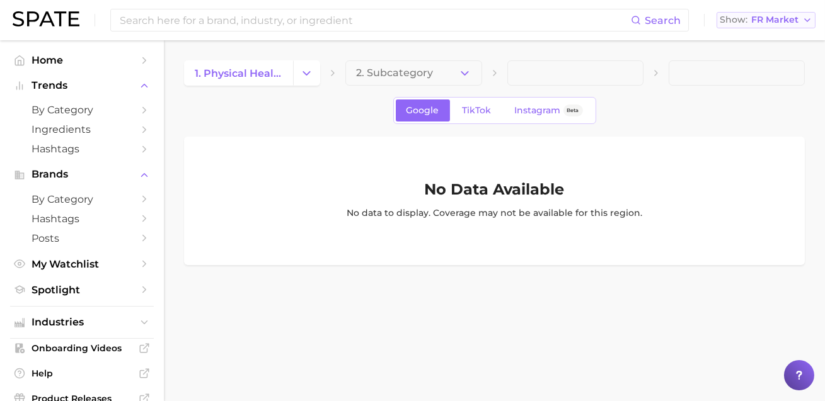
click at [718, 20] on span "FR Market" at bounding box center [774, 19] width 47 height 7
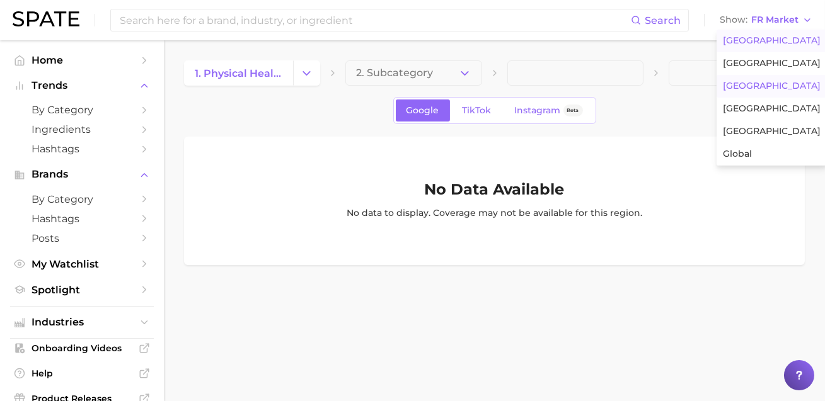
click at [718, 38] on span "[GEOGRAPHIC_DATA]" at bounding box center [772, 40] width 98 height 11
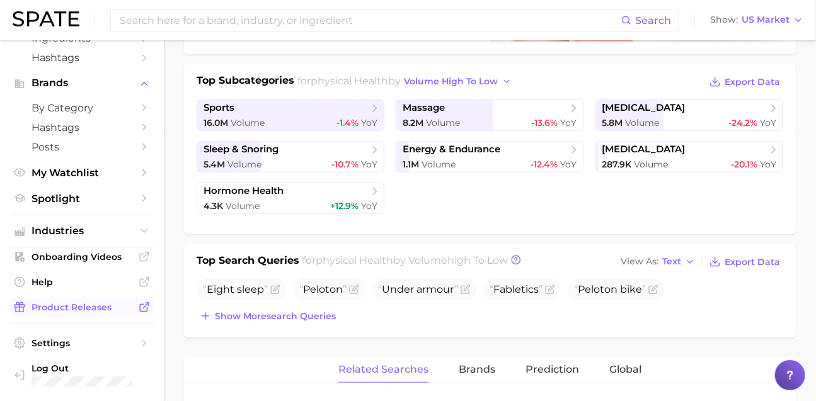
scroll to position [142, 0]
click at [122, 222] on button "Industries" at bounding box center [82, 231] width 144 height 19
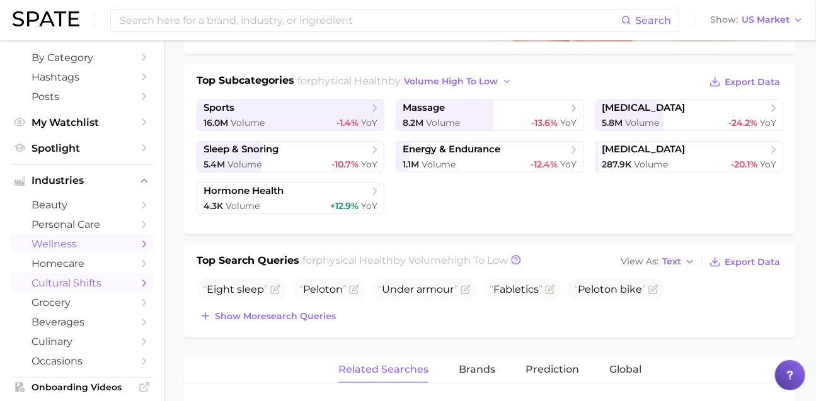
click at [101, 289] on span "cultural shifts" at bounding box center [82, 283] width 101 height 12
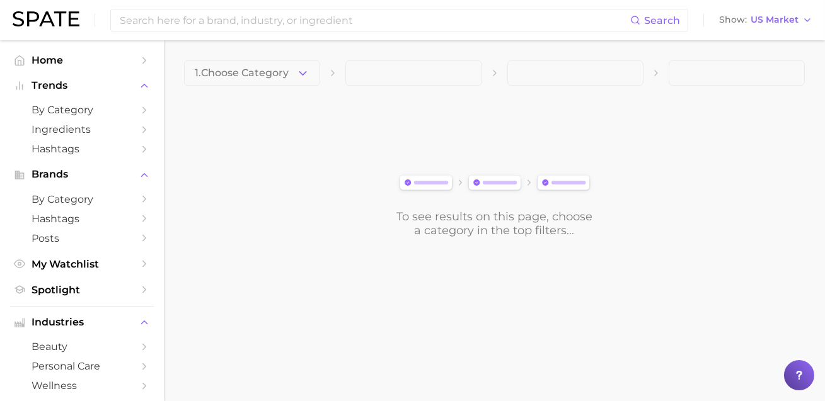
click at [255, 66] on button "1. Choose Category" at bounding box center [252, 73] width 136 height 25
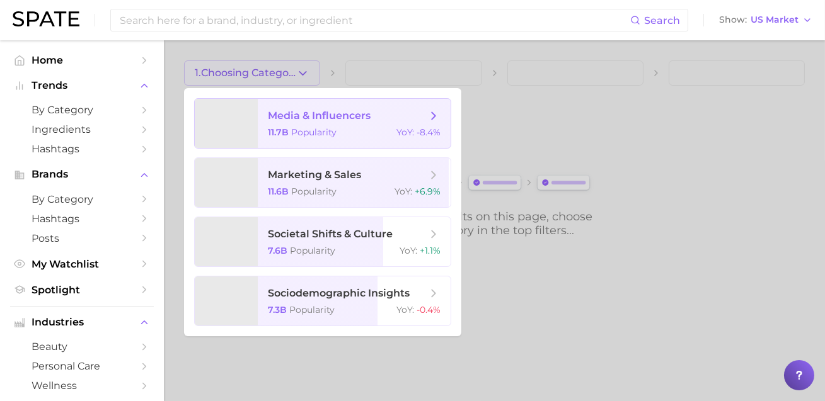
click at [324, 139] on span "media & influencers 11.7b Popularity YoY : -8.4%" at bounding box center [354, 123] width 193 height 49
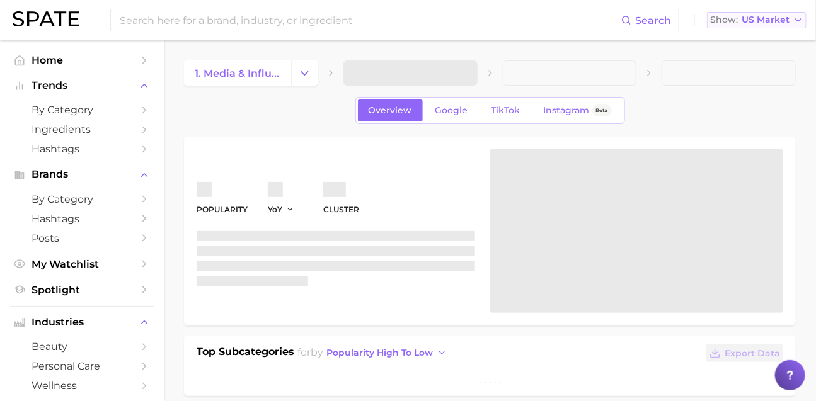
click at [718, 19] on span "US Market" at bounding box center [766, 19] width 48 height 7
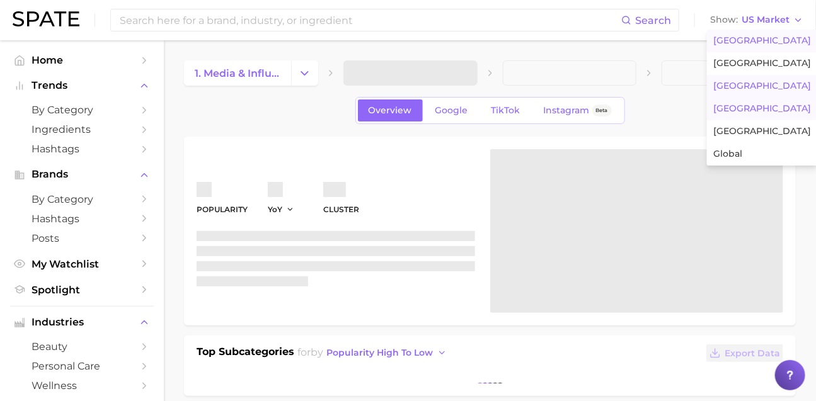
click at [718, 114] on span "[GEOGRAPHIC_DATA]" at bounding box center [762, 108] width 98 height 11
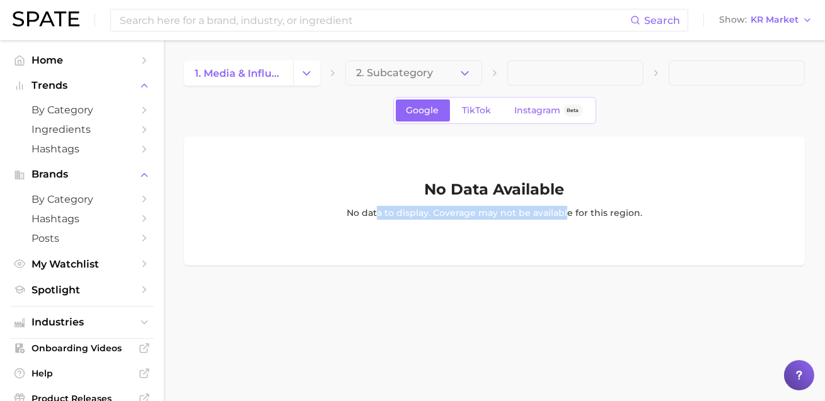
drag, startPoint x: 350, startPoint y: 240, endPoint x: 586, endPoint y: 241, distance: 235.1
click at [586, 220] on p "No data to display. Coverage may not be available for this region." at bounding box center [495, 213] width 296 height 14
click at [770, 22] on span "KR Market" at bounding box center [775, 19] width 48 height 7
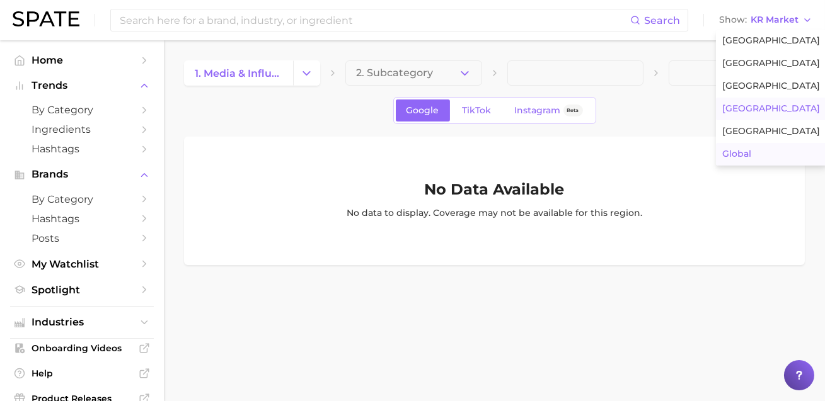
click at [758, 166] on button "Global" at bounding box center [771, 154] width 110 height 23
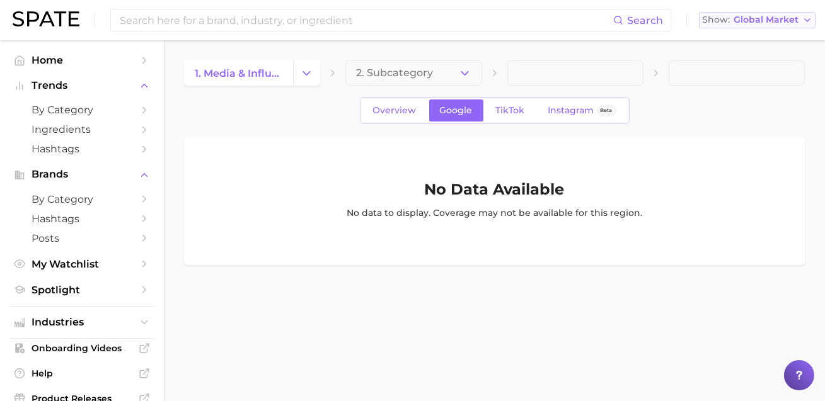
click at [747, 14] on button "Show Global Market" at bounding box center [757, 20] width 117 height 16
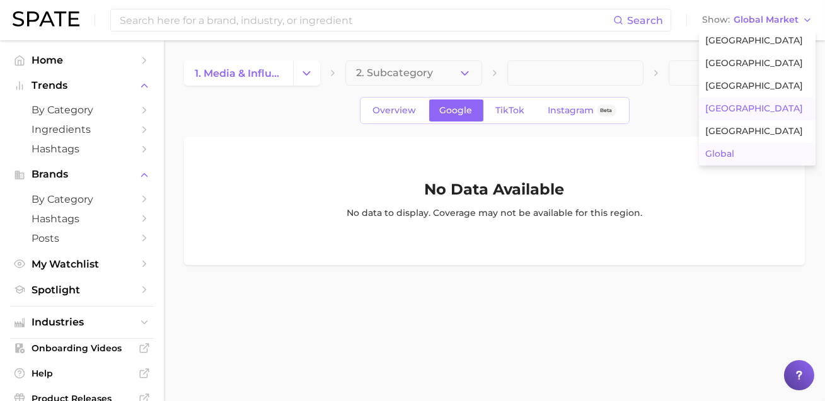
click at [770, 120] on button "[GEOGRAPHIC_DATA]" at bounding box center [757, 109] width 117 height 23
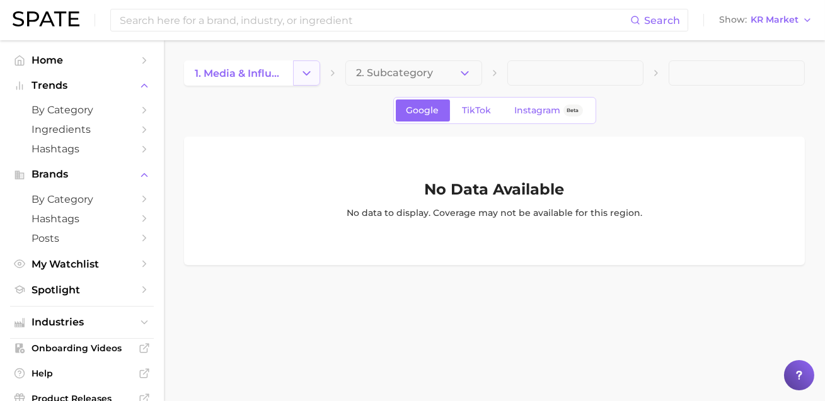
click at [306, 74] on polyline "Change Category" at bounding box center [307, 72] width 7 height 3
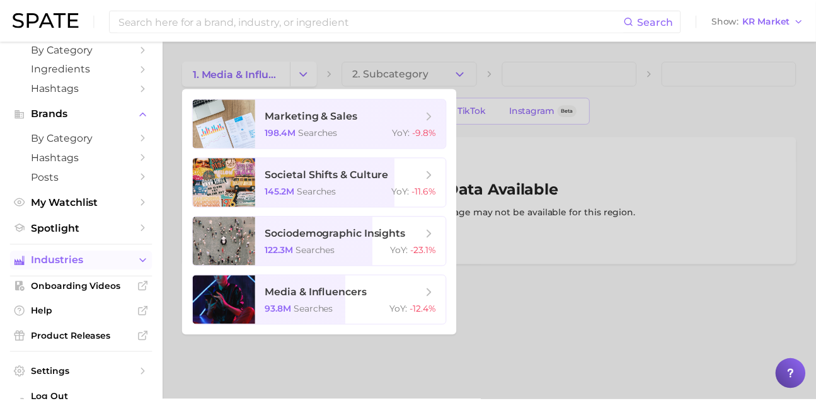
scroll to position [98, 0]
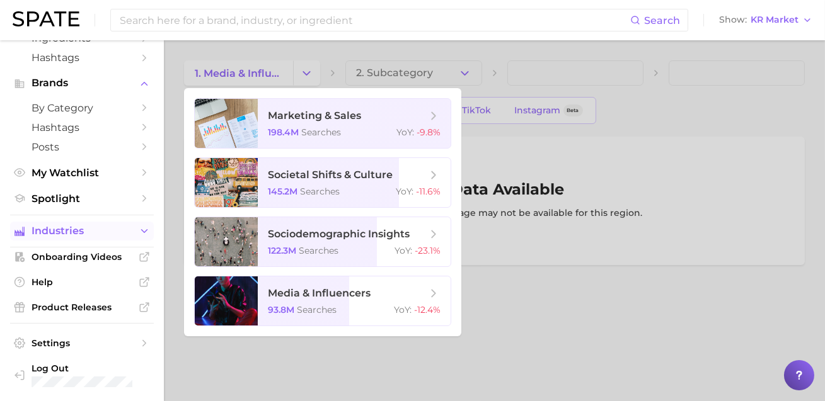
click at [139, 237] on icon "Sidebar" at bounding box center [144, 231] width 11 height 11
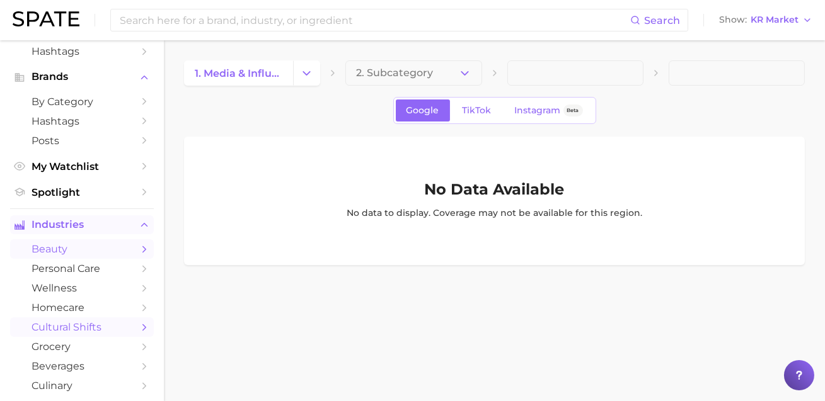
click at [103, 255] on span "beauty" at bounding box center [82, 249] width 101 height 12
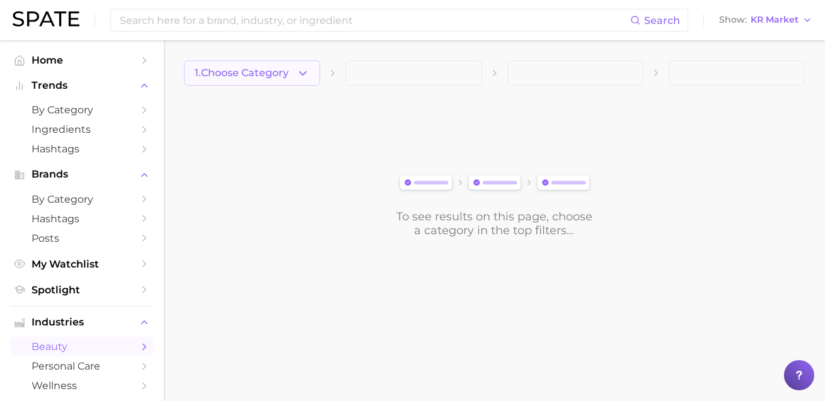
click at [253, 63] on button "1. Choose Category" at bounding box center [252, 73] width 136 height 25
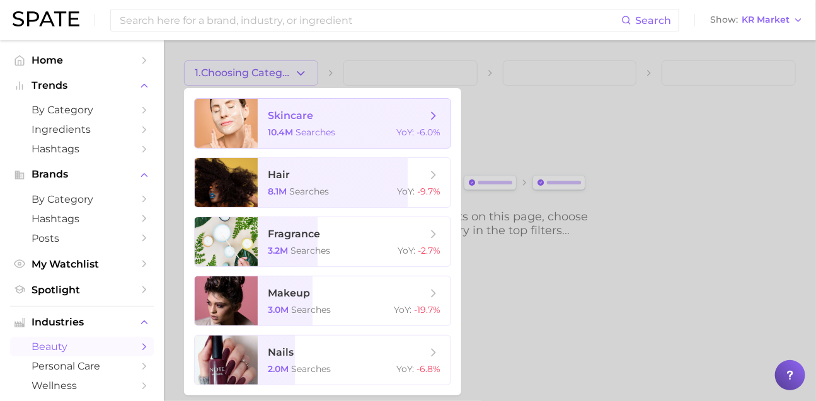
click at [277, 129] on span "skincare 10.4m searches YoY : -6.0%" at bounding box center [354, 123] width 193 height 49
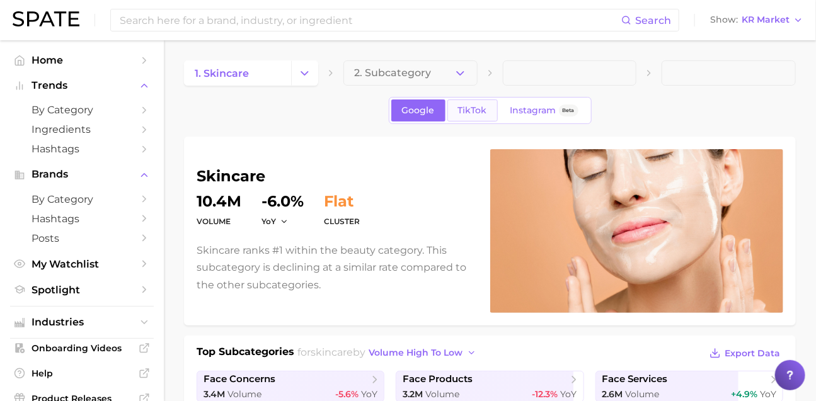
click at [472, 113] on span "TikTok" at bounding box center [472, 110] width 29 height 11
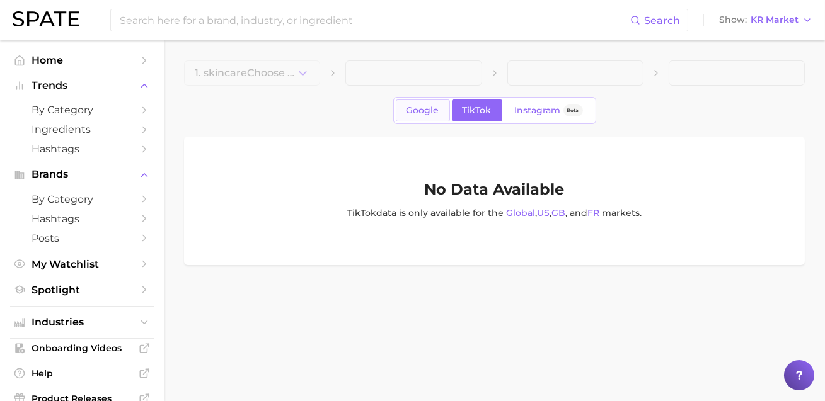
click at [410, 116] on span "Google" at bounding box center [423, 110] width 33 height 11
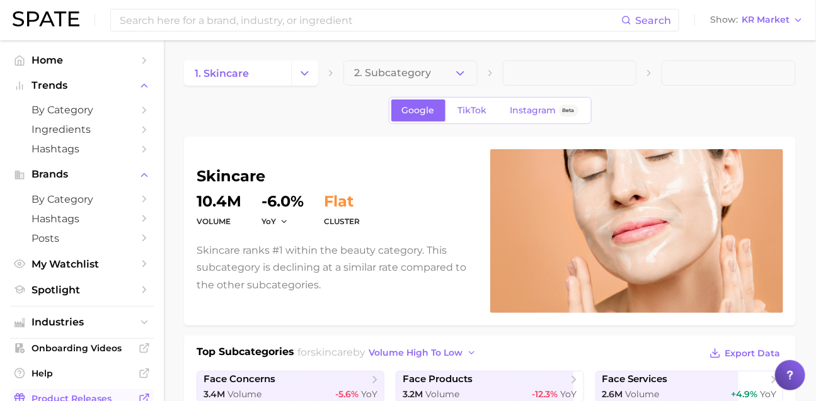
scroll to position [142, 0]
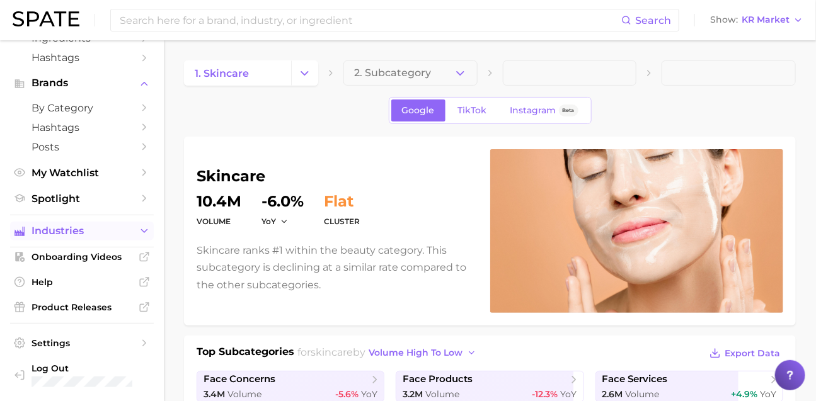
click at [103, 226] on span "Industries" at bounding box center [82, 231] width 101 height 11
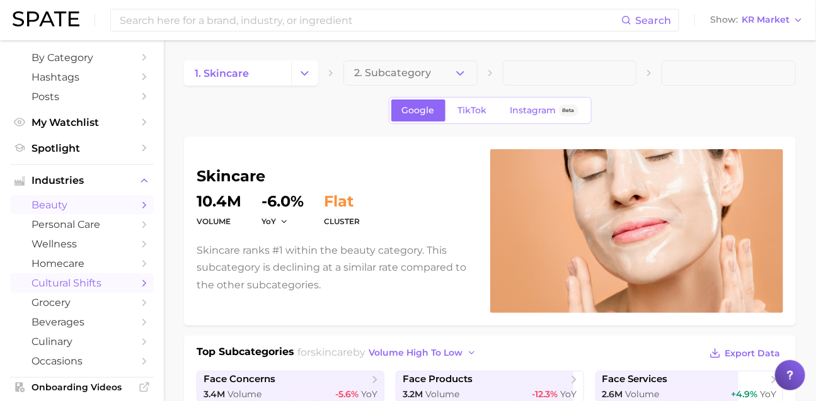
click at [107, 289] on span "cultural shifts" at bounding box center [82, 283] width 101 height 12
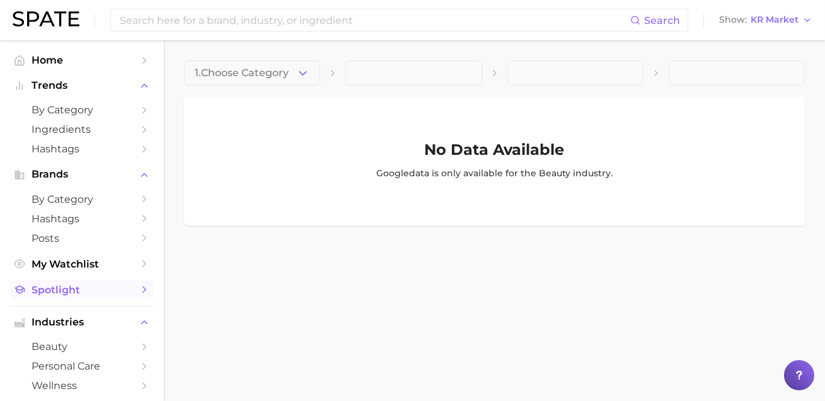
click at [83, 296] on span "Spotlight" at bounding box center [82, 290] width 101 height 12
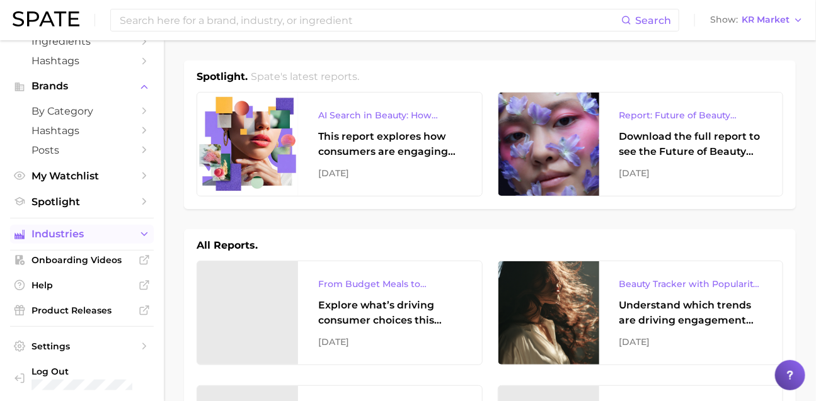
click at [118, 240] on span "Industries" at bounding box center [82, 234] width 101 height 11
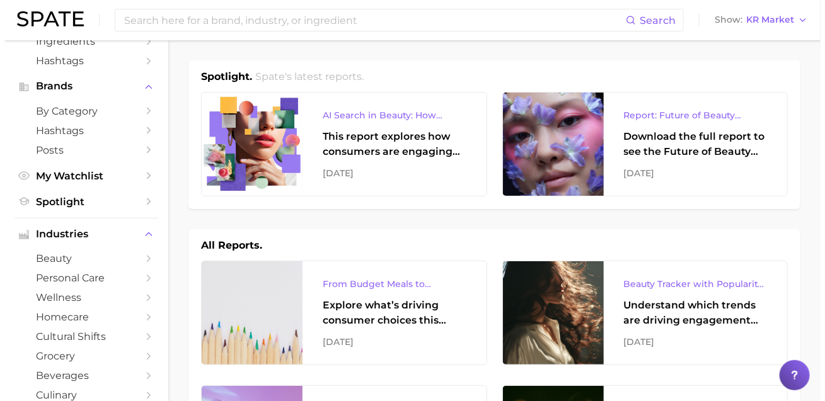
scroll to position [320, 0]
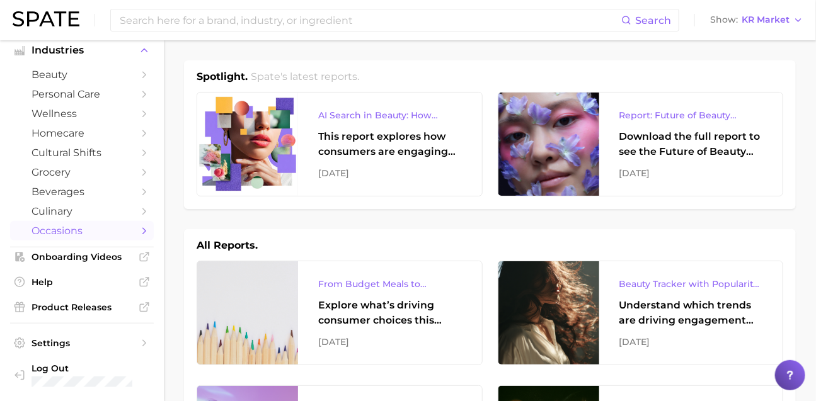
click at [89, 237] on span "occasions" at bounding box center [82, 231] width 101 height 12
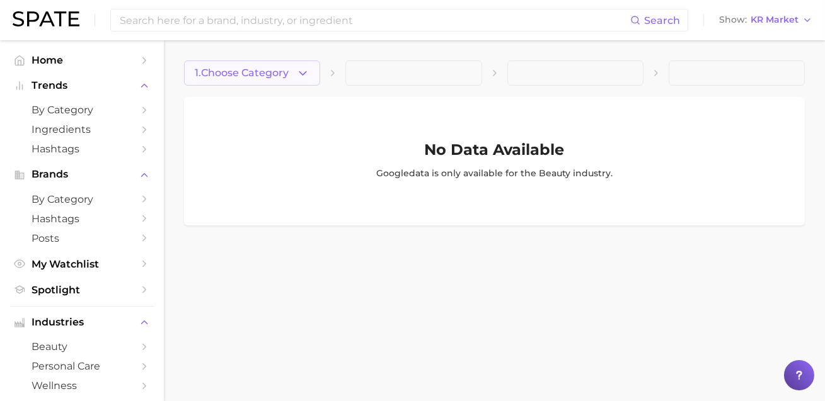
click at [269, 73] on span "1. Choose Category" at bounding box center [242, 72] width 94 height 11
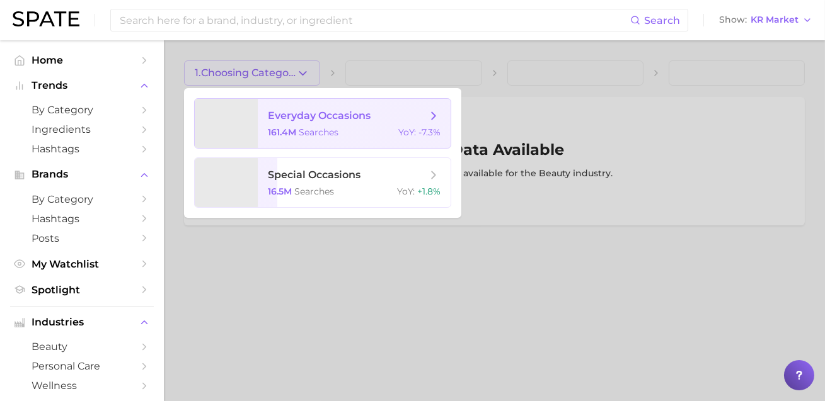
click at [313, 129] on span "everyday occasions 161.4m searches YoY : -7.3%" at bounding box center [354, 123] width 193 height 49
